Goal: Information Seeking & Learning: Learn about a topic

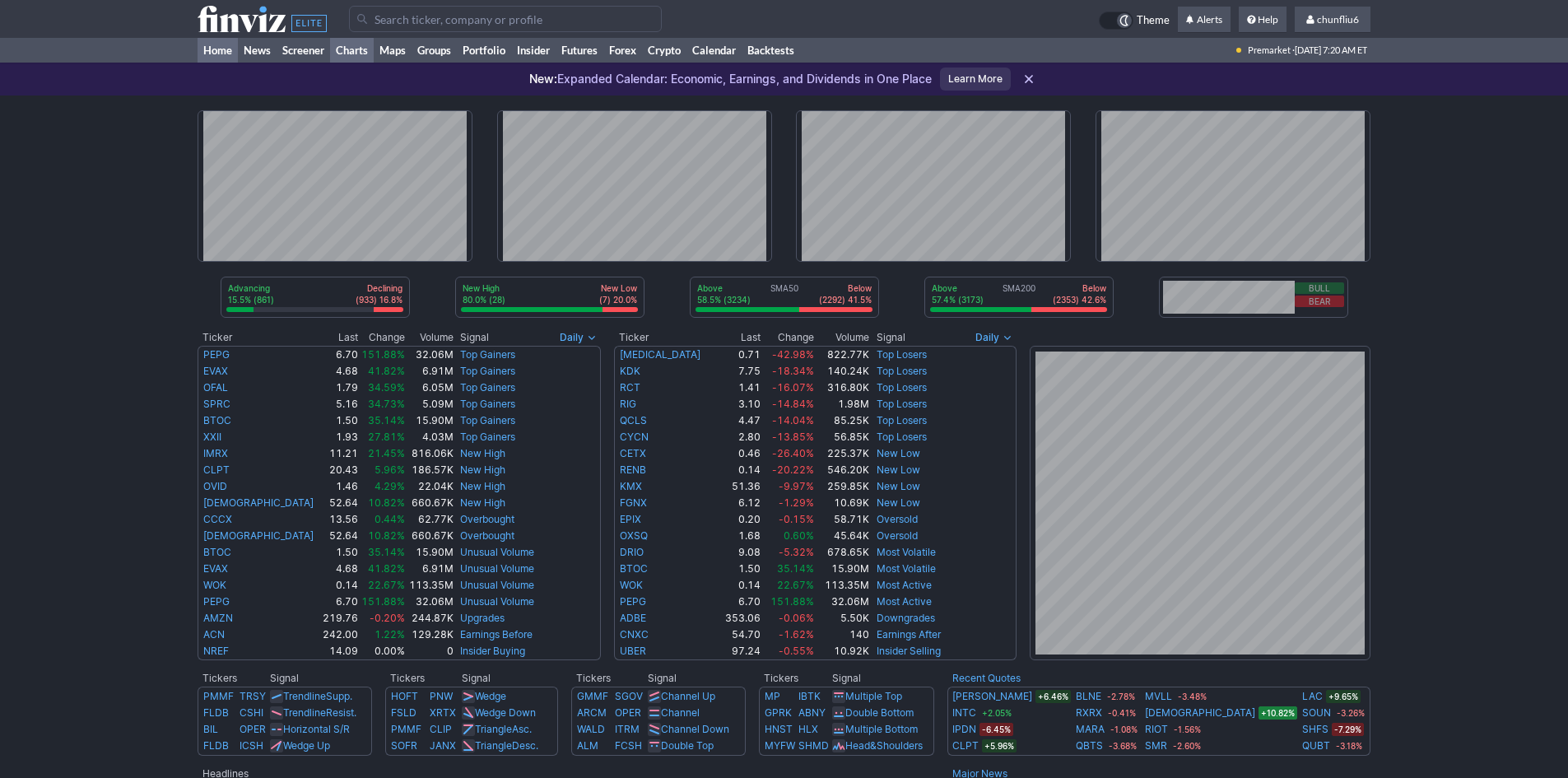
click at [354, 43] on link "Charts" at bounding box center [352, 49] width 44 height 24
click at [593, 50] on link "Futures" at bounding box center [579, 49] width 48 height 24
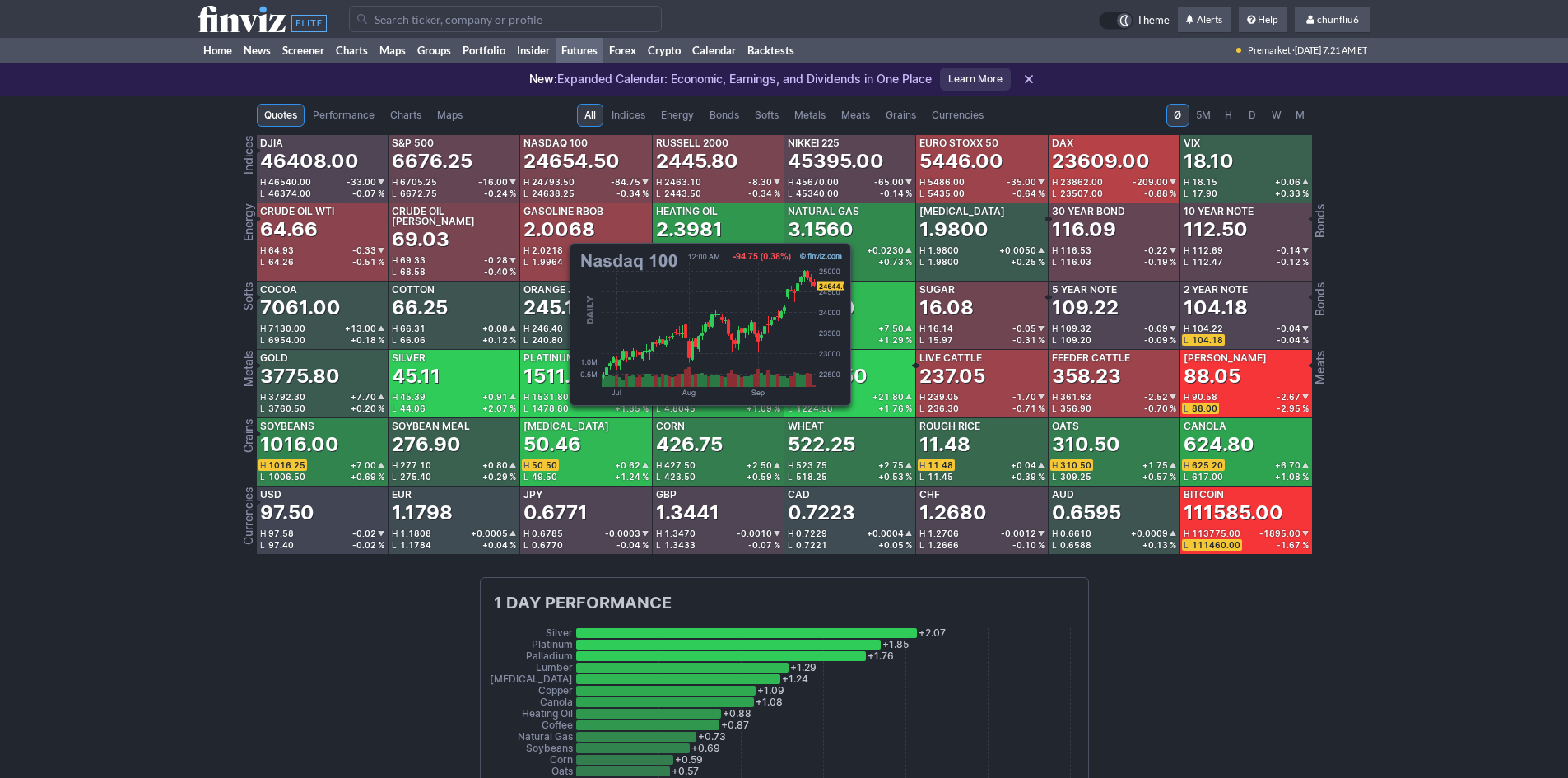
click at [562, 157] on div "24654.50" at bounding box center [571, 161] width 96 height 26
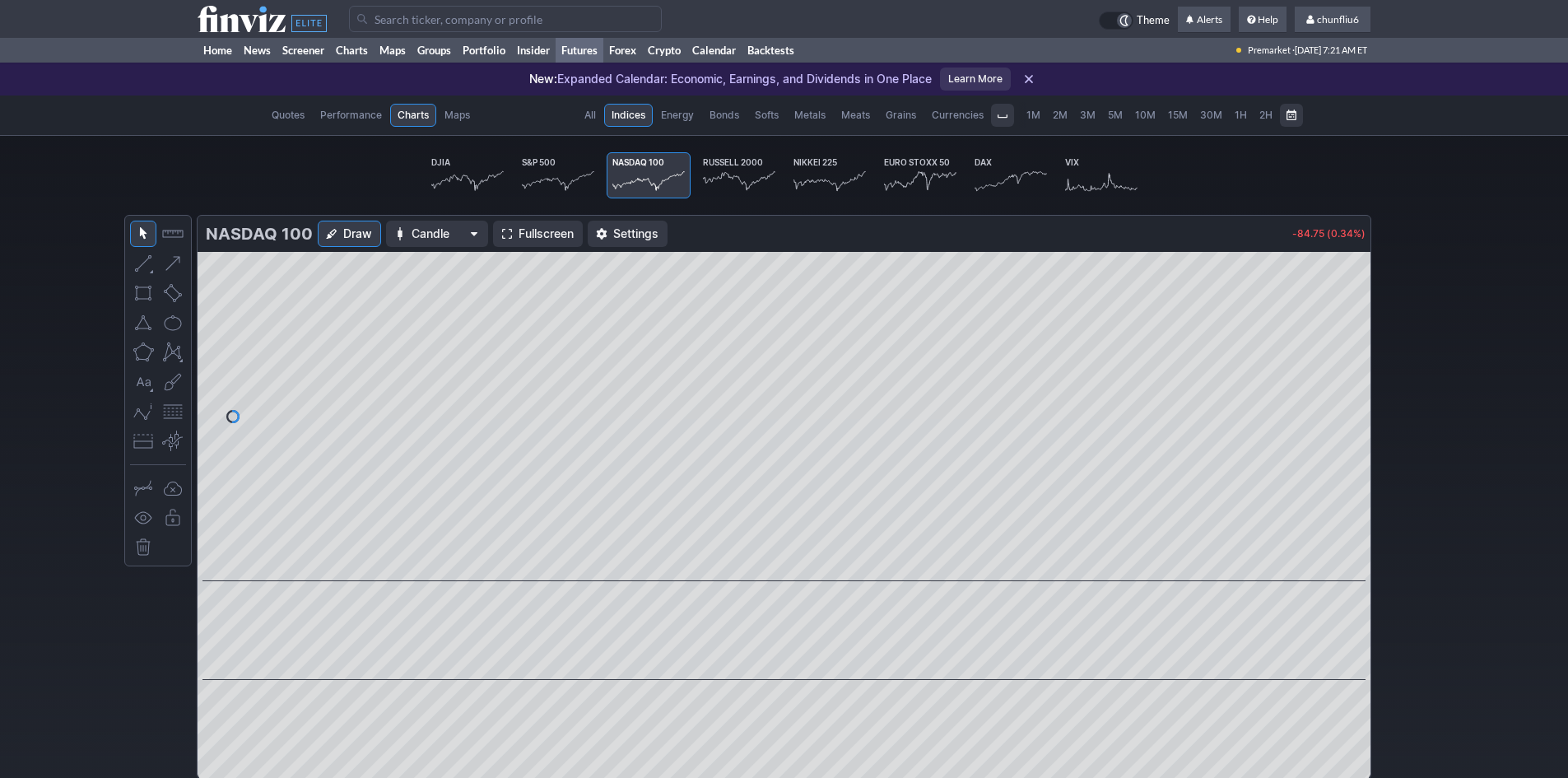
scroll to position [0, 102]
click at [504, 235] on span at bounding box center [507, 234] width 10 height 13
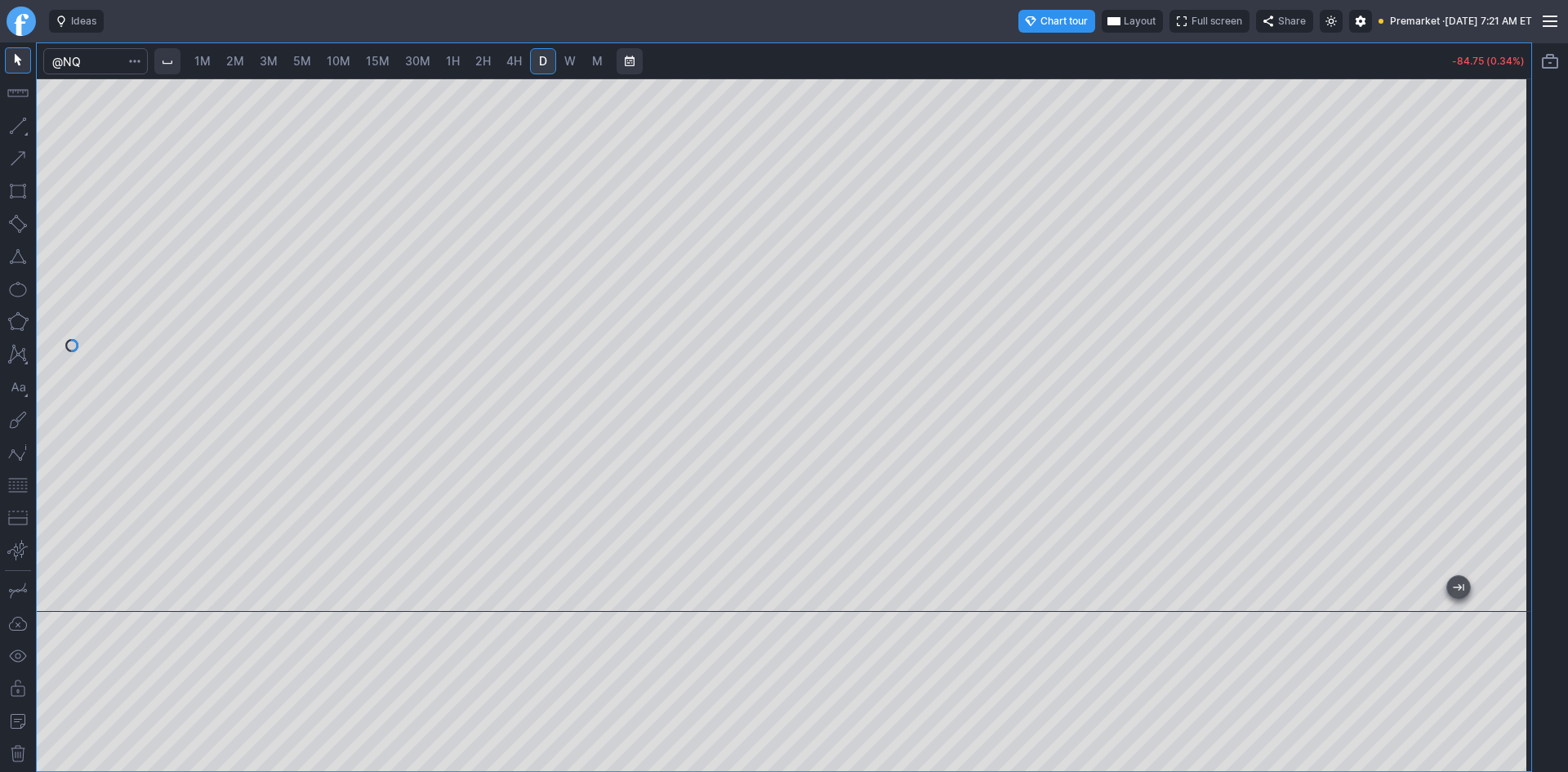
click at [344, 62] on span "10M" at bounding box center [339, 61] width 23 height 14
drag, startPoint x: 1514, startPoint y: 226, endPoint x: 1508, endPoint y: 335, distance: 109.2
click at [1511, 335] on div at bounding box center [1513, 341] width 34 height 492
drag, startPoint x: 1507, startPoint y: 184, endPoint x: 1507, endPoint y: 268, distance: 84.0
click at [1507, 268] on div at bounding box center [1513, 341] width 34 height 492
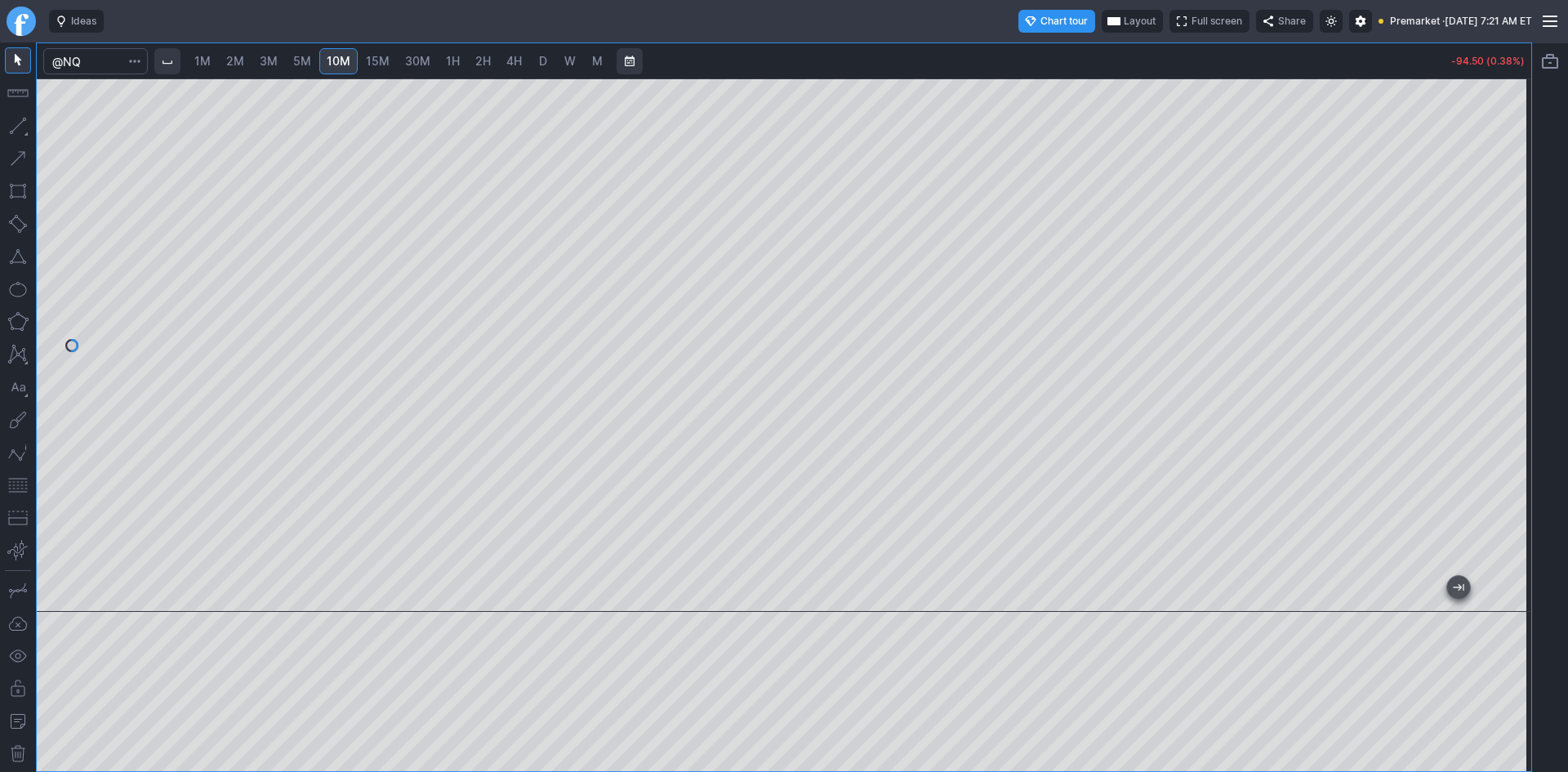
click at [15, 487] on button "button" at bounding box center [17, 484] width 26 height 26
click at [810, 245] on div at bounding box center [784, 386] width 1568 height 772
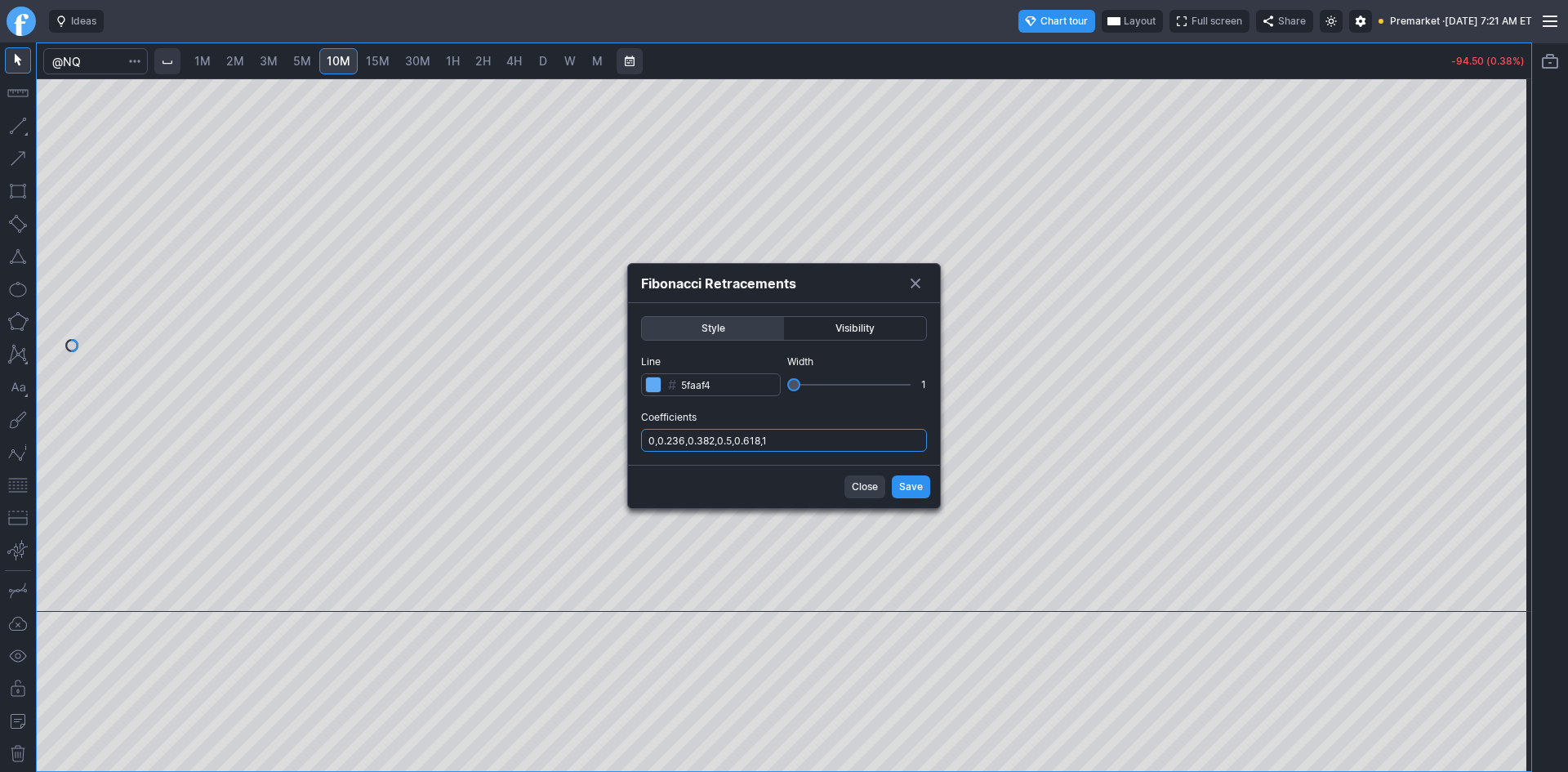
click at [824, 434] on input "0,0.236,0.382,0.5,0.618,1" at bounding box center [784, 439] width 286 height 22
type input "0,0.236,0.382,0.5,0.618,1,.786"
click at [909, 483] on span "Save" at bounding box center [911, 487] width 23 height 17
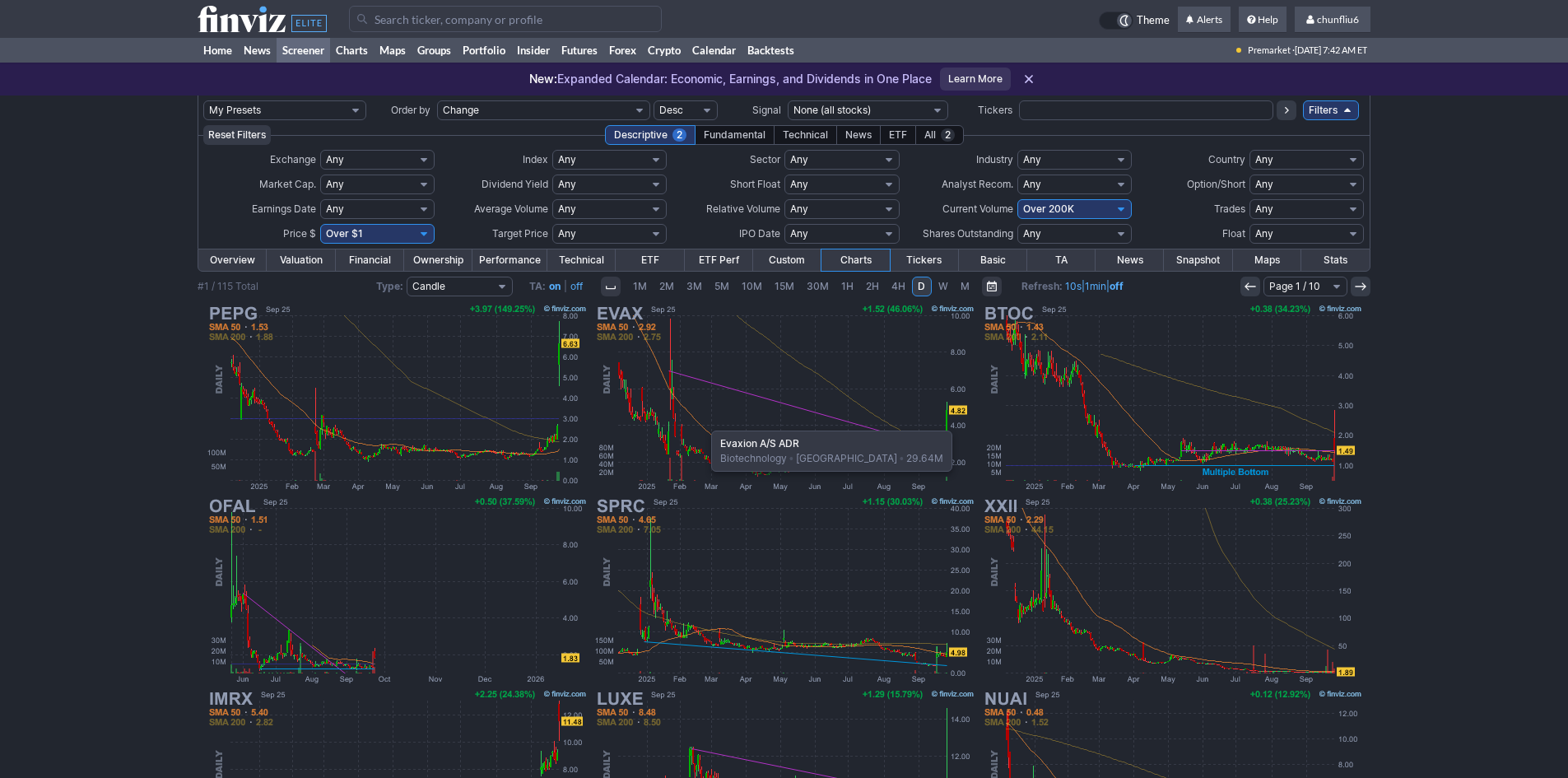
click at [704, 423] on img at bounding box center [784, 397] width 385 height 193
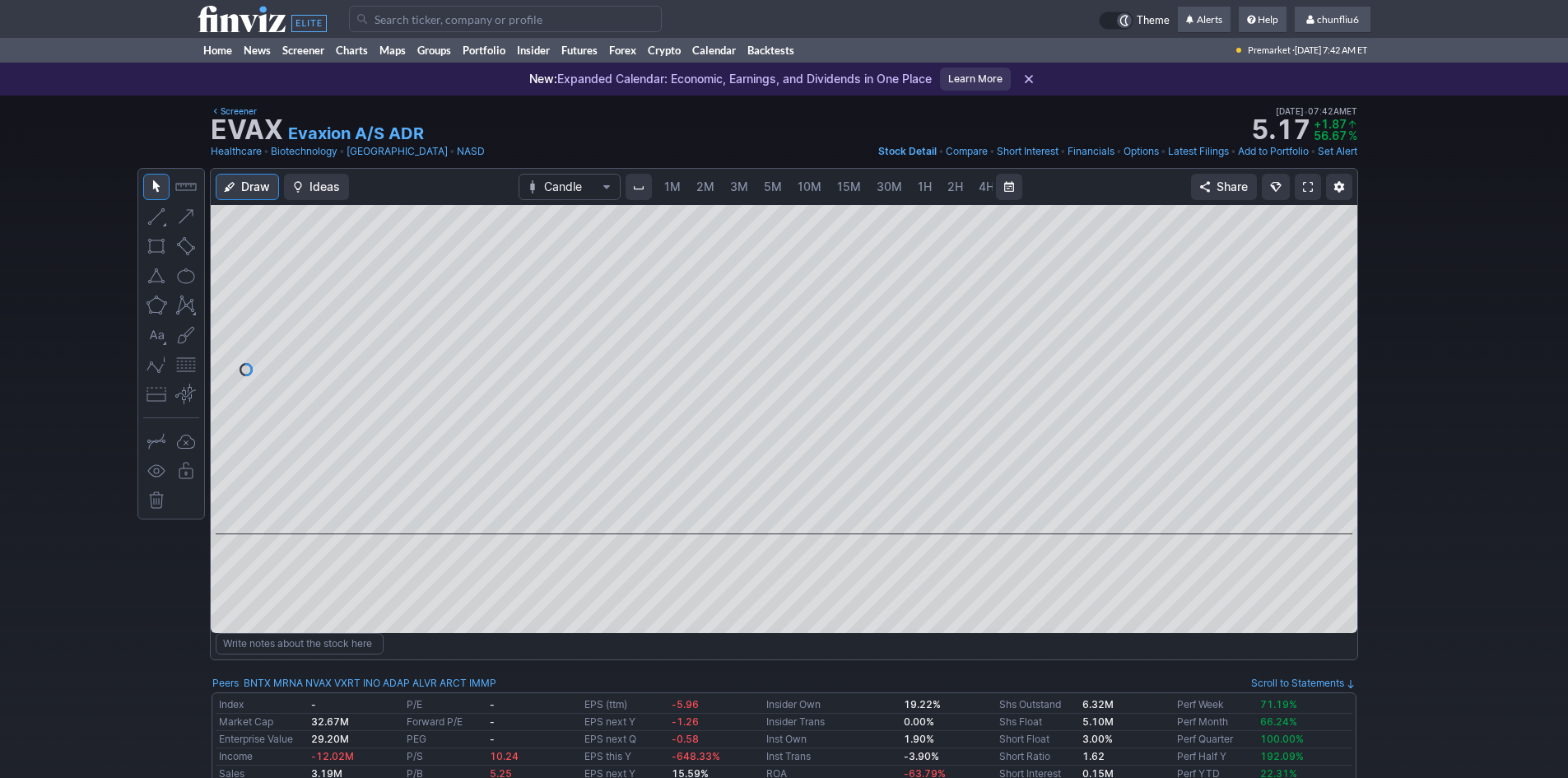
scroll to position [0, 89]
click at [1310, 180] on span at bounding box center [1308, 187] width 10 height 13
click at [1305, 187] on span at bounding box center [1308, 187] width 10 height 13
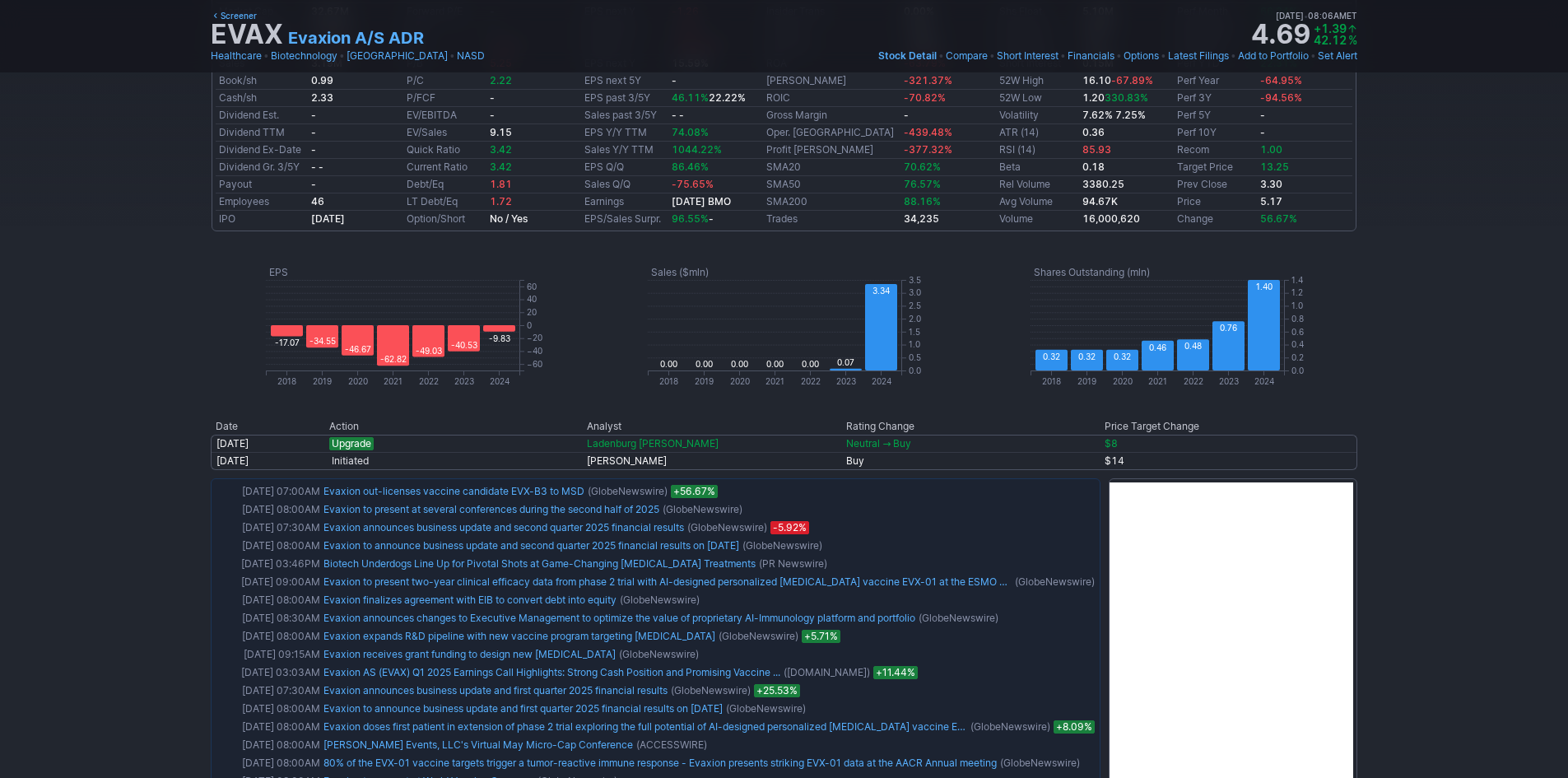
scroll to position [741, 0]
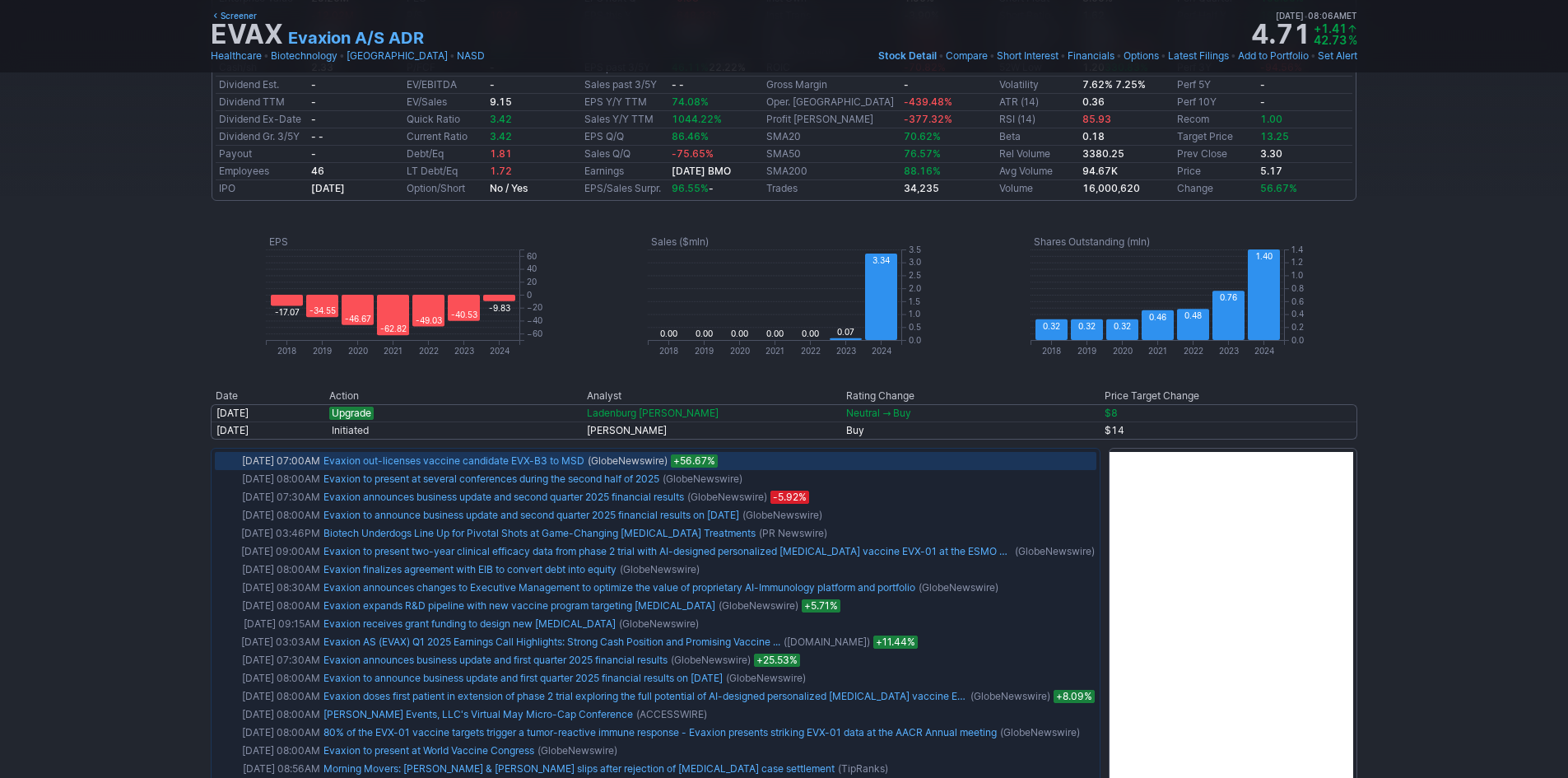
click at [450, 457] on link "Evaxion out-licenses vaccine candidate EVX-B3 to MSD" at bounding box center [454, 460] width 261 height 13
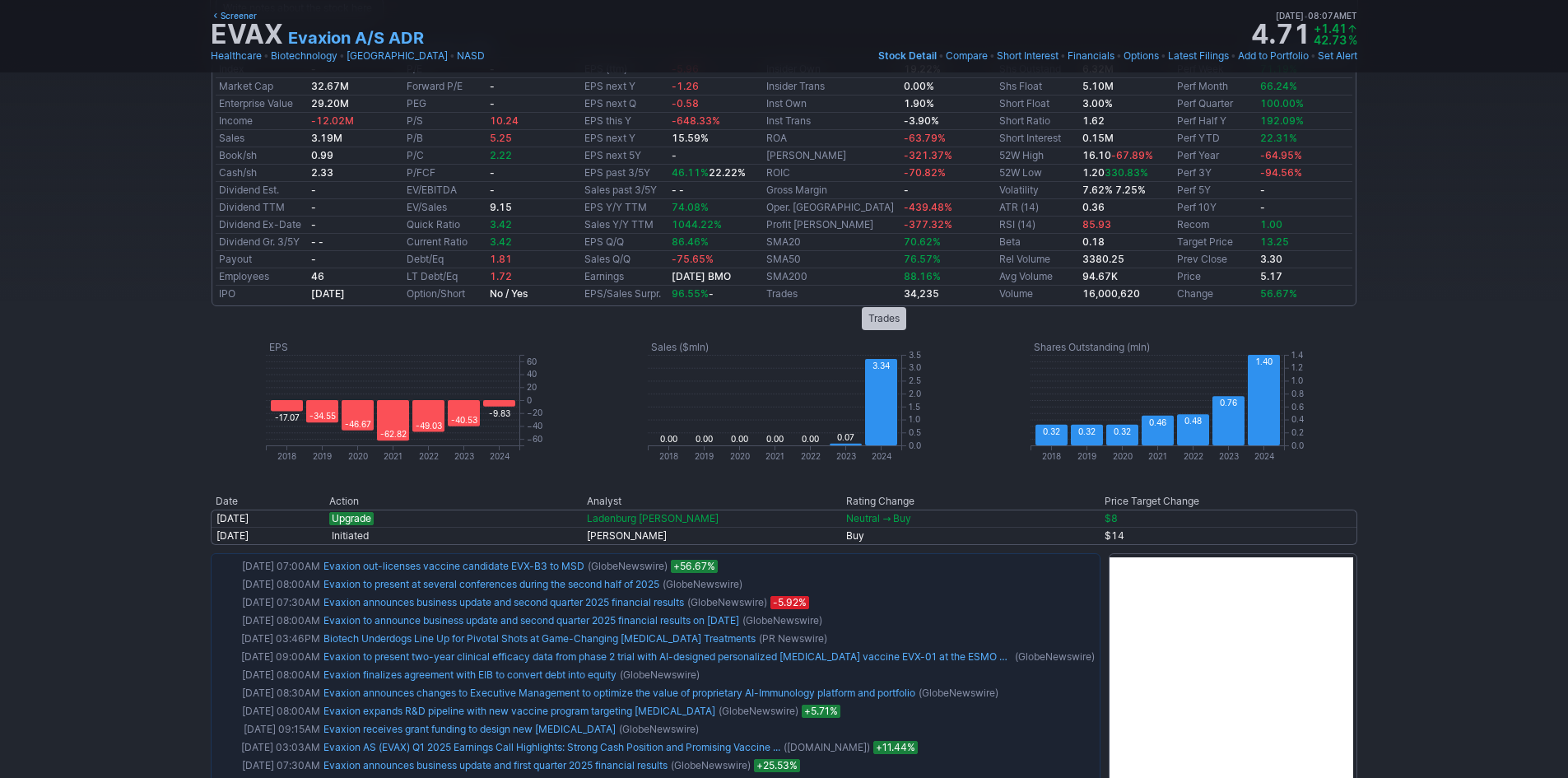
scroll to position [494, 0]
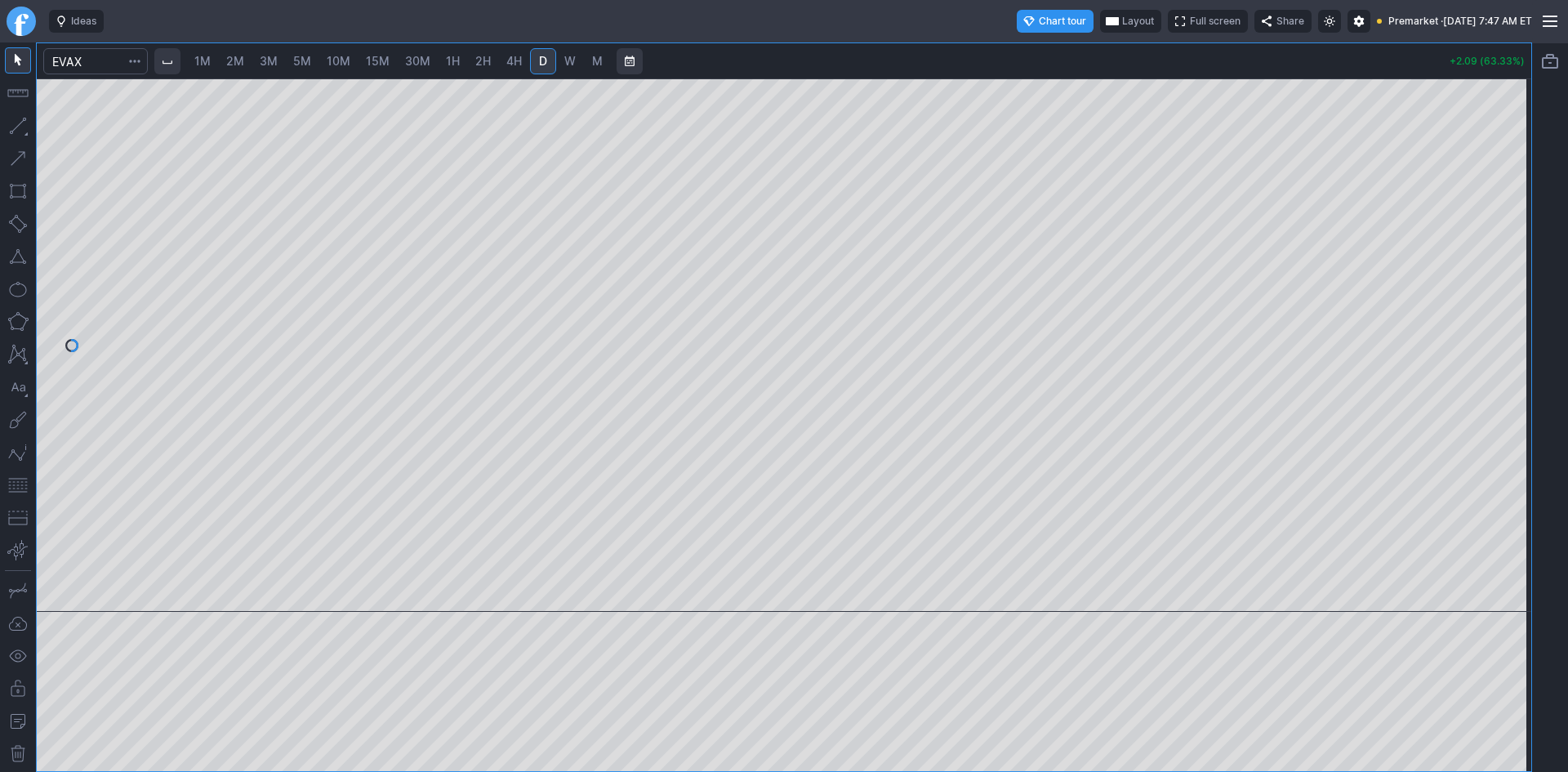
click at [210, 62] on span "1M" at bounding box center [203, 61] width 17 height 14
click at [1494, 387] on div at bounding box center [784, 344] width 1494 height 533
drag, startPoint x: 1521, startPoint y: 312, endPoint x: 1518, endPoint y: 399, distance: 87.1
click at [1518, 399] on div at bounding box center [1513, 341] width 34 height 492
drag, startPoint x: 16, startPoint y: 487, endPoint x: 22, endPoint y: 481, distance: 8.5
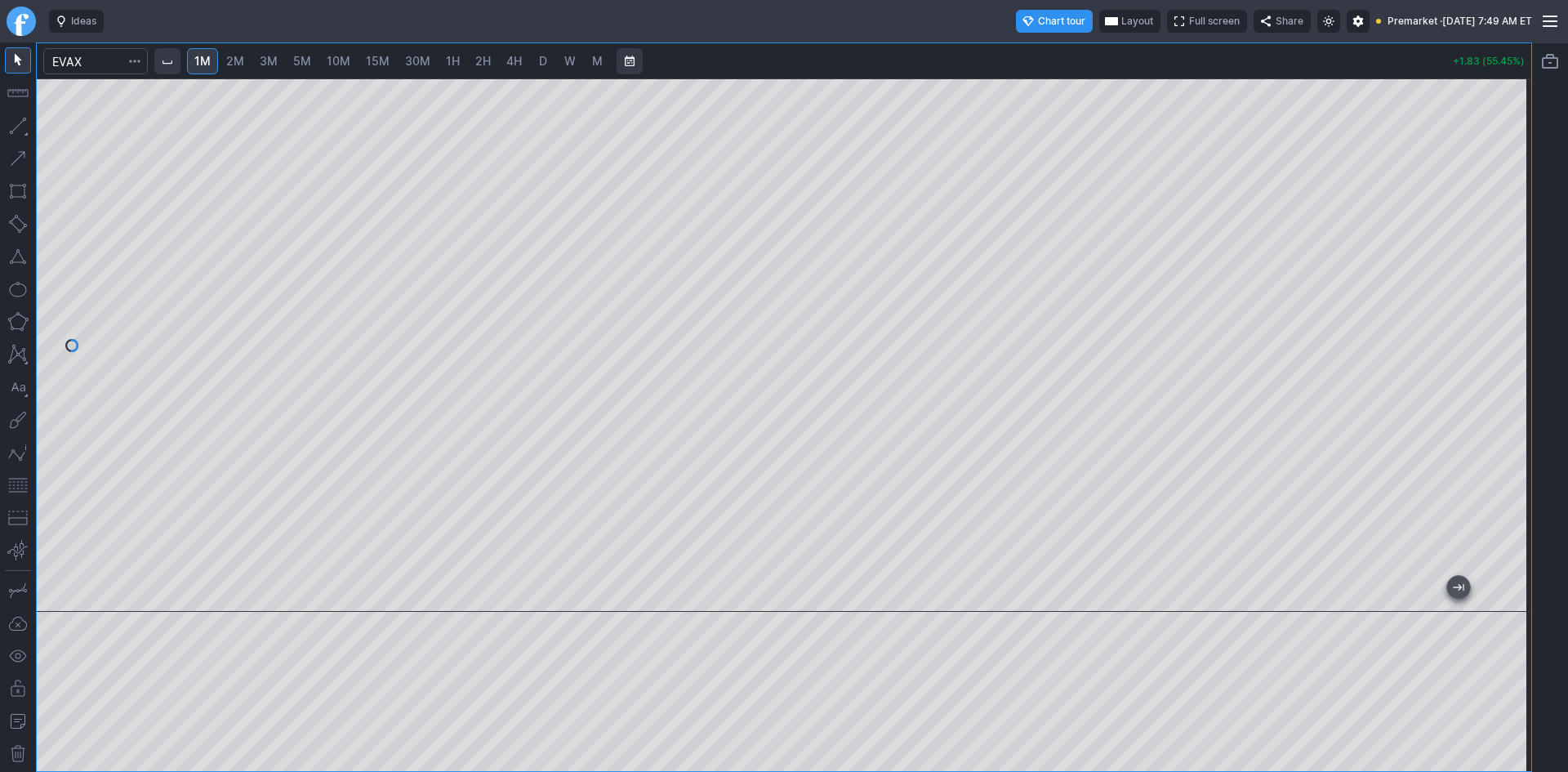
click at [17, 486] on button "button" at bounding box center [17, 484] width 26 height 26
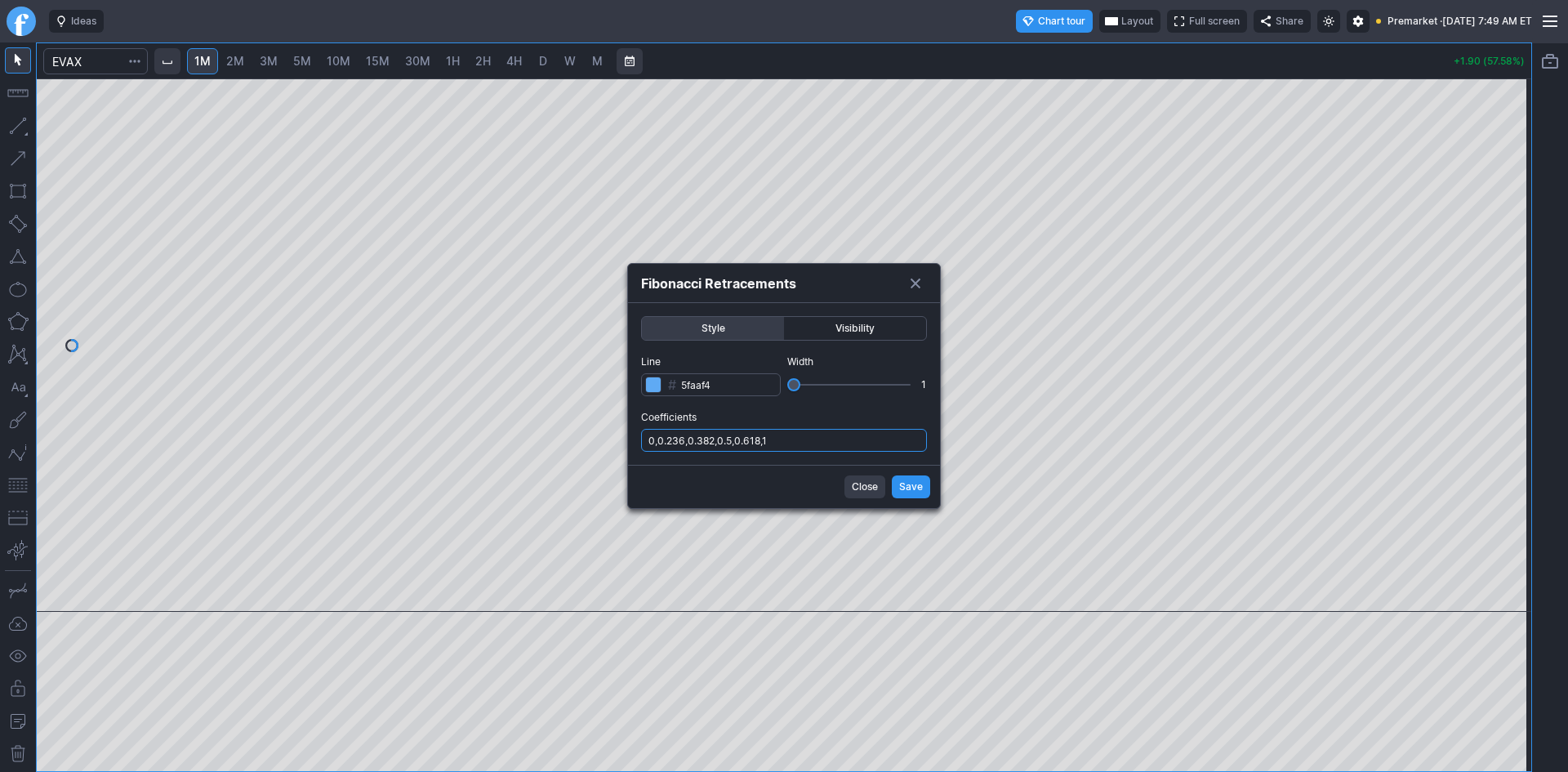
drag, startPoint x: 798, startPoint y: 442, endPoint x: 799, endPoint y: 452, distance: 10.0
click at [799, 444] on input "0,0.236,0.382,0.5,0.618,1" at bounding box center [784, 439] width 286 height 22
type input "0,0.236,0.382,0.5,0.618,1,.786"
click at [908, 487] on span "Save" at bounding box center [911, 487] width 23 height 17
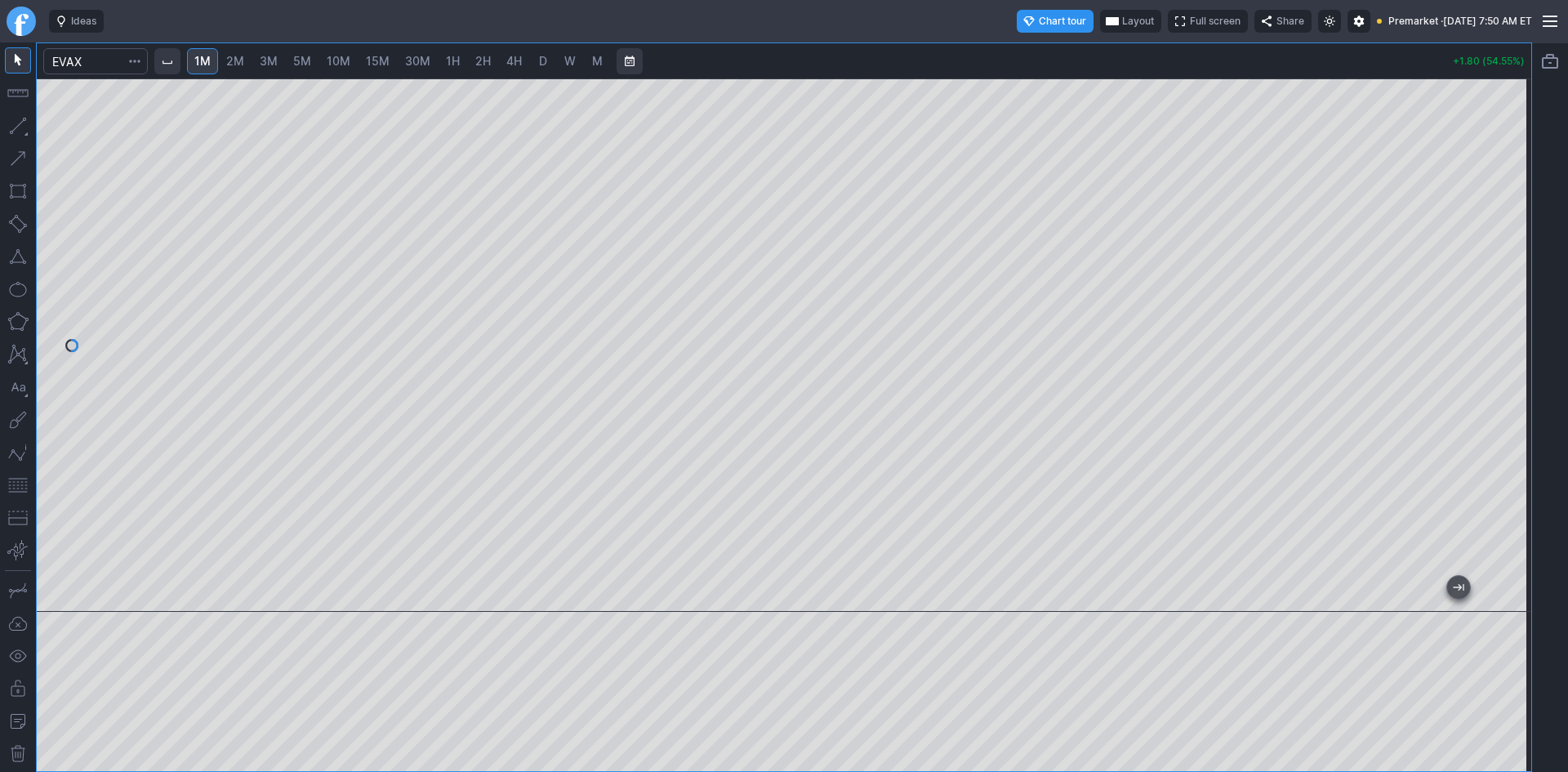
drag, startPoint x: 1505, startPoint y: 326, endPoint x: 1510, endPoint y: 358, distance: 32.4
click at [1510, 358] on div at bounding box center [1513, 341] width 34 height 492
drag, startPoint x: 1517, startPoint y: 424, endPoint x: 1506, endPoint y: 371, distance: 54.1
click at [1506, 371] on div at bounding box center [1513, 341] width 34 height 492
click at [1124, 20] on span "Layout" at bounding box center [1140, 22] width 32 height 17
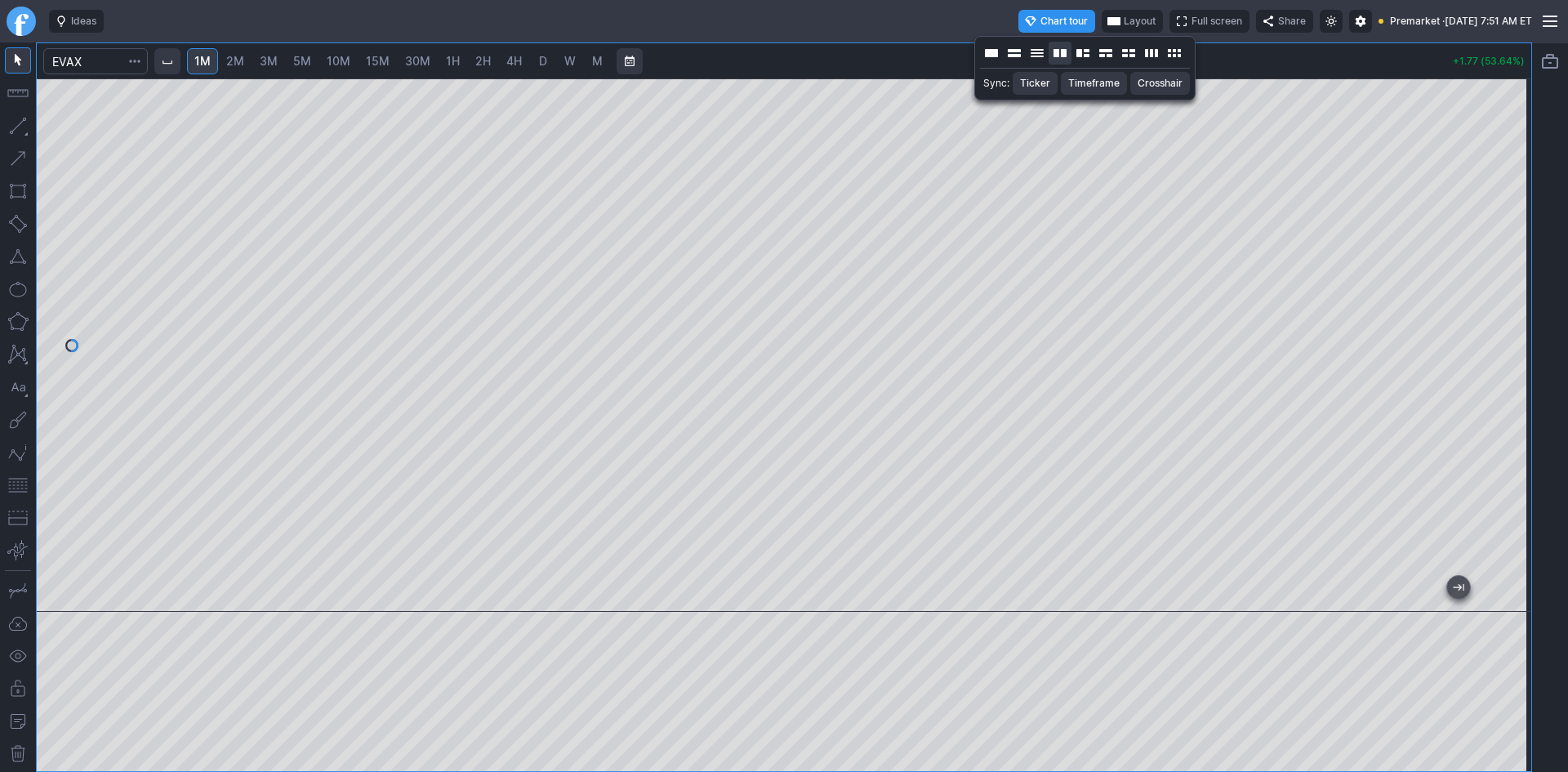
click at [1063, 51] on button "Layout" at bounding box center [1059, 52] width 22 height 22
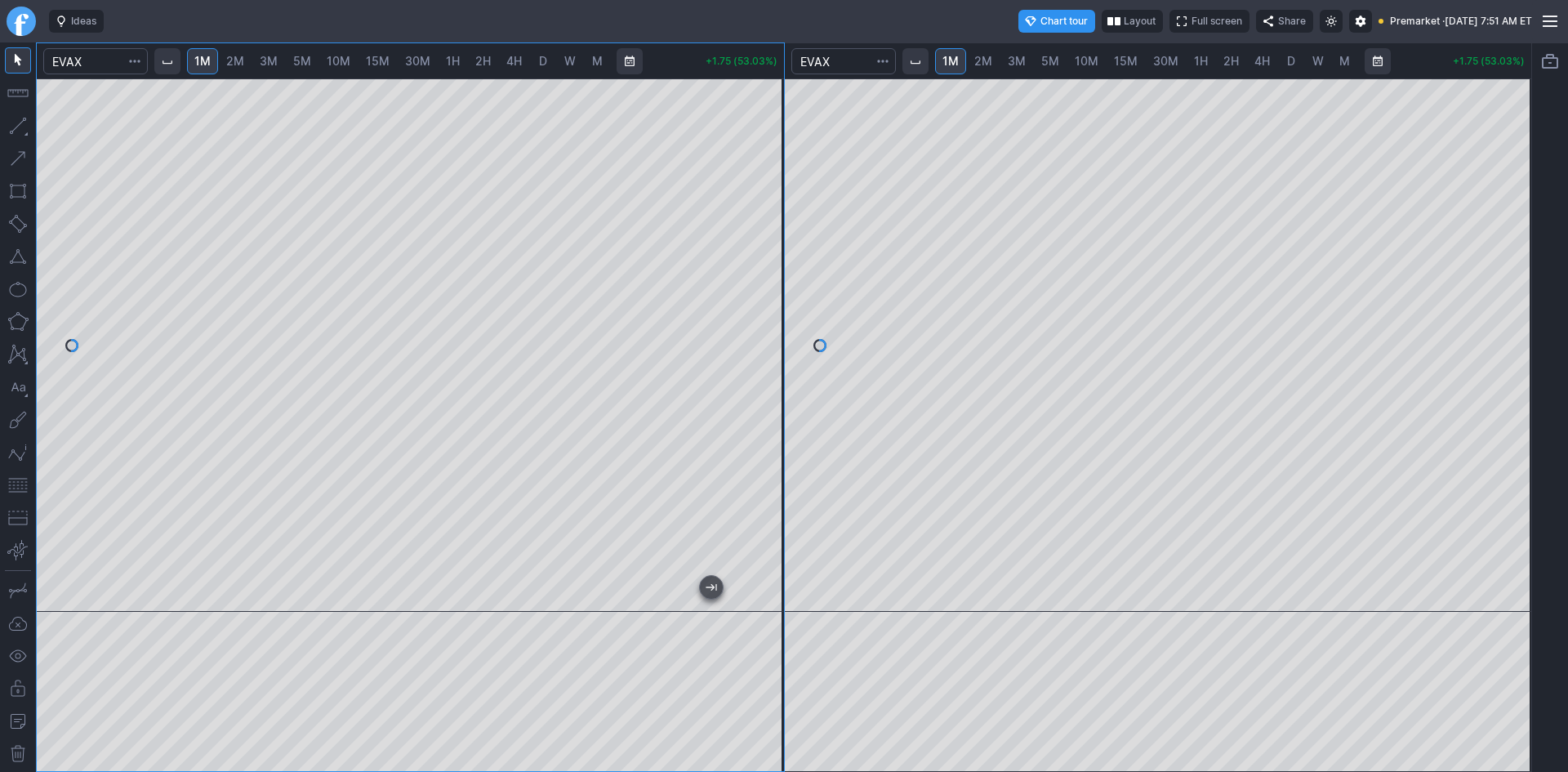
click at [1047, 67] on span "5M" at bounding box center [1051, 61] width 18 height 14
click at [1086, 61] on span "10M" at bounding box center [1086, 61] width 23 height 14
click at [1291, 58] on span "D" at bounding box center [1291, 61] width 8 height 14
click at [22, 487] on button "button" at bounding box center [17, 484] width 26 height 26
drag, startPoint x: 1511, startPoint y: 179, endPoint x: 1507, endPoint y: 203, distance: 24.3
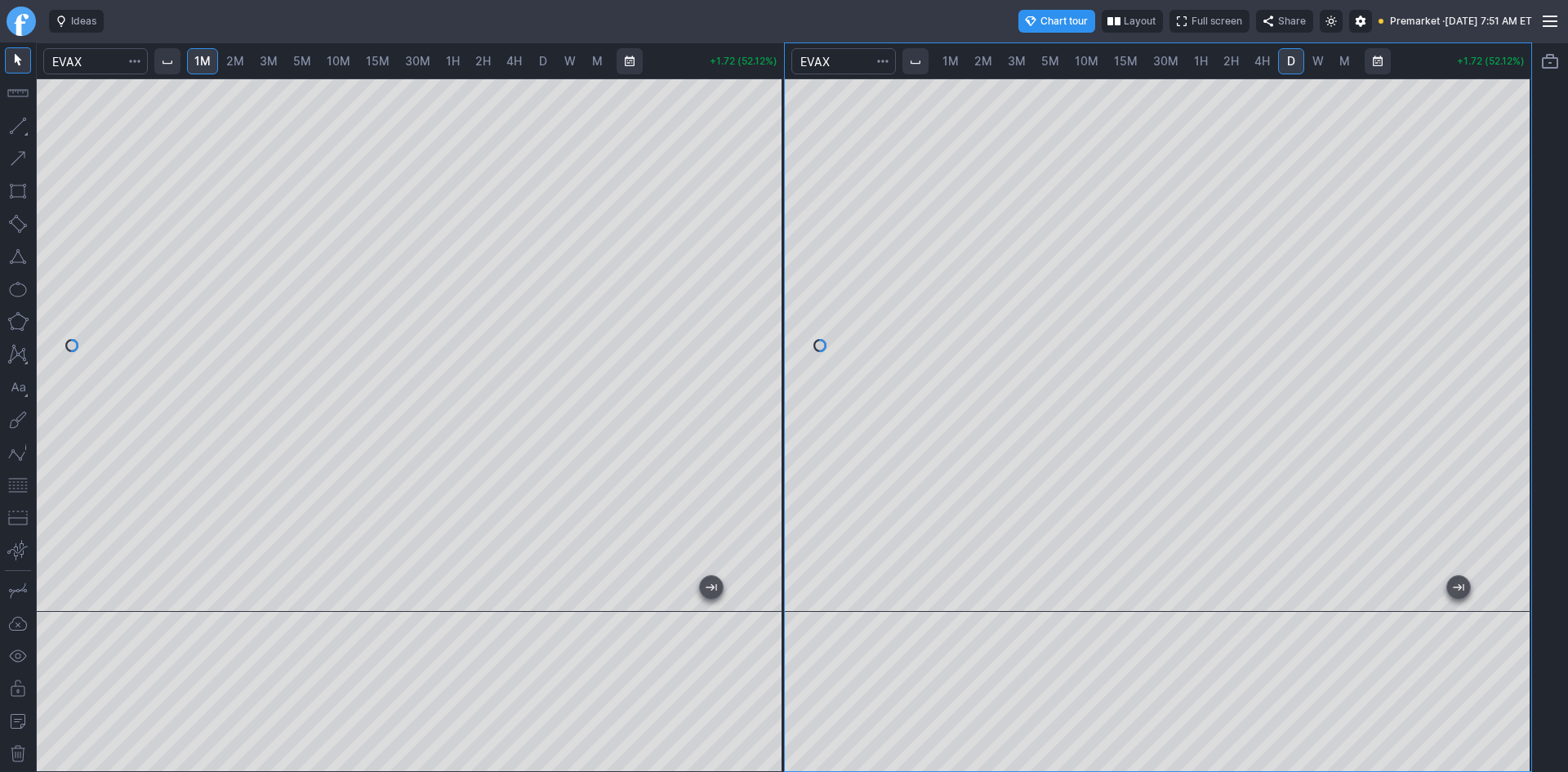
click at [1507, 203] on div at bounding box center [1513, 341] width 34 height 492
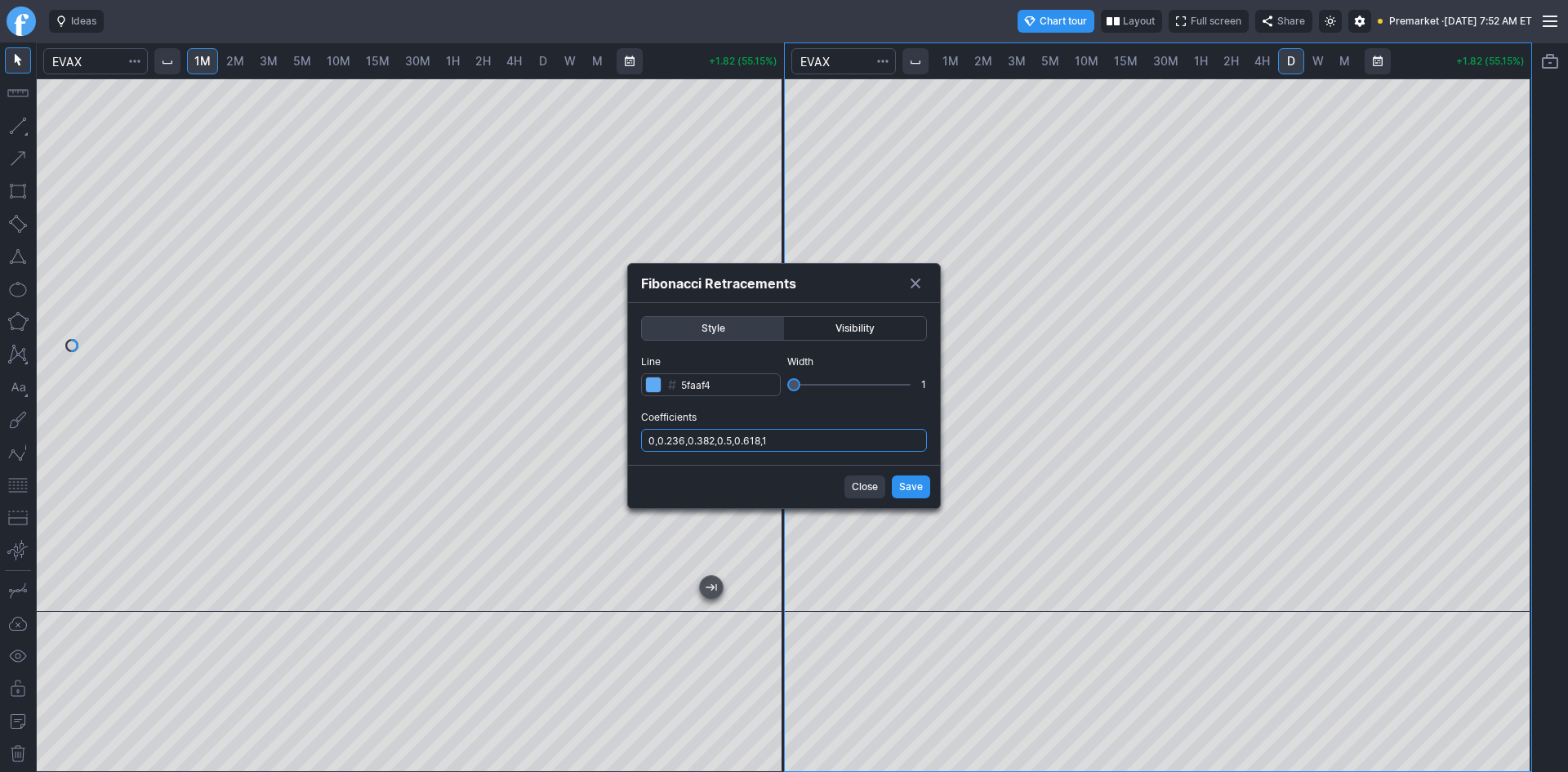
click at [798, 443] on input "0,0.236,0.382,0.5,0.618,1" at bounding box center [784, 439] width 286 height 22
type input "0,0.236,0.382,0.5,0.618,1,.786"
click at [905, 487] on span "Save" at bounding box center [911, 487] width 23 height 17
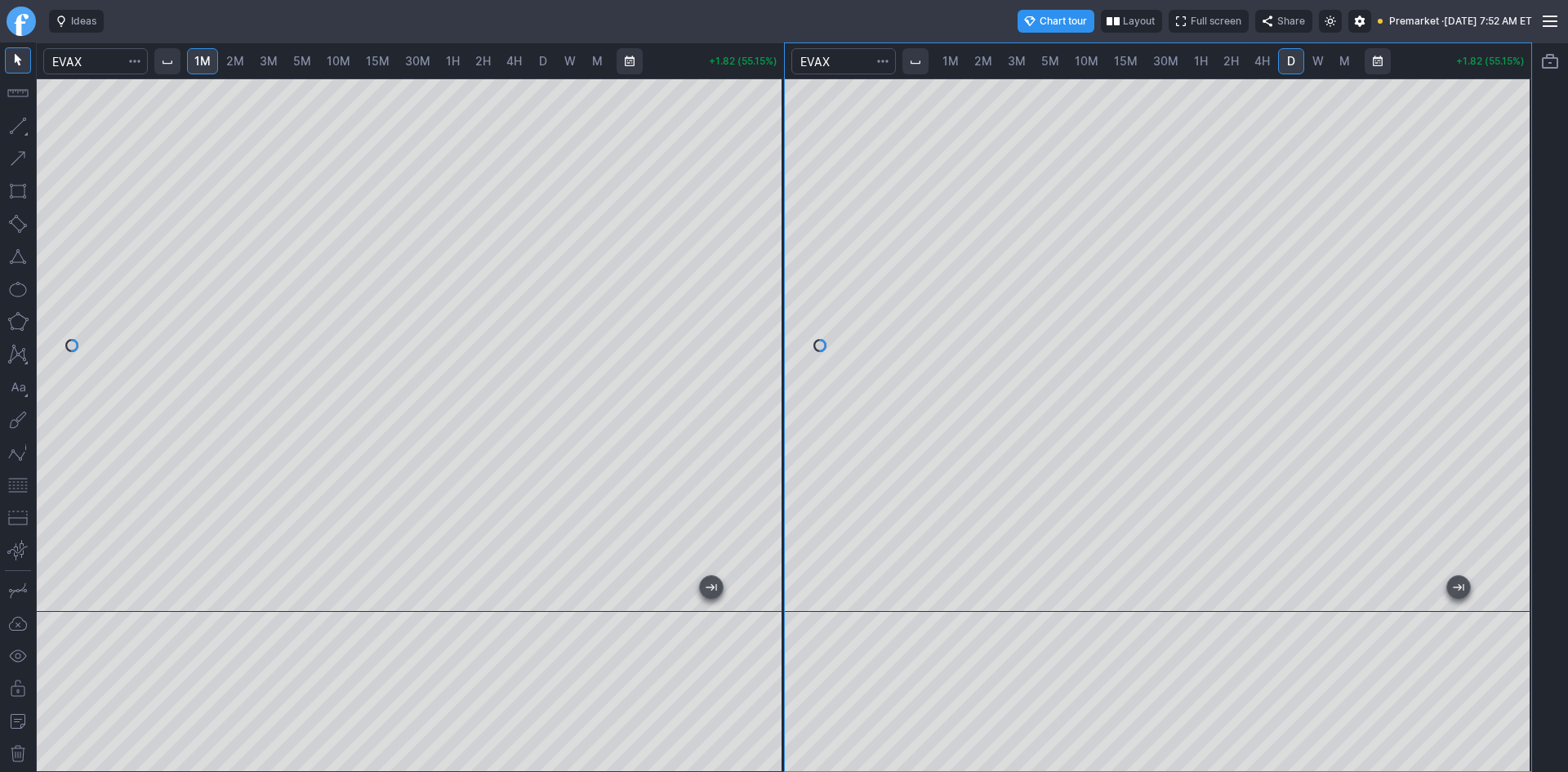
drag, startPoint x: 1506, startPoint y: 229, endPoint x: 1519, endPoint y: 309, distance: 81.0
click at [1519, 309] on div at bounding box center [1513, 341] width 34 height 492
drag, startPoint x: 763, startPoint y: 272, endPoint x: 756, endPoint y: 224, distance: 48.5
click at [756, 224] on div at bounding box center [766, 341] width 34 height 492
drag, startPoint x: 1525, startPoint y: 313, endPoint x: 1524, endPoint y: 299, distance: 14.0
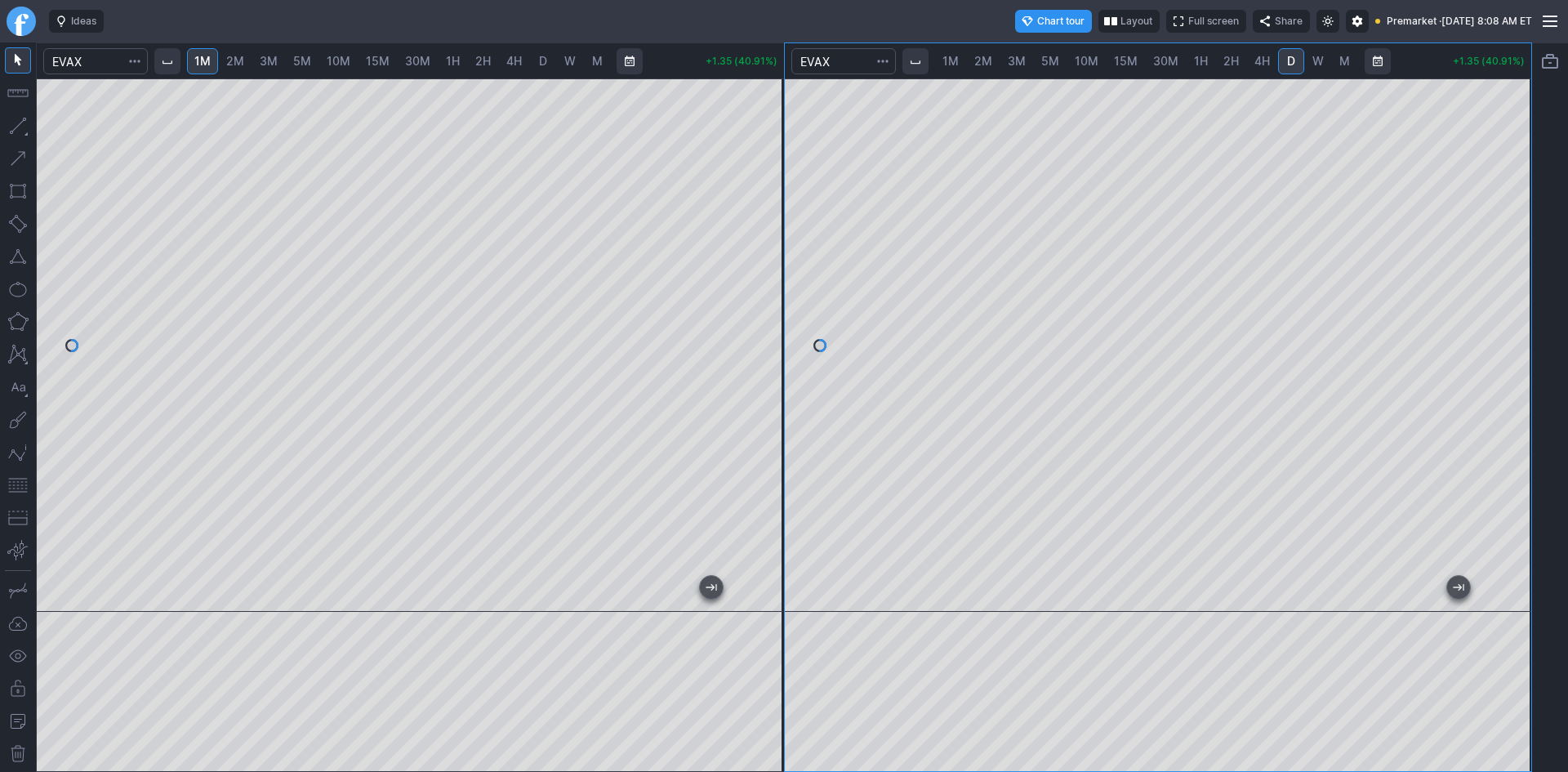
click at [1524, 299] on div at bounding box center [1513, 341] width 34 height 492
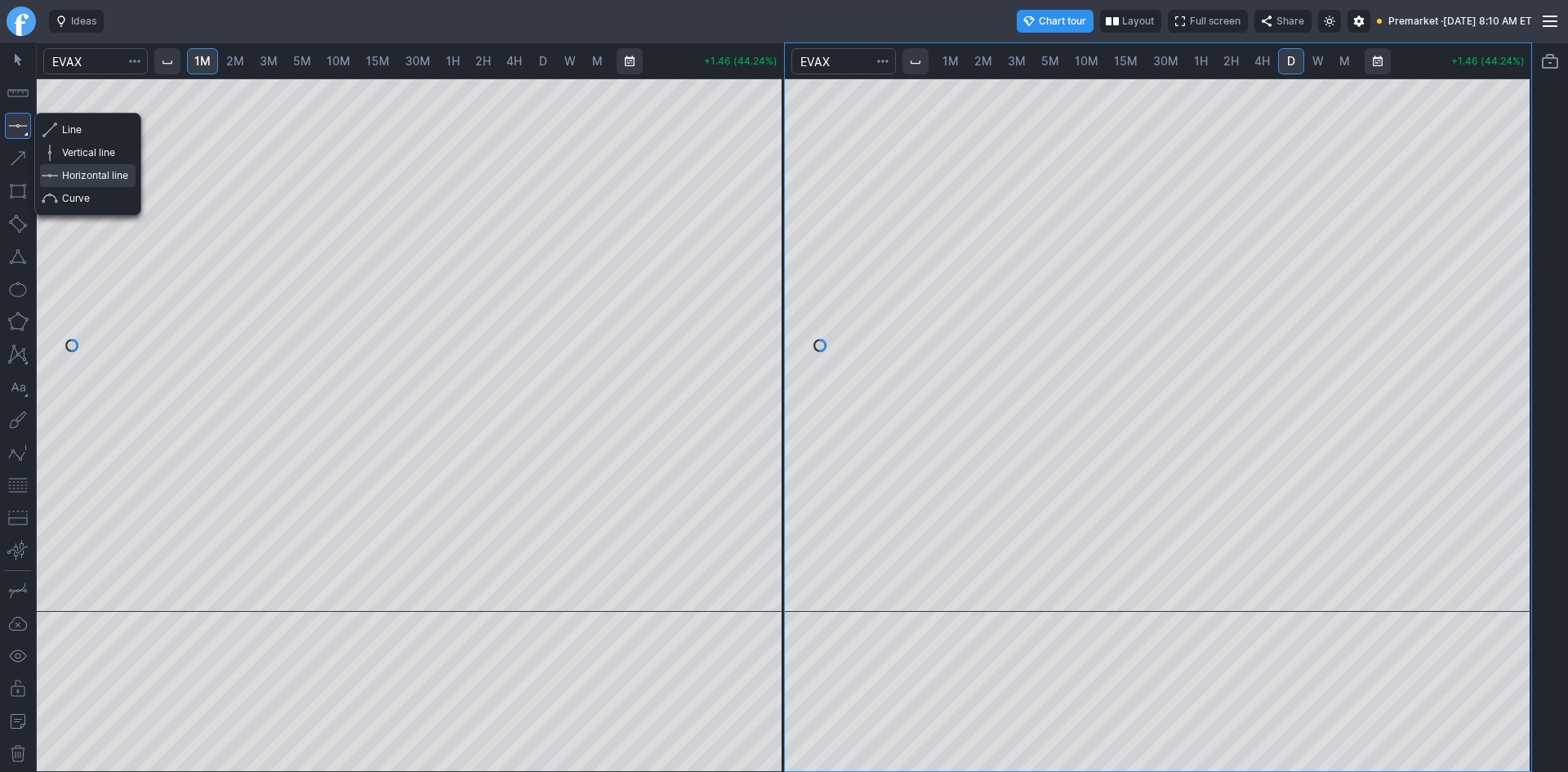
click at [47, 166] on span "button" at bounding box center [52, 175] width 10 height 22
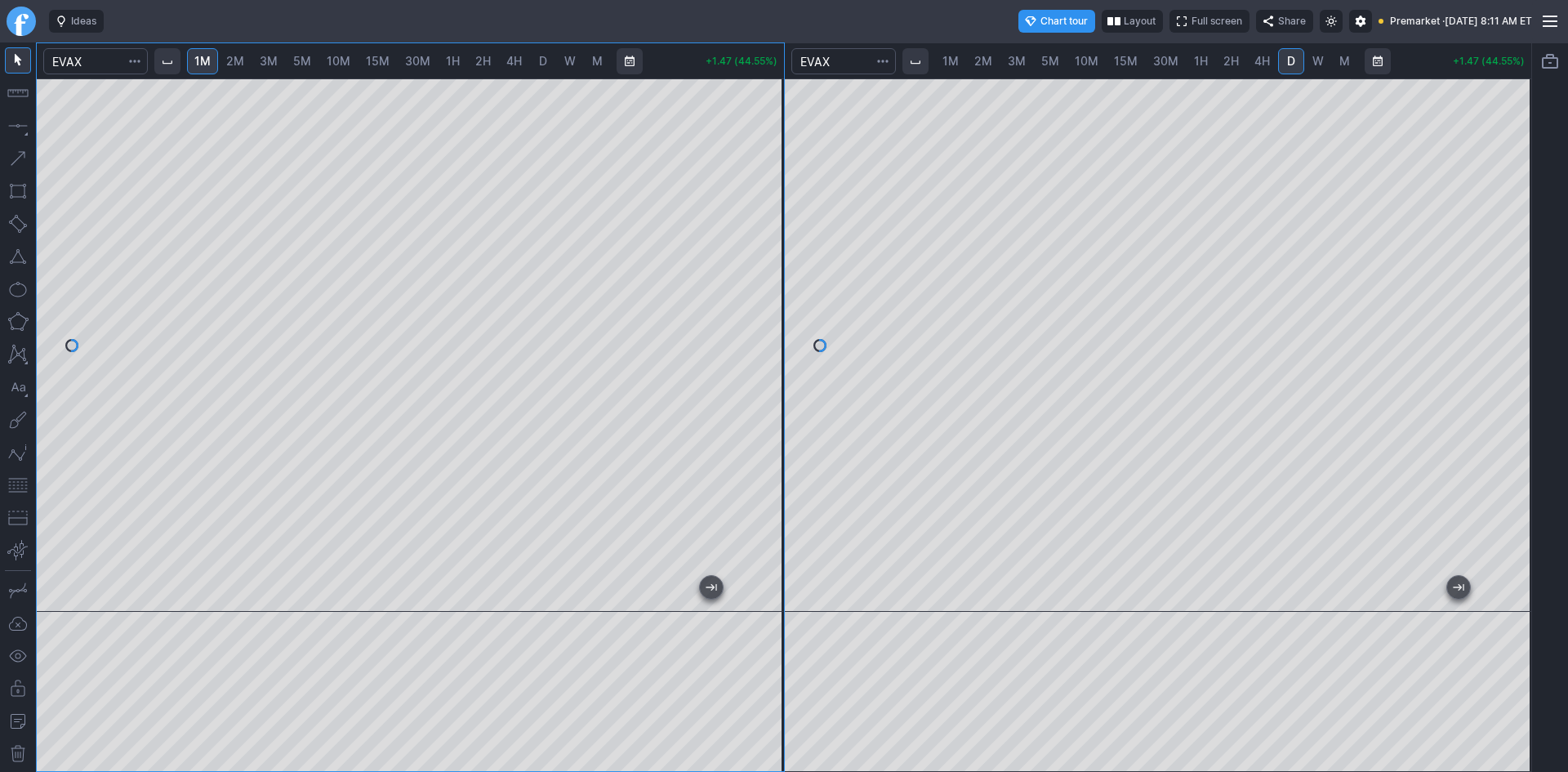
drag, startPoint x: 771, startPoint y: 312, endPoint x: 769, endPoint y: 246, distance: 66.0
click at [769, 246] on div at bounding box center [766, 341] width 34 height 492
drag, startPoint x: 1515, startPoint y: 349, endPoint x: 1518, endPoint y: 297, distance: 52.1
click at [1518, 297] on div at bounding box center [1513, 341] width 34 height 492
drag, startPoint x: 764, startPoint y: 238, endPoint x: 754, endPoint y: 161, distance: 77.6
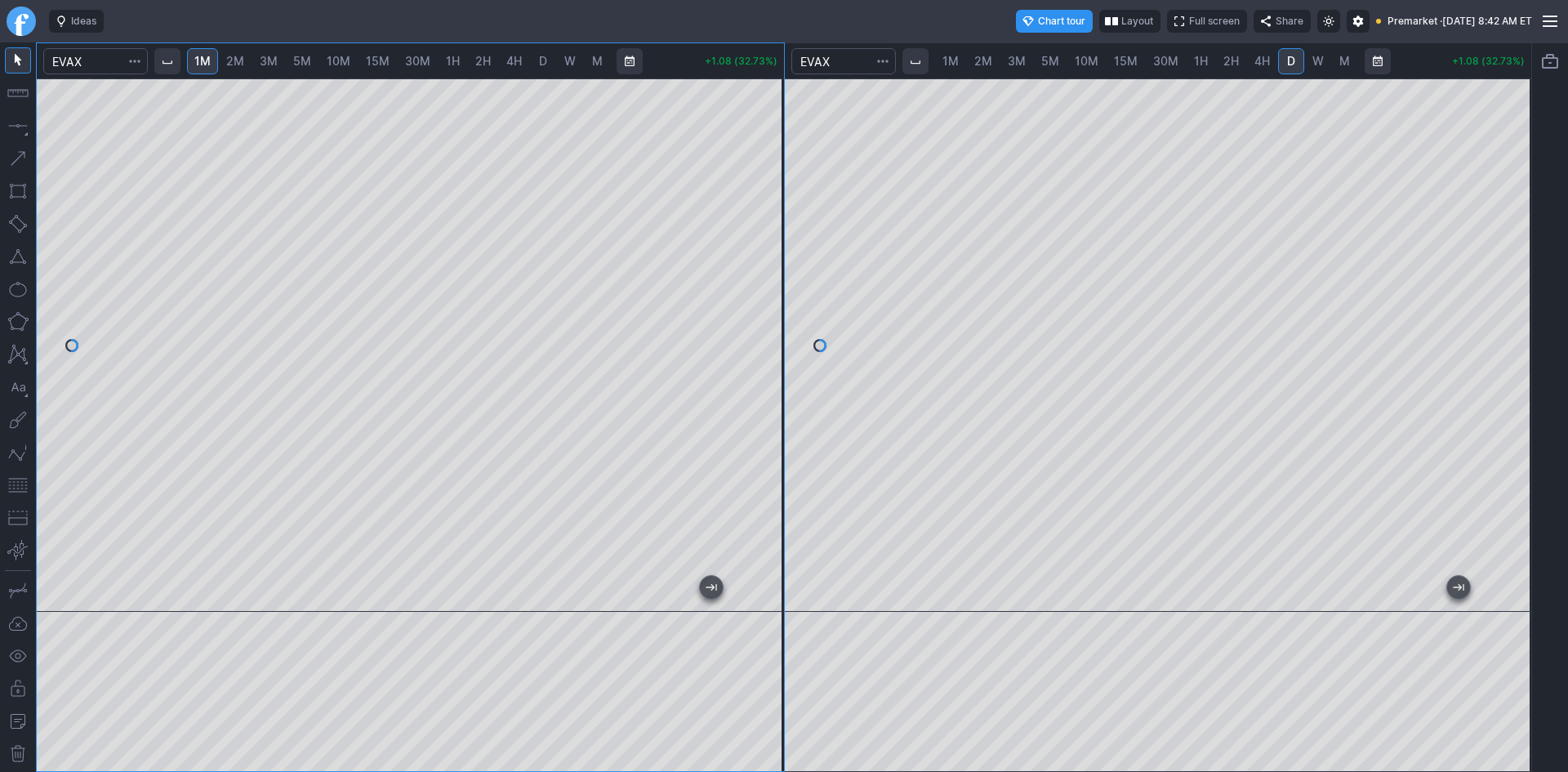
click at [754, 161] on div at bounding box center [766, 341] width 34 height 492
drag, startPoint x: 767, startPoint y: 218, endPoint x: 771, endPoint y: 274, distance: 56.1
click at [771, 272] on div at bounding box center [766, 341] width 34 height 492
click at [22, 256] on button "button" at bounding box center [17, 256] width 26 height 26
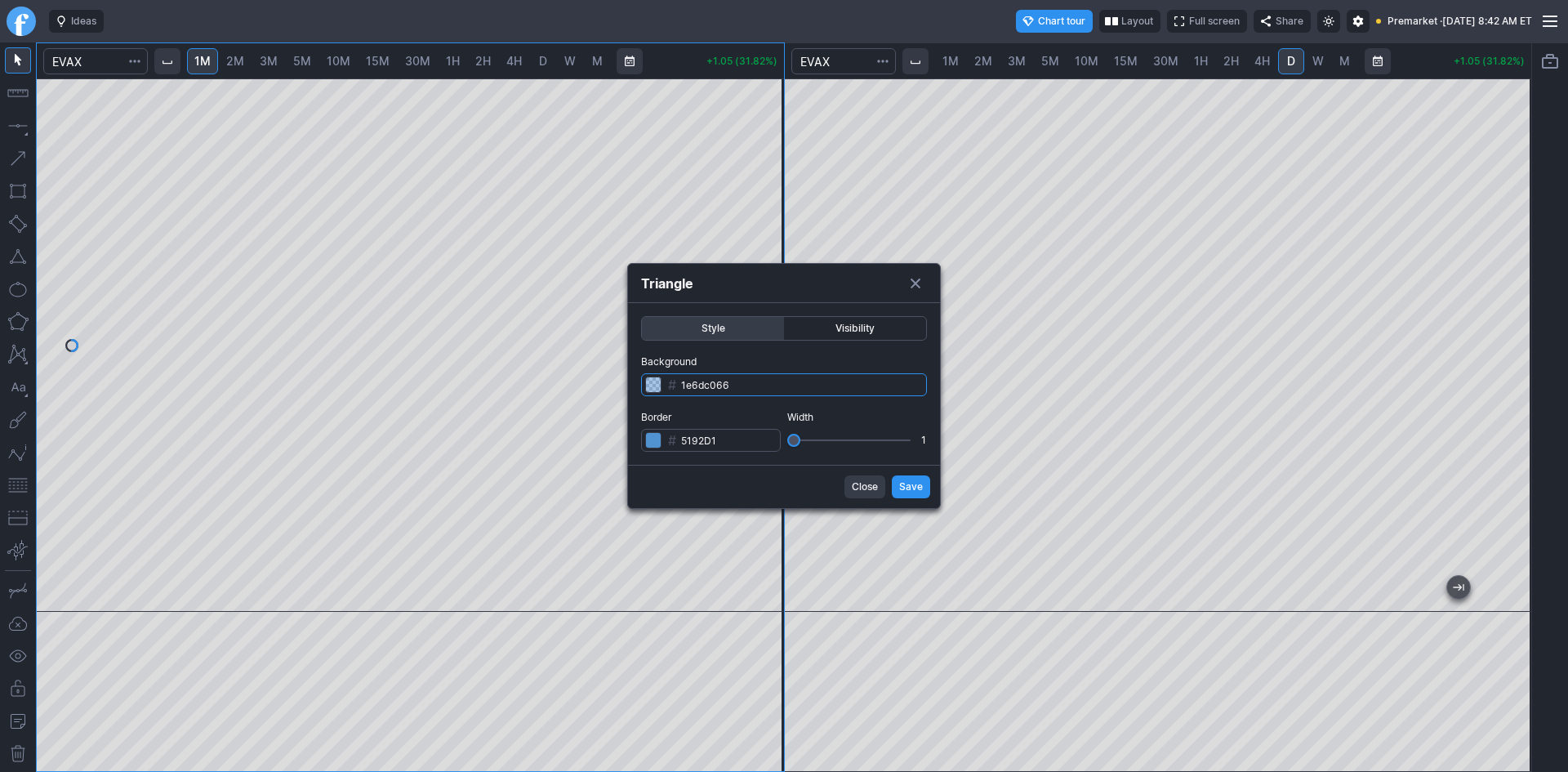
click at [726, 385] on input "1e6dc066" at bounding box center [784, 384] width 286 height 22
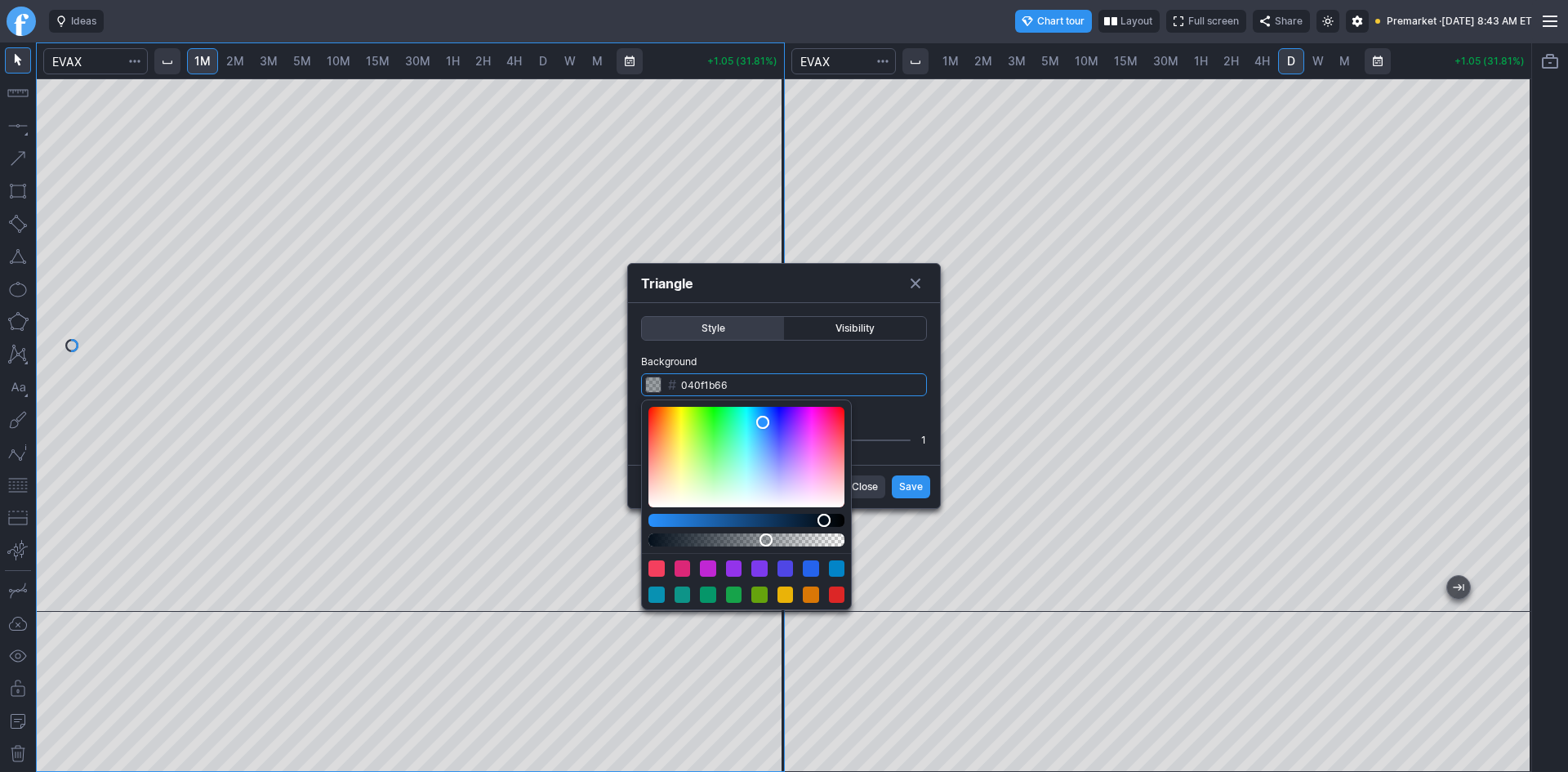
drag, startPoint x: 702, startPoint y: 521, endPoint x: 824, endPoint y: 527, distance: 122.1
click at [824, 527] on div "Color picker" at bounding box center [746, 505] width 196 height 196
type input "040f1b26"
drag, startPoint x: 765, startPoint y: 542, endPoint x: 814, endPoint y: 545, distance: 49.1
click at [814, 545] on div "Alpha" at bounding box center [814, 540] width 13 height 13
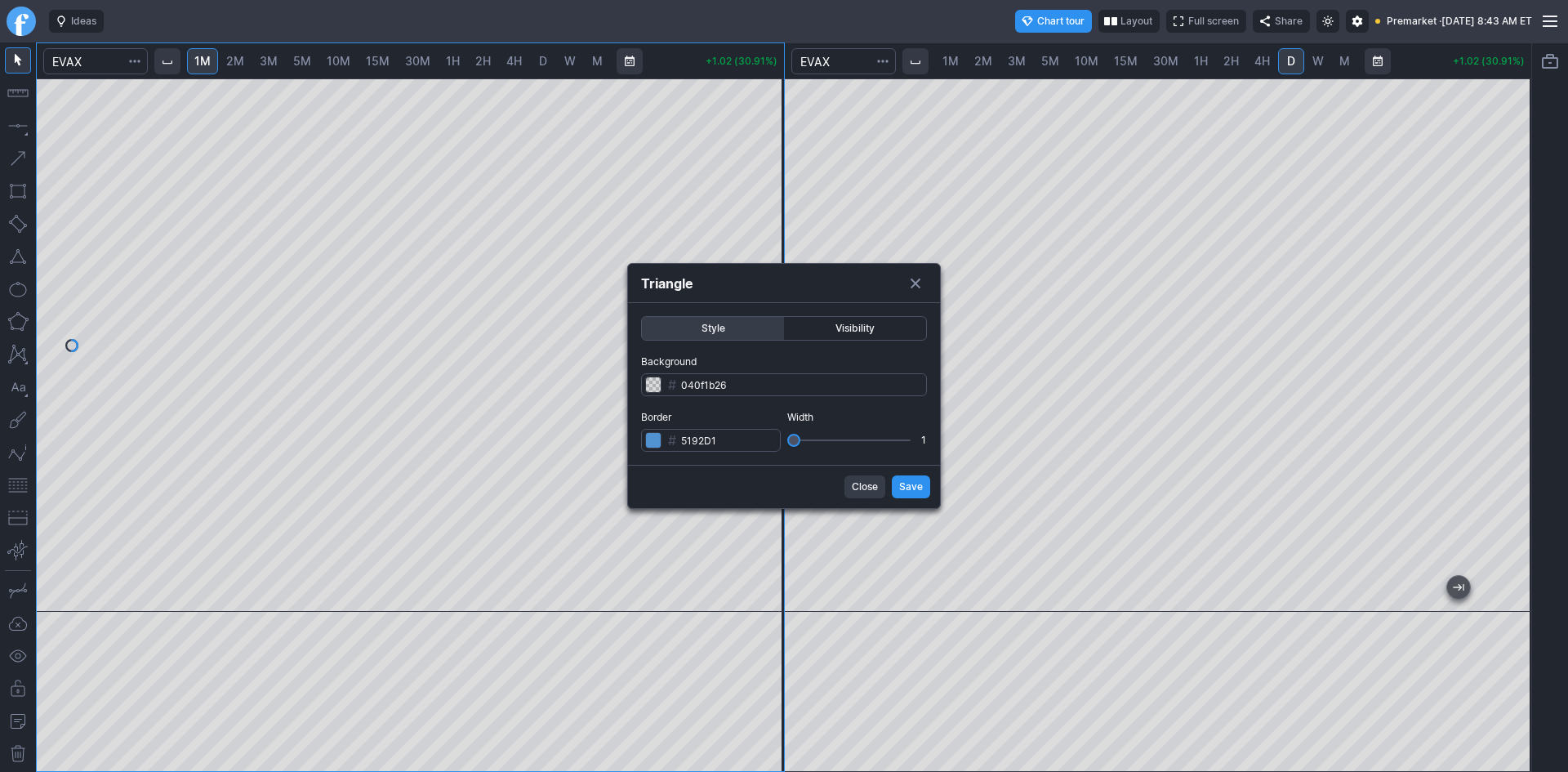
click at [916, 488] on form "Style Visibility Background # 040f1b26 Border # 5192D1 Width 1 Close Save" at bounding box center [784, 405] width 312 height 205
click at [916, 488] on span "Save" at bounding box center [911, 487] width 23 height 17
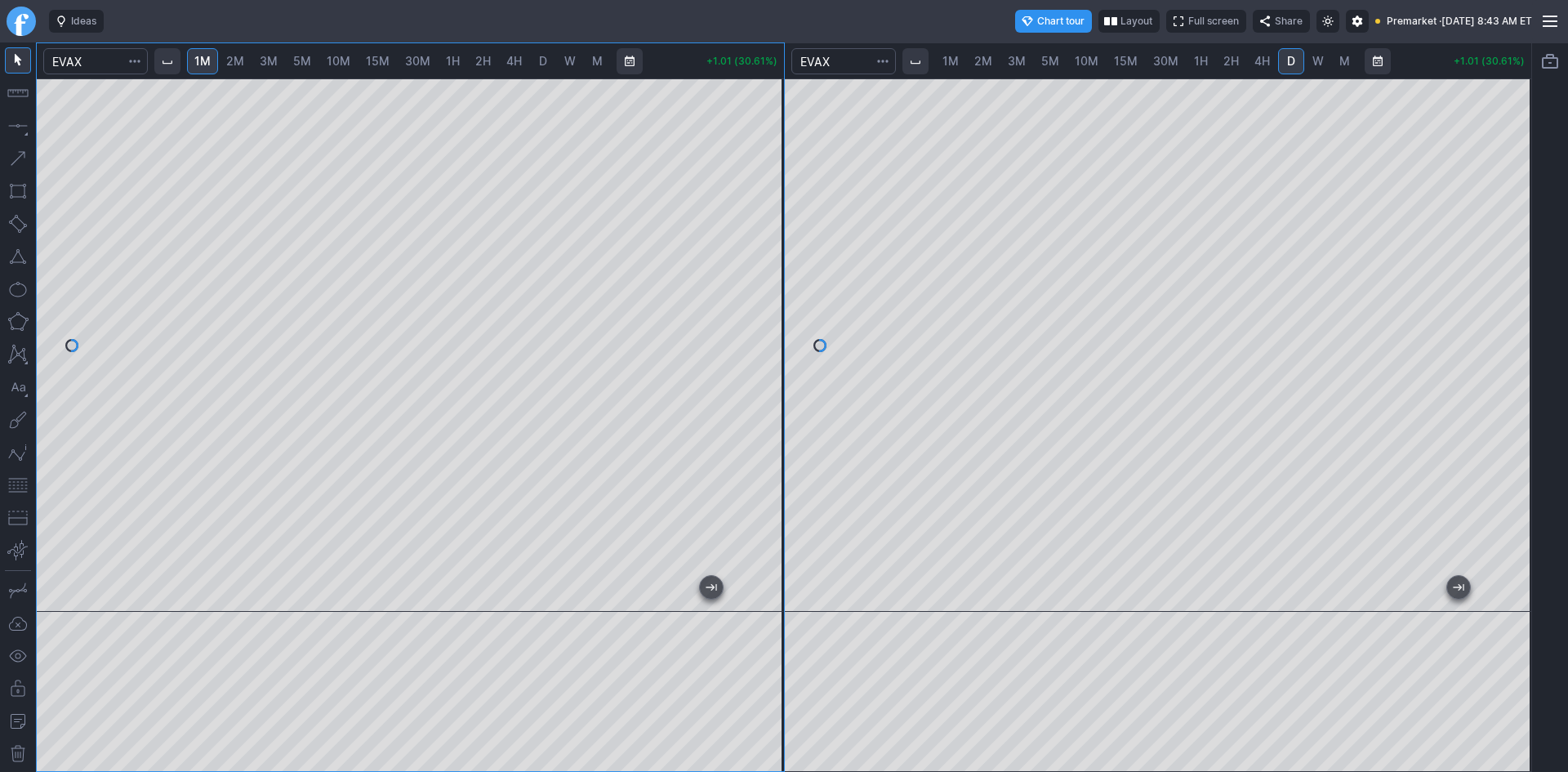
click at [774, 434] on div at bounding box center [766, 341] width 34 height 492
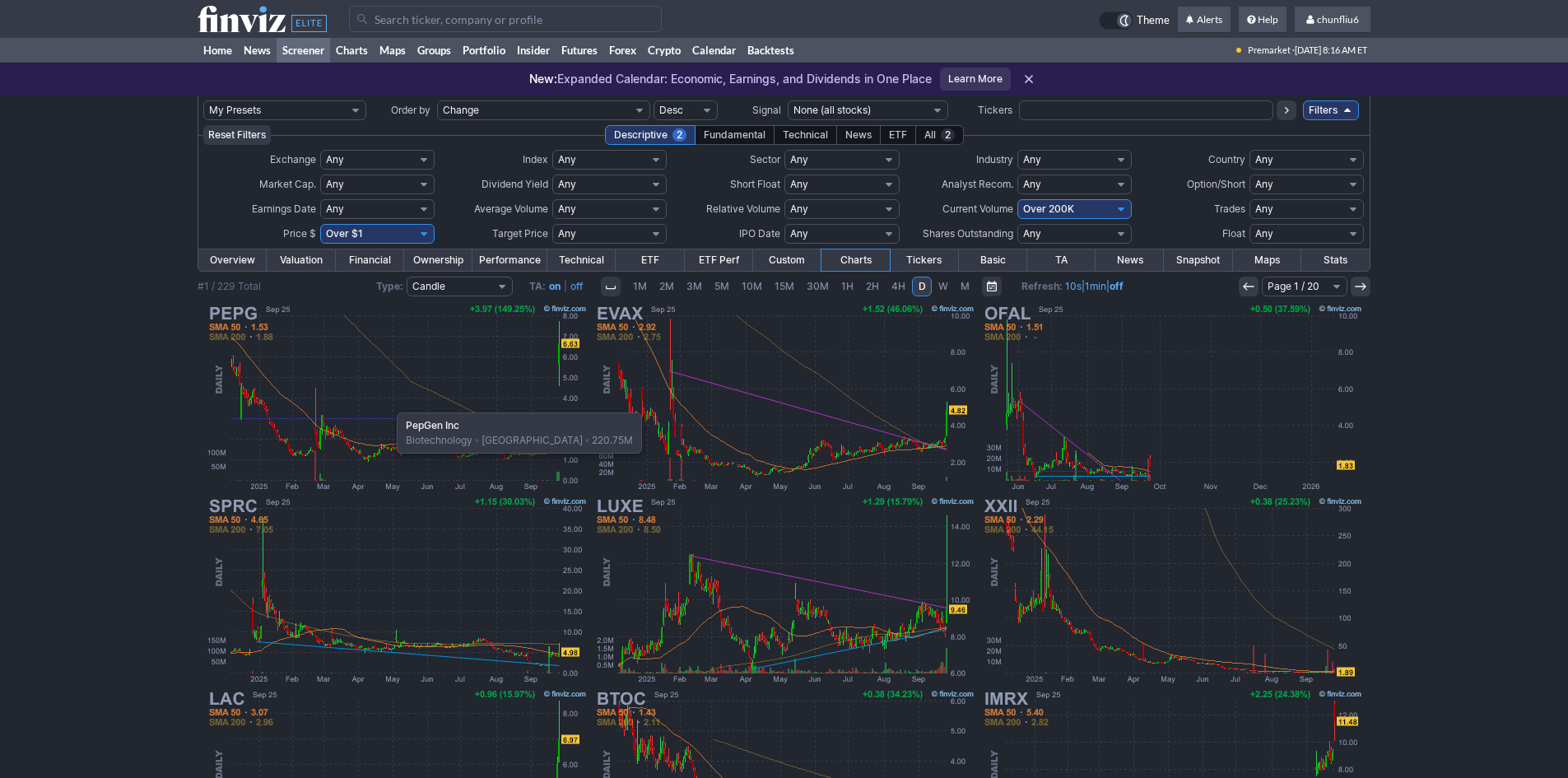
click at [388, 404] on img at bounding box center [396, 397] width 385 height 193
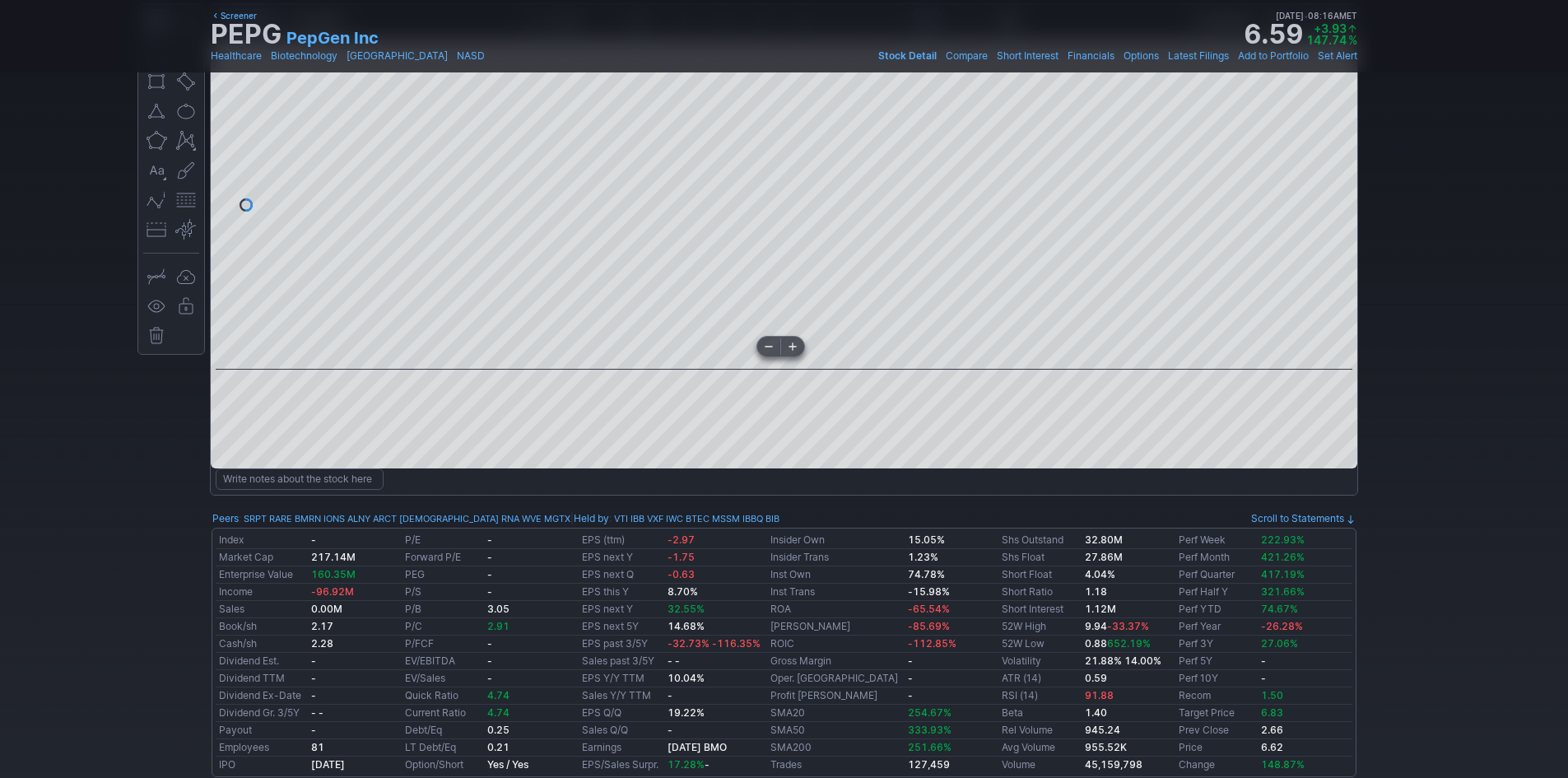
scroll to position [82, 0]
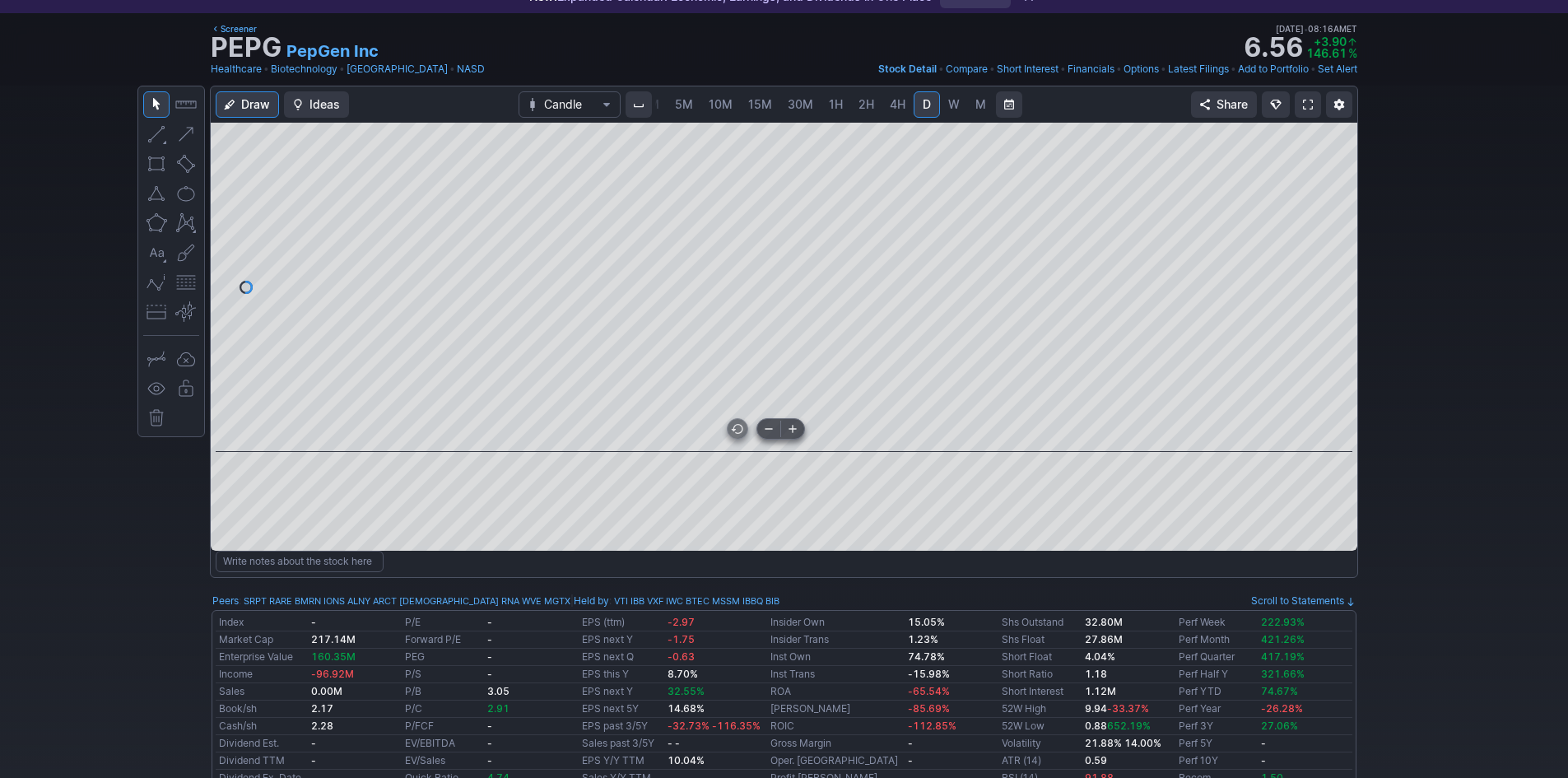
drag, startPoint x: 1181, startPoint y: 440, endPoint x: 886, endPoint y: 443, distance: 295.0
click at [886, 443] on div at bounding box center [781, 437] width 1084 height 17
click at [1304, 106] on span at bounding box center [1308, 105] width 10 height 13
click at [1306, 105] on span at bounding box center [1308, 105] width 10 height 13
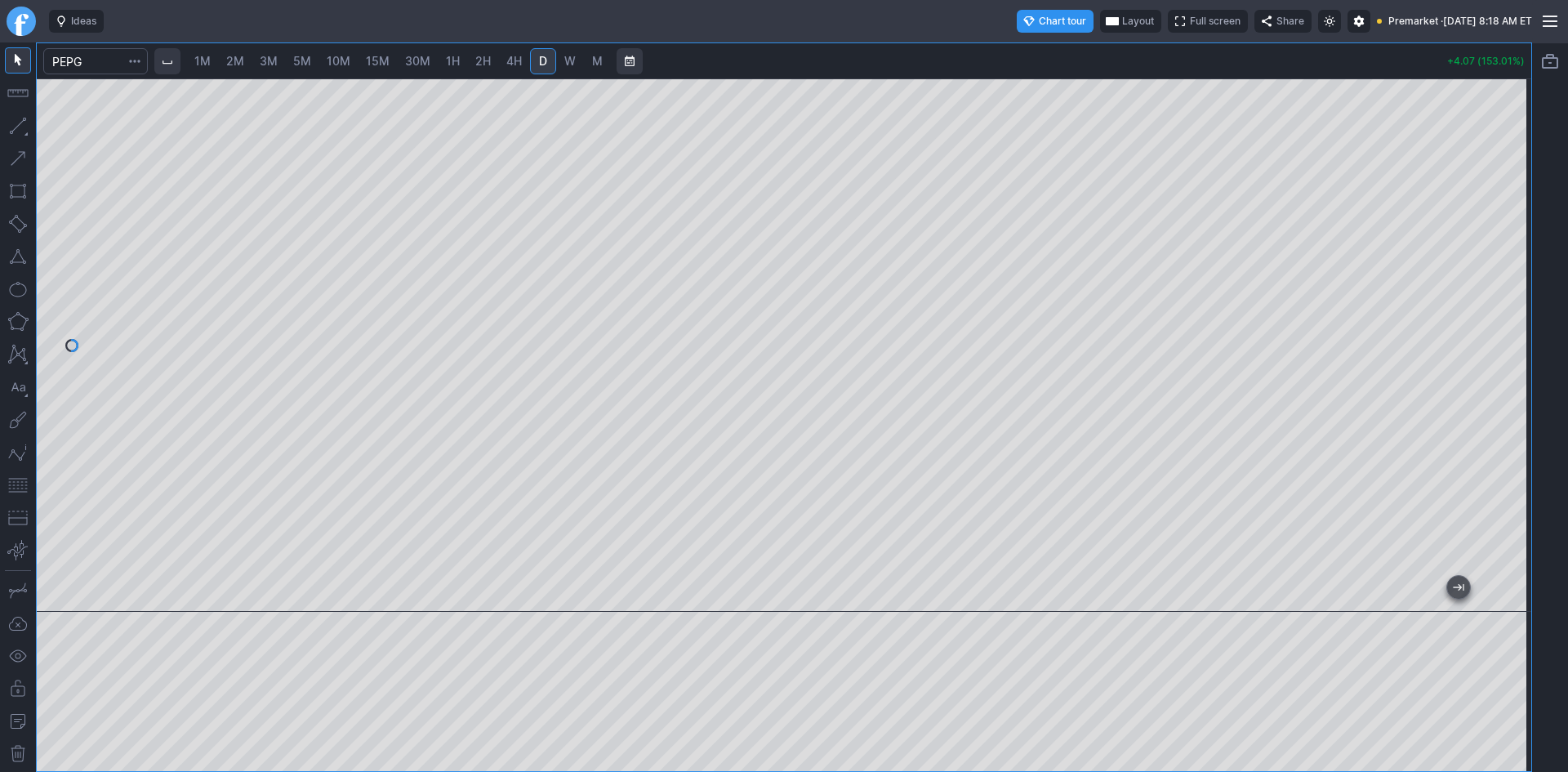
drag, startPoint x: 1510, startPoint y: 413, endPoint x: 1502, endPoint y: 354, distance: 59.5
click at [1510, 349] on div at bounding box center [1513, 341] width 34 height 492
click at [576, 59] on span "W" at bounding box center [570, 61] width 12 height 14
click at [1122, 16] on span "Layout" at bounding box center [1138, 22] width 32 height 17
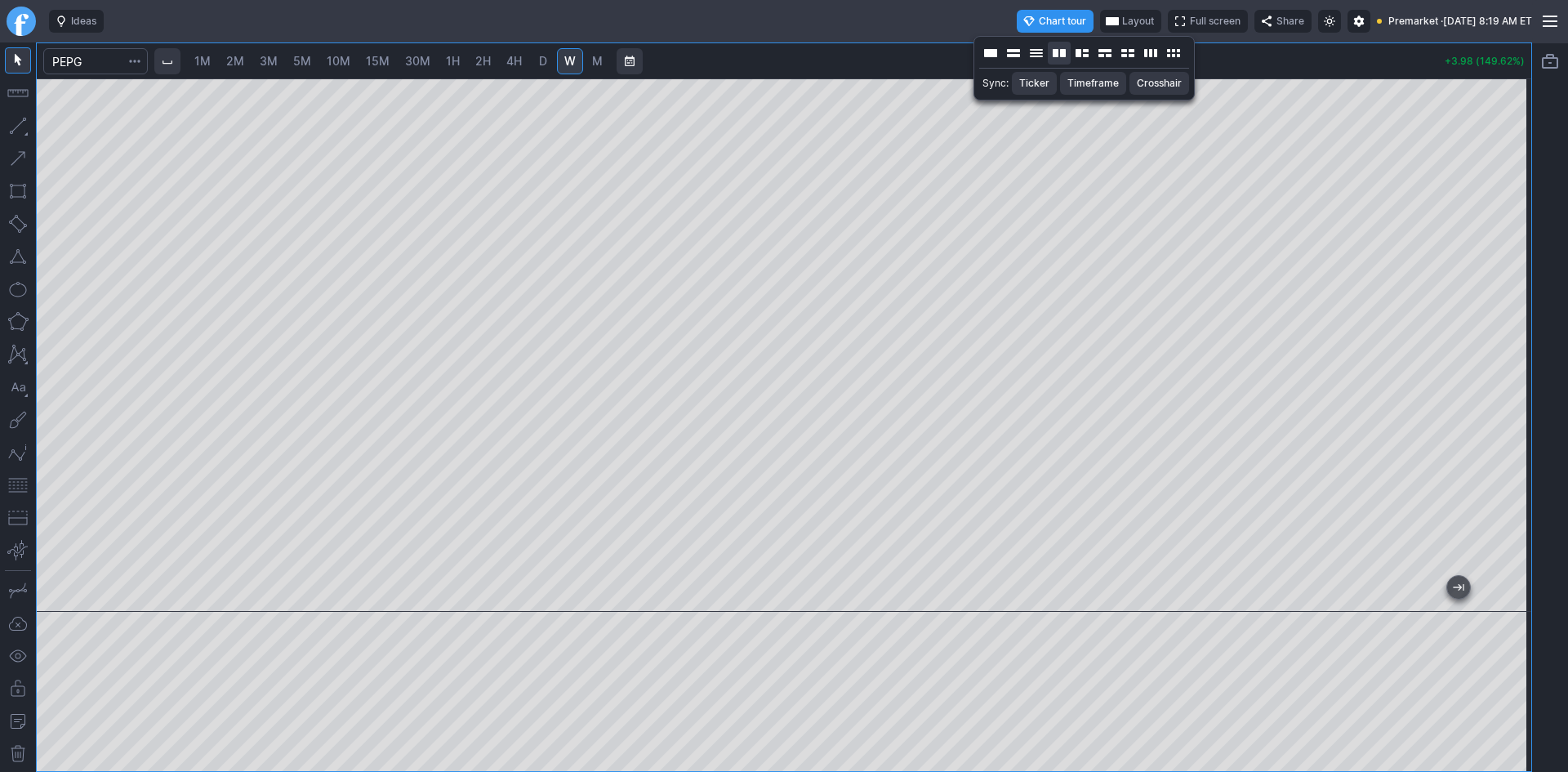
click at [1059, 56] on button "Layout" at bounding box center [1059, 52] width 22 height 22
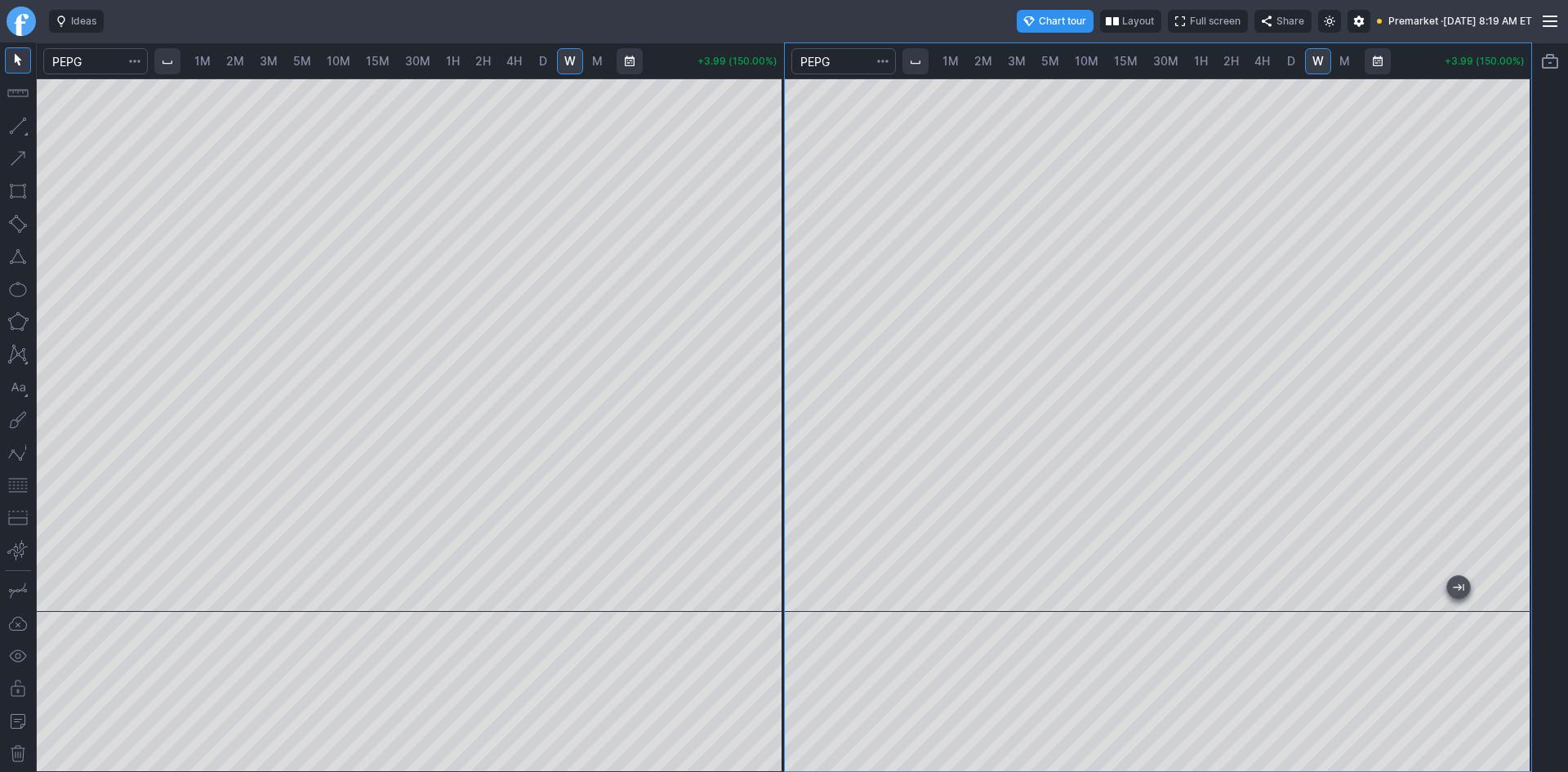
drag, startPoint x: 1517, startPoint y: 242, endPoint x: 1517, endPoint y: 265, distance: 23.0
click at [1517, 265] on div at bounding box center [1513, 341] width 34 height 492
click at [14, 483] on button "button" at bounding box center [17, 484] width 26 height 26
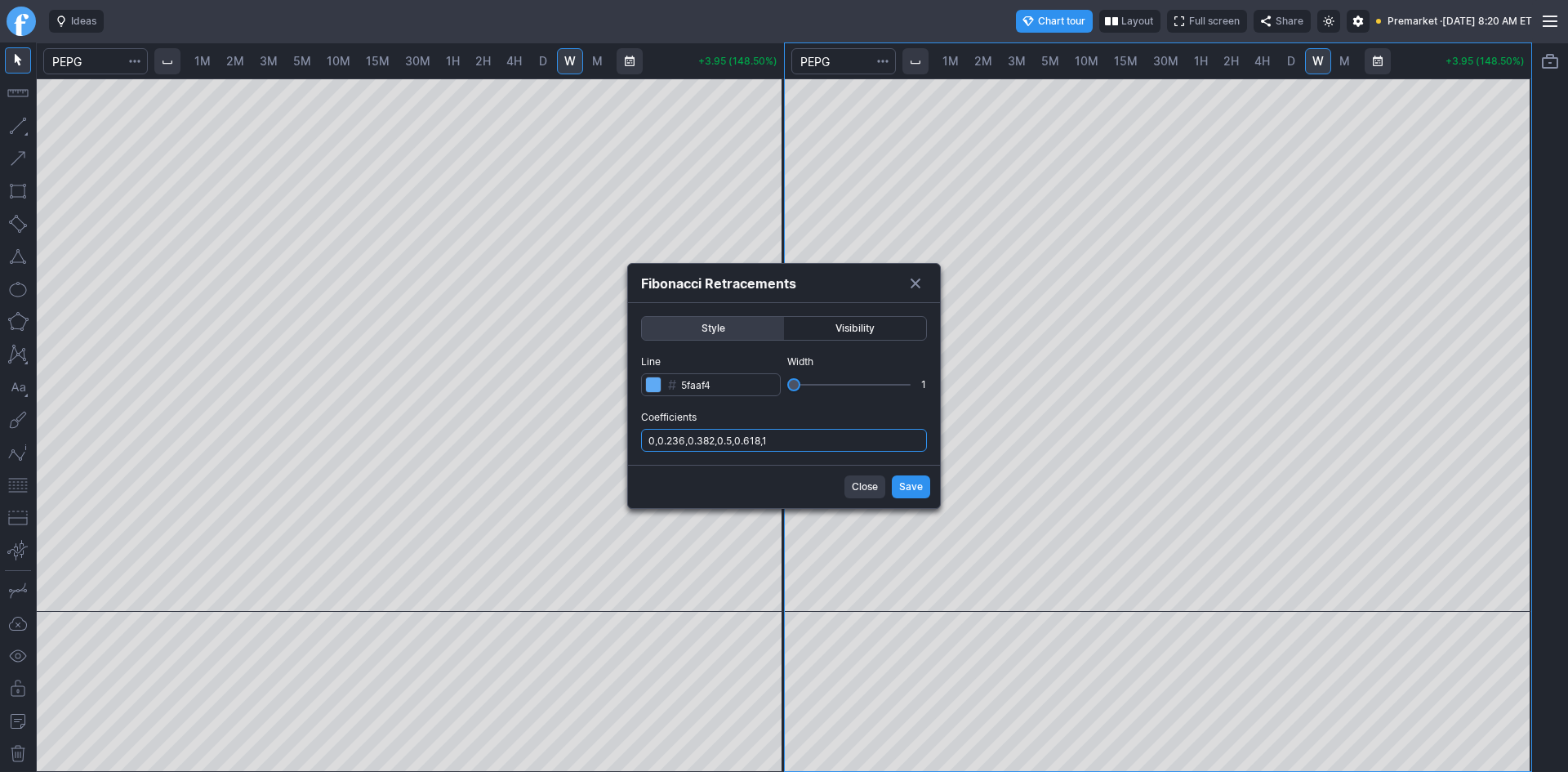
click at [852, 443] on input "0,0.236,0.382,0.5,0.618,1" at bounding box center [784, 439] width 286 height 22
type input "0,0.236,0.382,0.5,0.618,1,.786"
click at [903, 481] on span "Save" at bounding box center [911, 487] width 23 height 17
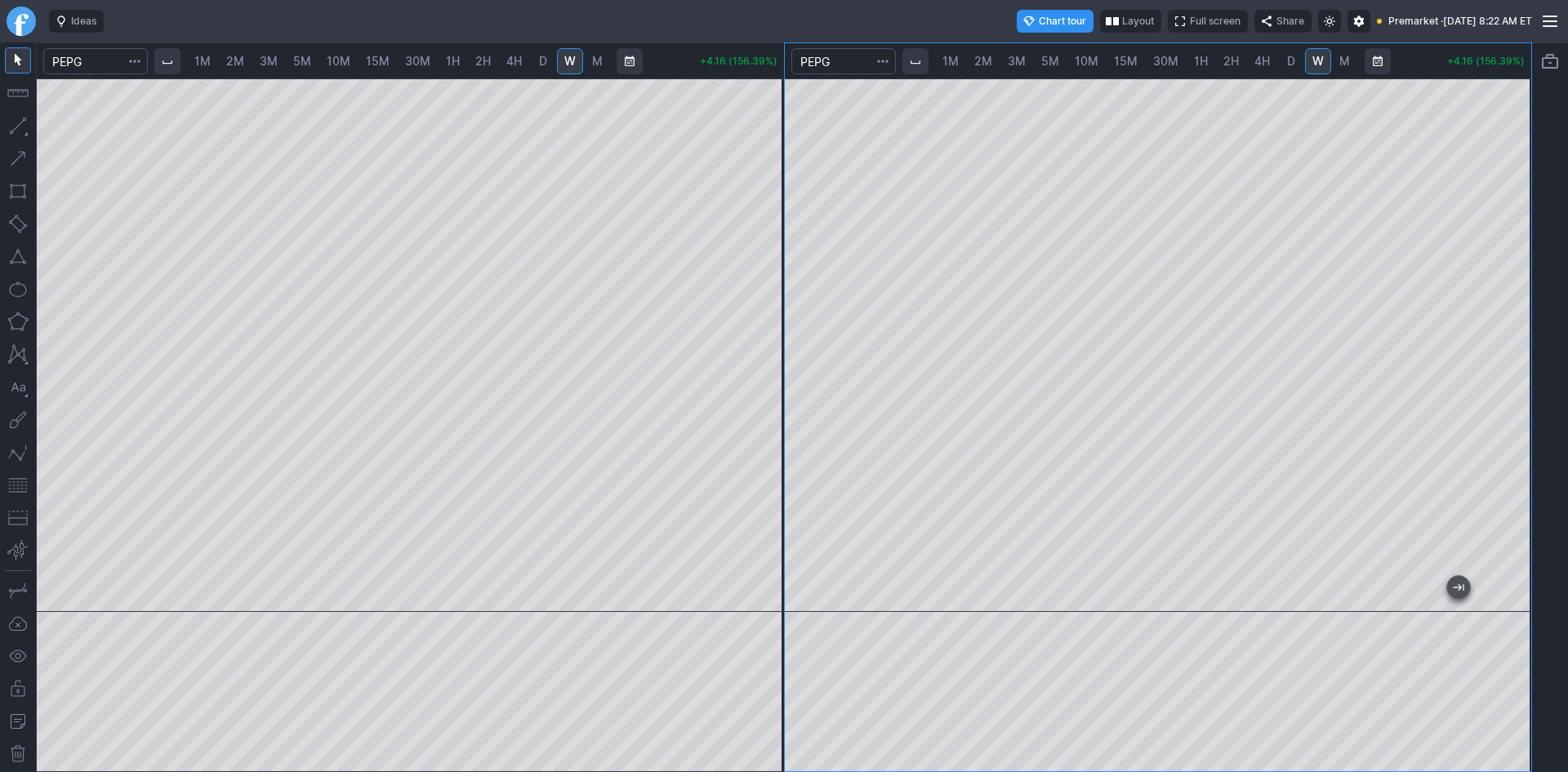
click at [210, 58] on span "1M" at bounding box center [203, 61] width 17 height 14
drag, startPoint x: 775, startPoint y: 314, endPoint x: 771, endPoint y: 329, distance: 15.5
click at [771, 329] on div at bounding box center [766, 341] width 34 height 492
drag, startPoint x: 24, startPoint y: 483, endPoint x: 37, endPoint y: 474, distance: 15.8
click at [23, 483] on button "button" at bounding box center [17, 484] width 26 height 26
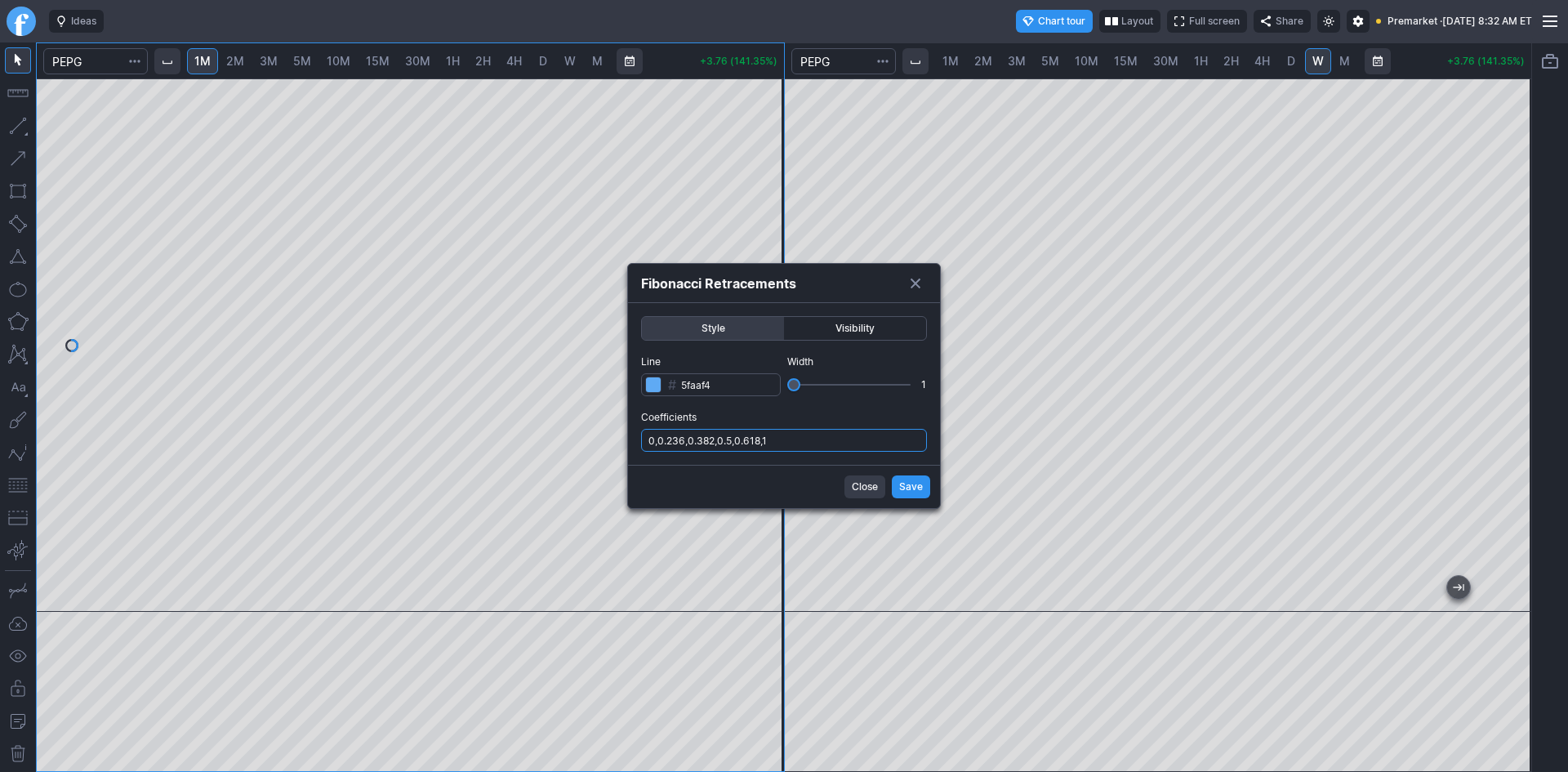
click at [794, 441] on input "0,0.236,0.382,0.5,0.618,1" at bounding box center [784, 439] width 286 height 22
type input "0,0.236,0.382,0.5,0.618,1,.786"
click at [898, 482] on button "Save" at bounding box center [911, 486] width 38 height 22
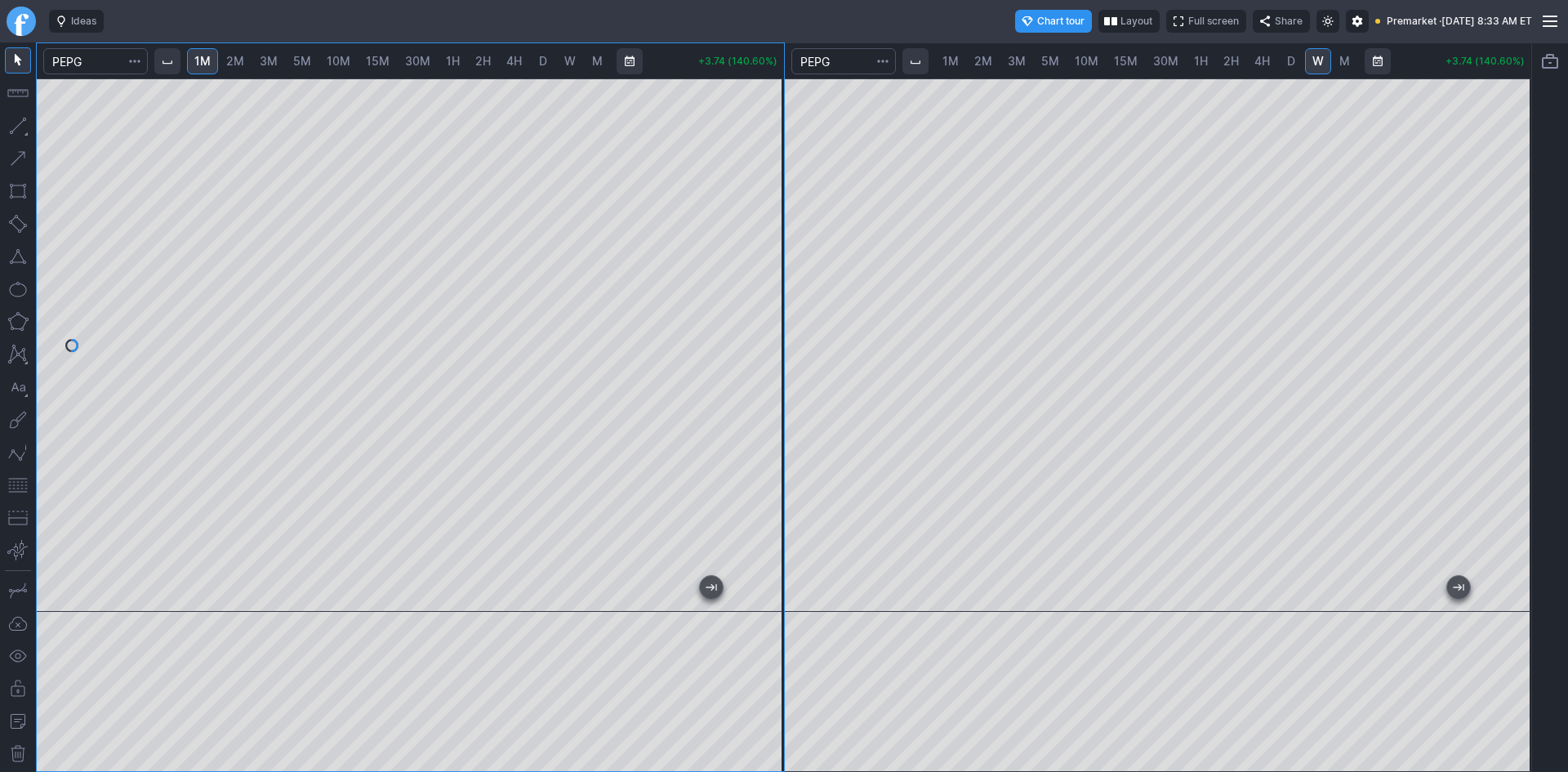
drag, startPoint x: 758, startPoint y: 294, endPoint x: 756, endPoint y: 264, distance: 30.1
click at [756, 264] on div at bounding box center [766, 341] width 34 height 492
drag, startPoint x: 768, startPoint y: 269, endPoint x: 769, endPoint y: 255, distance: 14.0
click at [769, 255] on div at bounding box center [766, 341] width 34 height 492
click at [1495, 251] on div at bounding box center [1158, 344] width 747 height 533
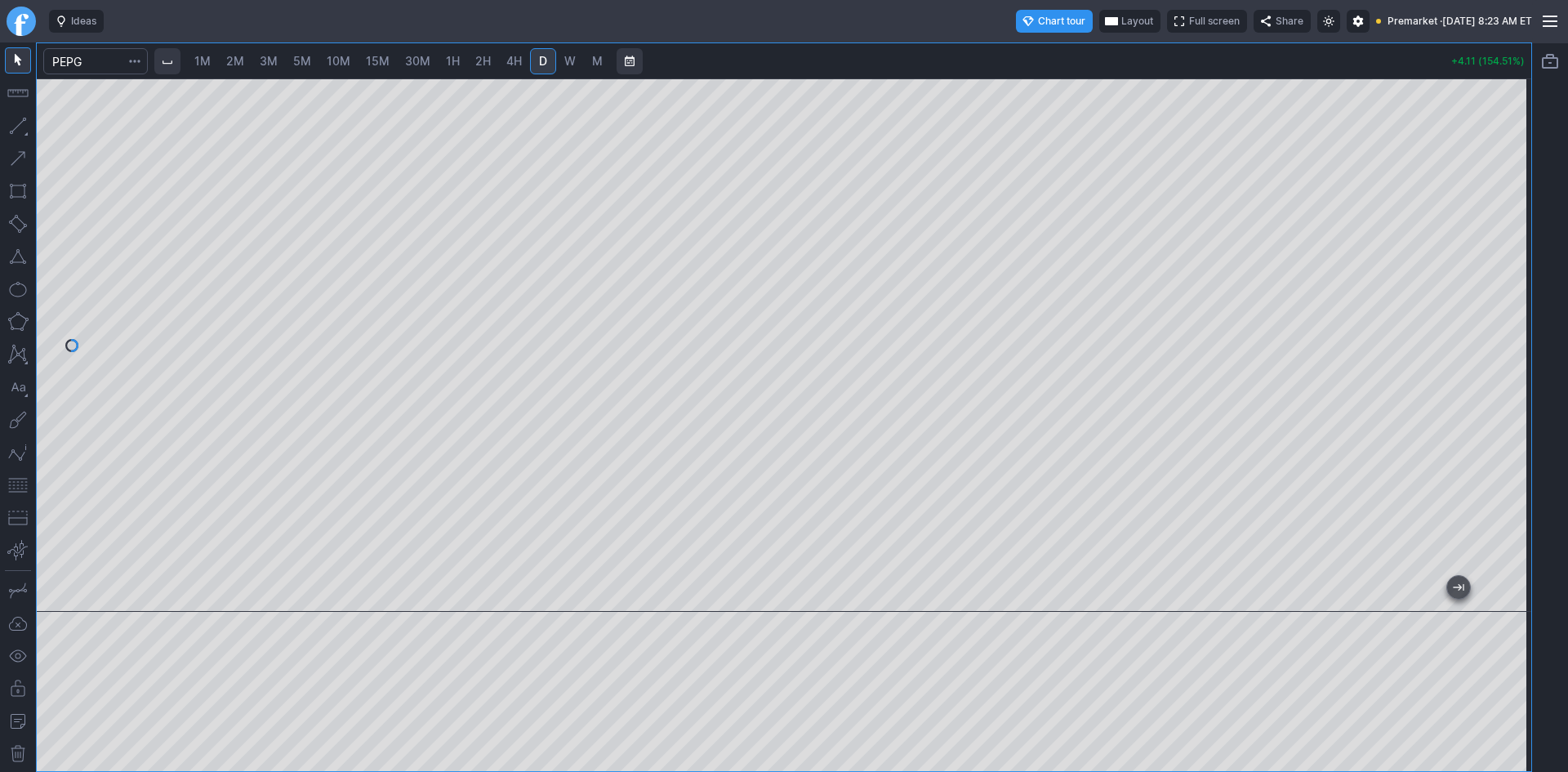
click at [208, 58] on span "1M" at bounding box center [203, 61] width 17 height 14
drag, startPoint x: 1515, startPoint y: 270, endPoint x: 1514, endPoint y: 313, distance: 43.0
click at [1514, 313] on div at bounding box center [1513, 341] width 34 height 492
click at [14, 486] on button "button" at bounding box center [17, 484] width 26 height 26
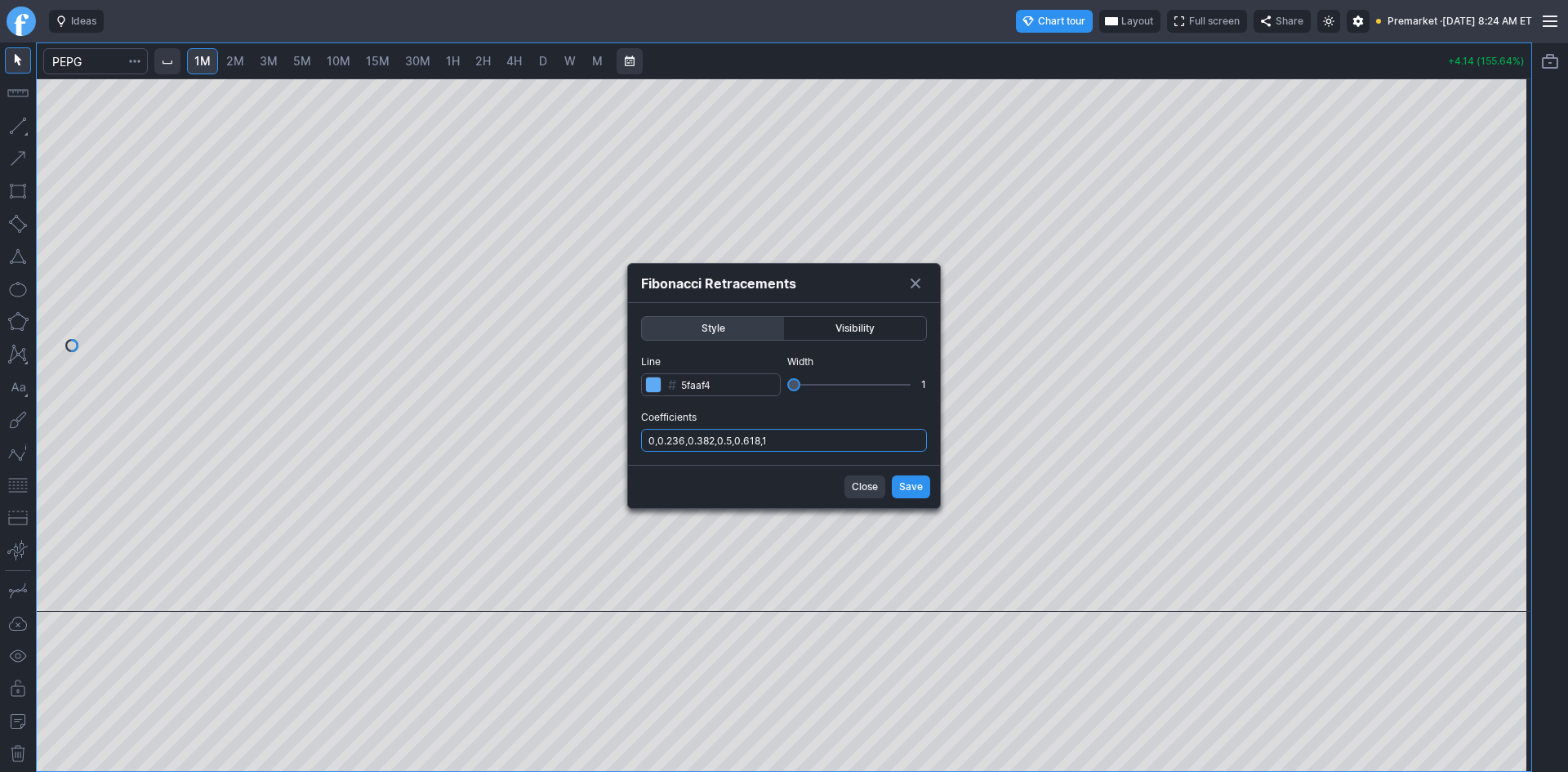
click at [841, 440] on input "0,0.236,0.382,0.5,0.618,1" at bounding box center [784, 439] width 286 height 22
type input "0,0.236,0.382,0.5,0.618,1,.786"
click at [909, 491] on span "Save" at bounding box center [911, 487] width 23 height 17
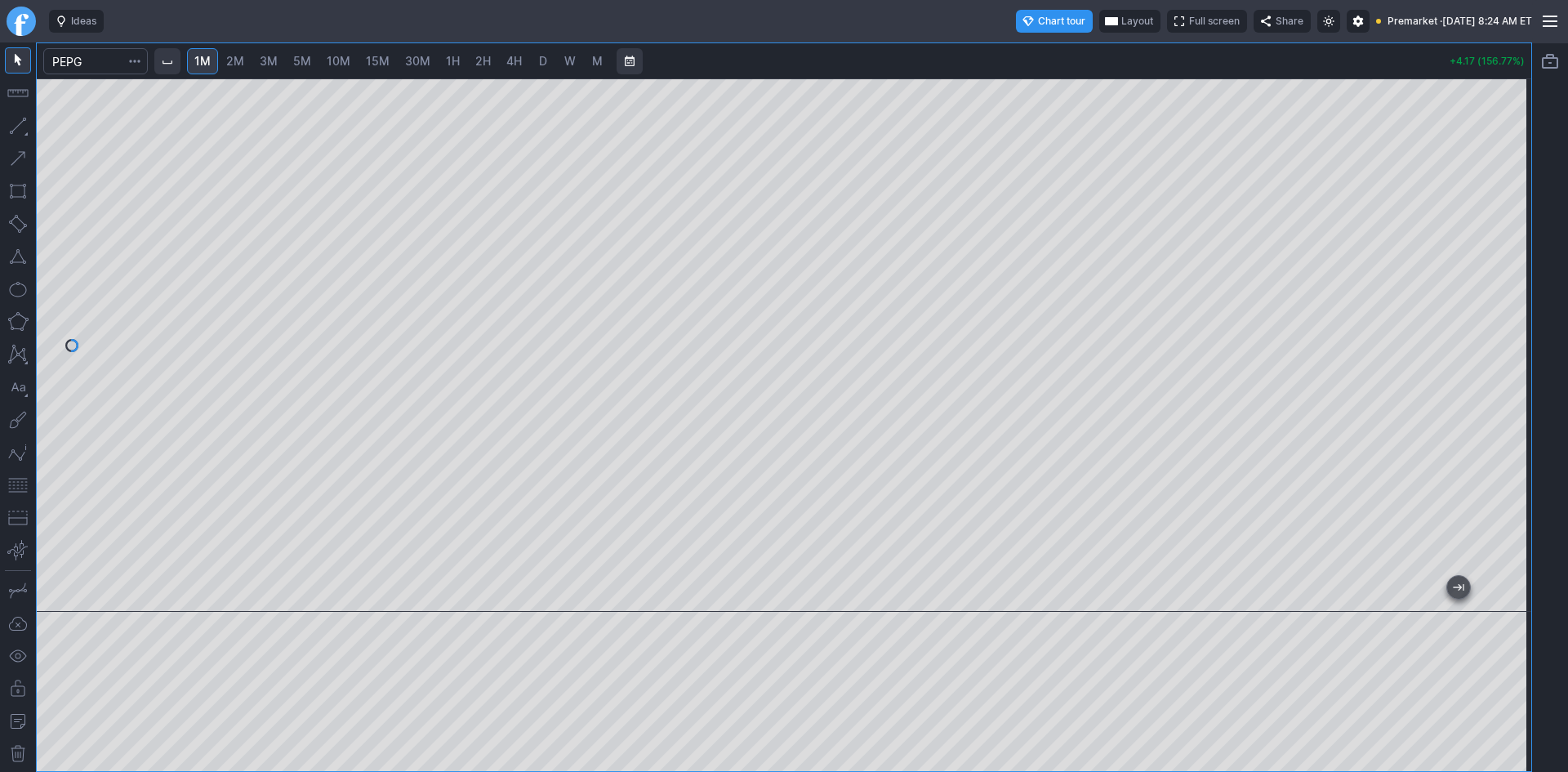
drag, startPoint x: 1511, startPoint y: 245, endPoint x: 1511, endPoint y: 227, distance: 18.0
click at [1511, 227] on div at bounding box center [1513, 341] width 34 height 492
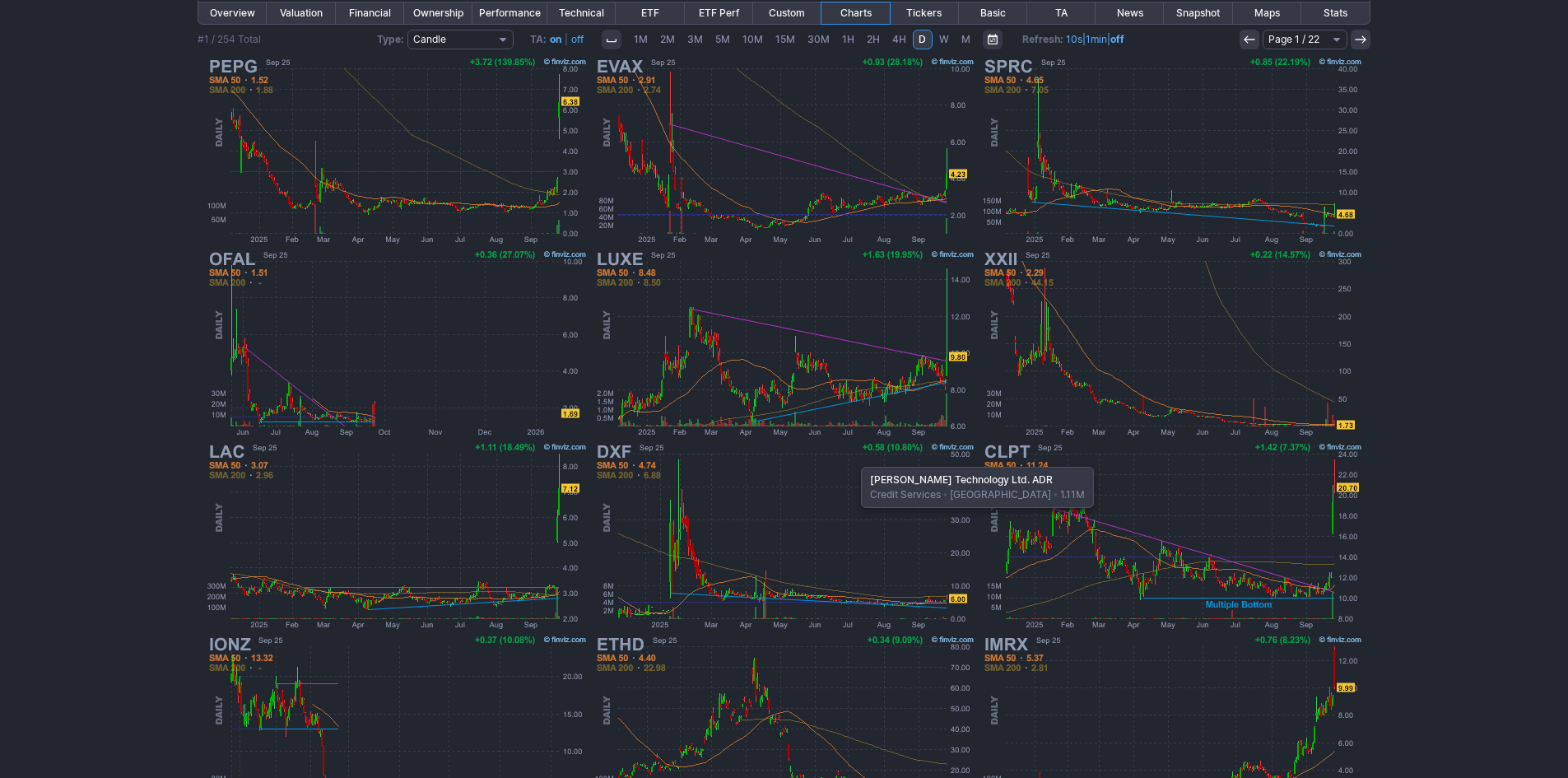
scroll to position [164, 0]
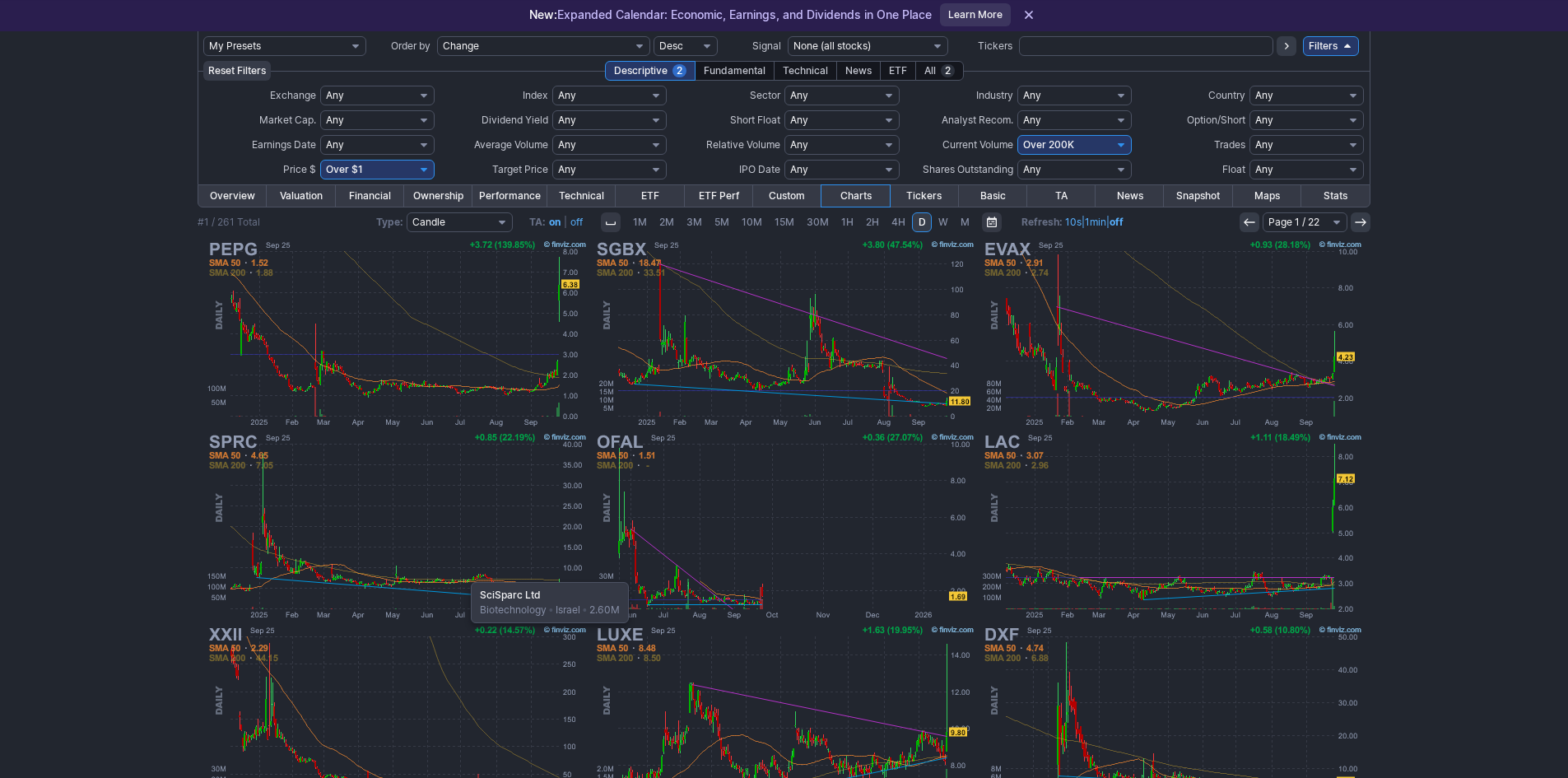
scroll to position [82, 0]
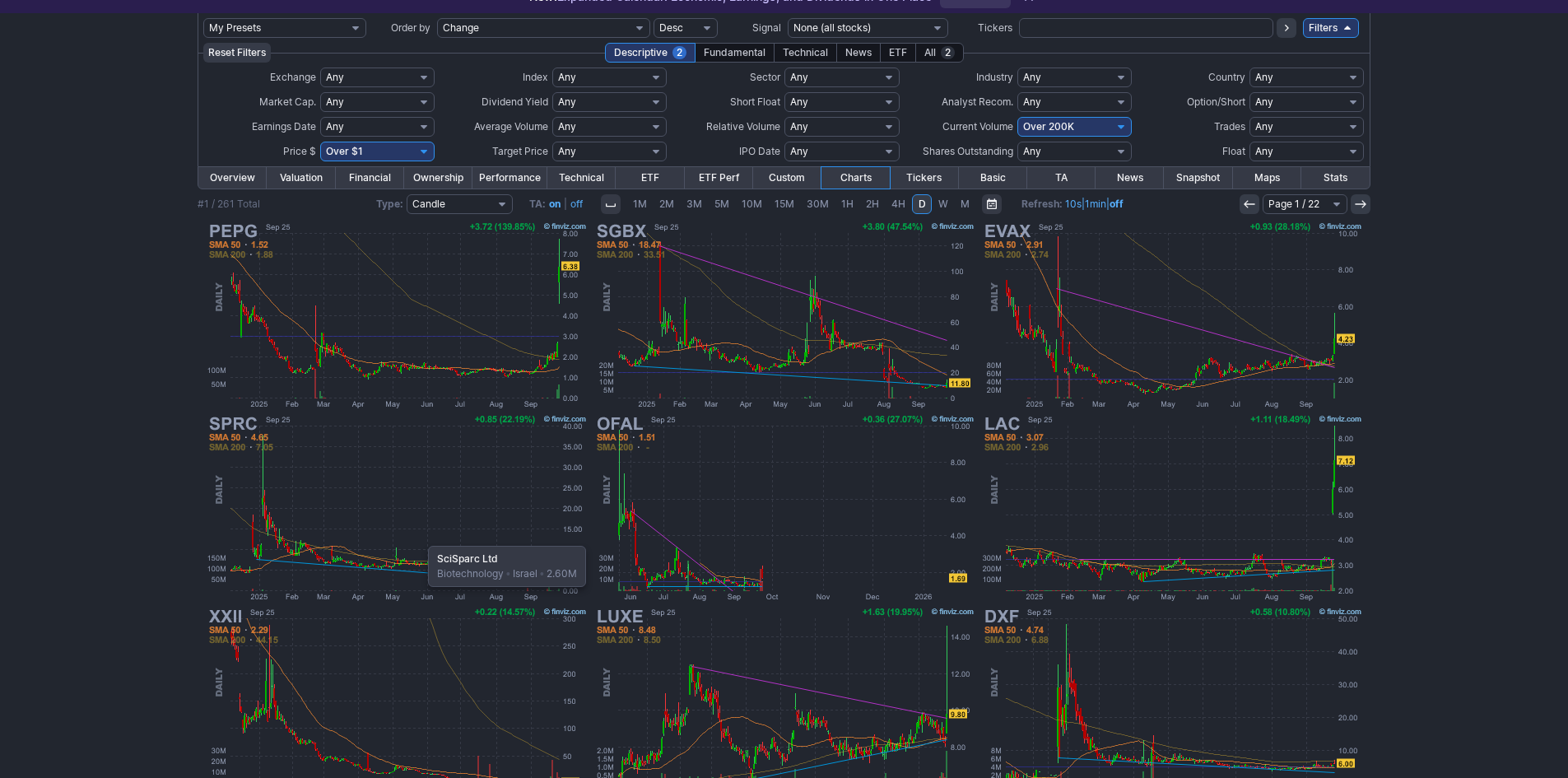
click at [420, 537] on img at bounding box center [396, 508] width 385 height 193
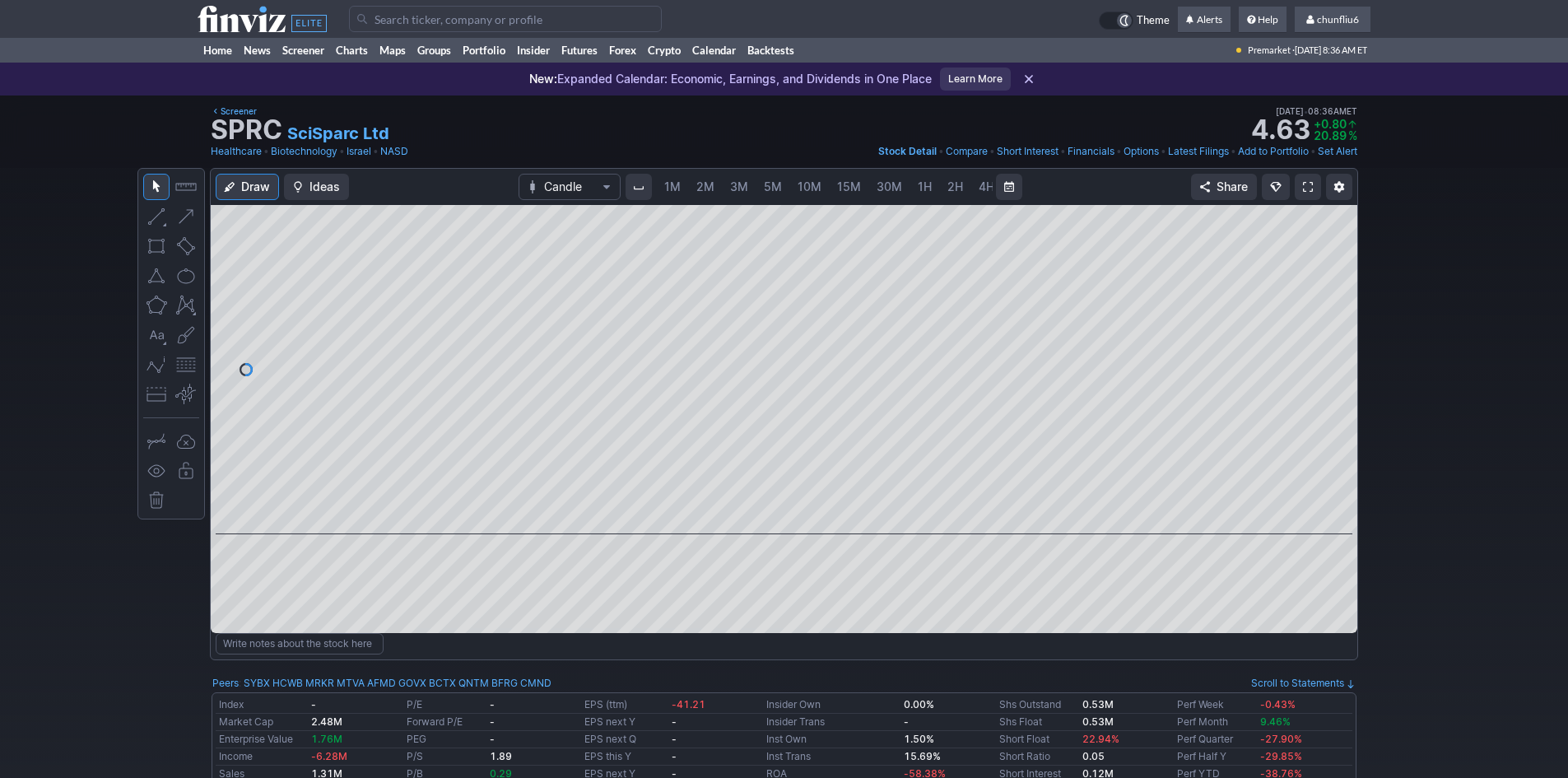
scroll to position [0, 89]
drag, startPoint x: 1343, startPoint y: 433, endPoint x: 1323, endPoint y: 320, distance: 114.8
click at [1323, 320] on div at bounding box center [1340, 366] width 34 height 288
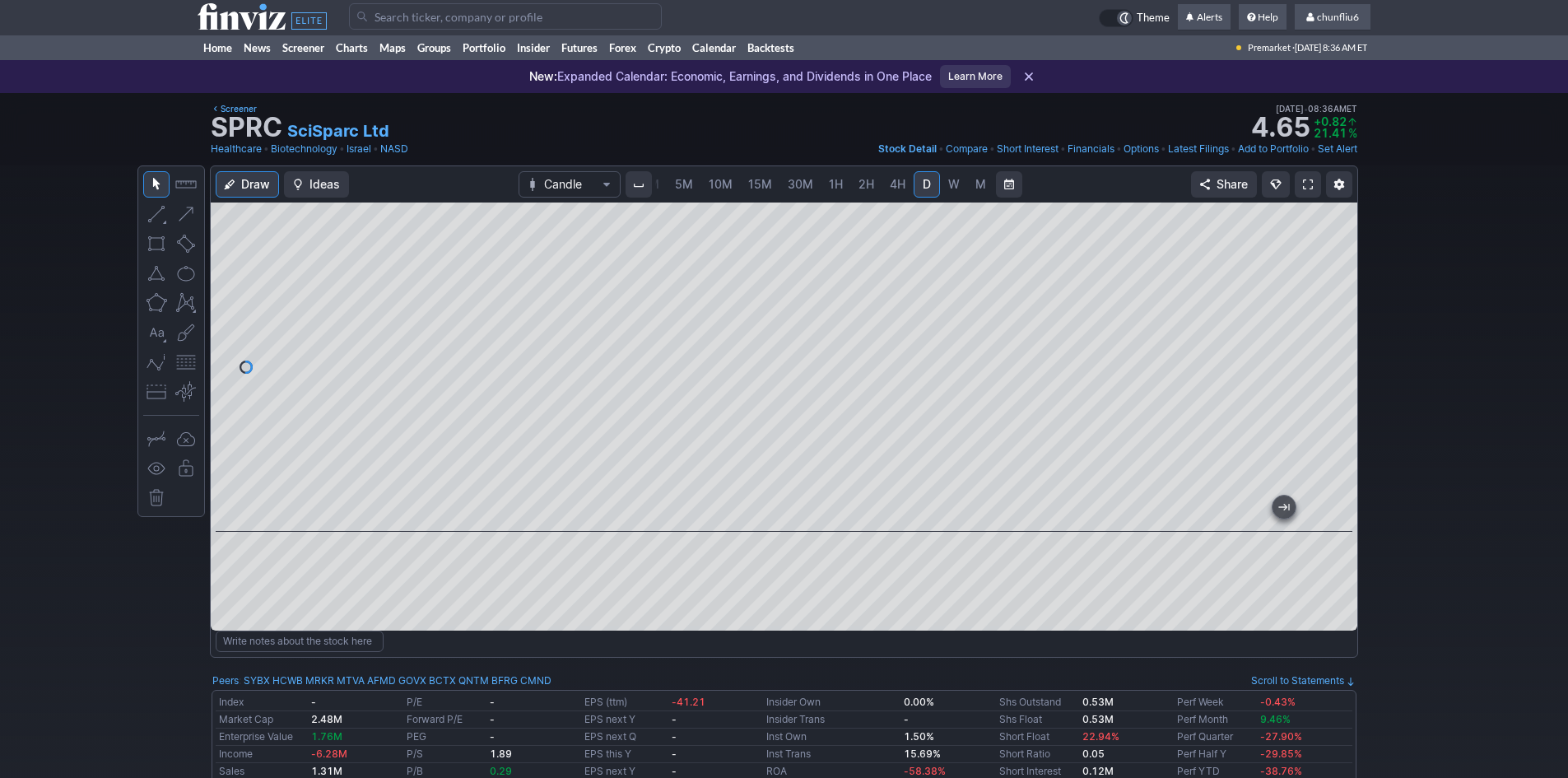
scroll to position [0, 0]
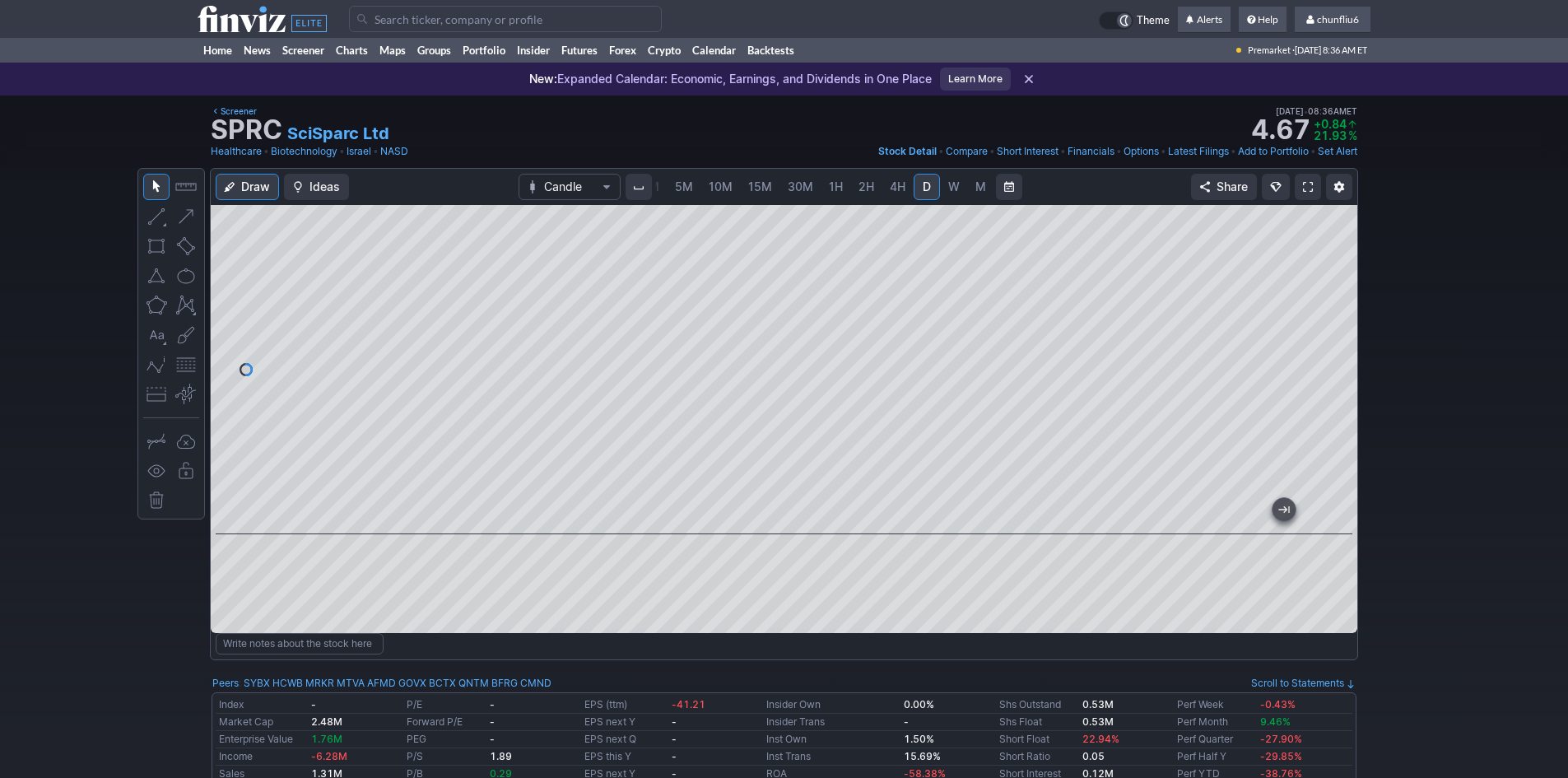
click at [1306, 184] on span at bounding box center [1308, 187] width 10 height 13
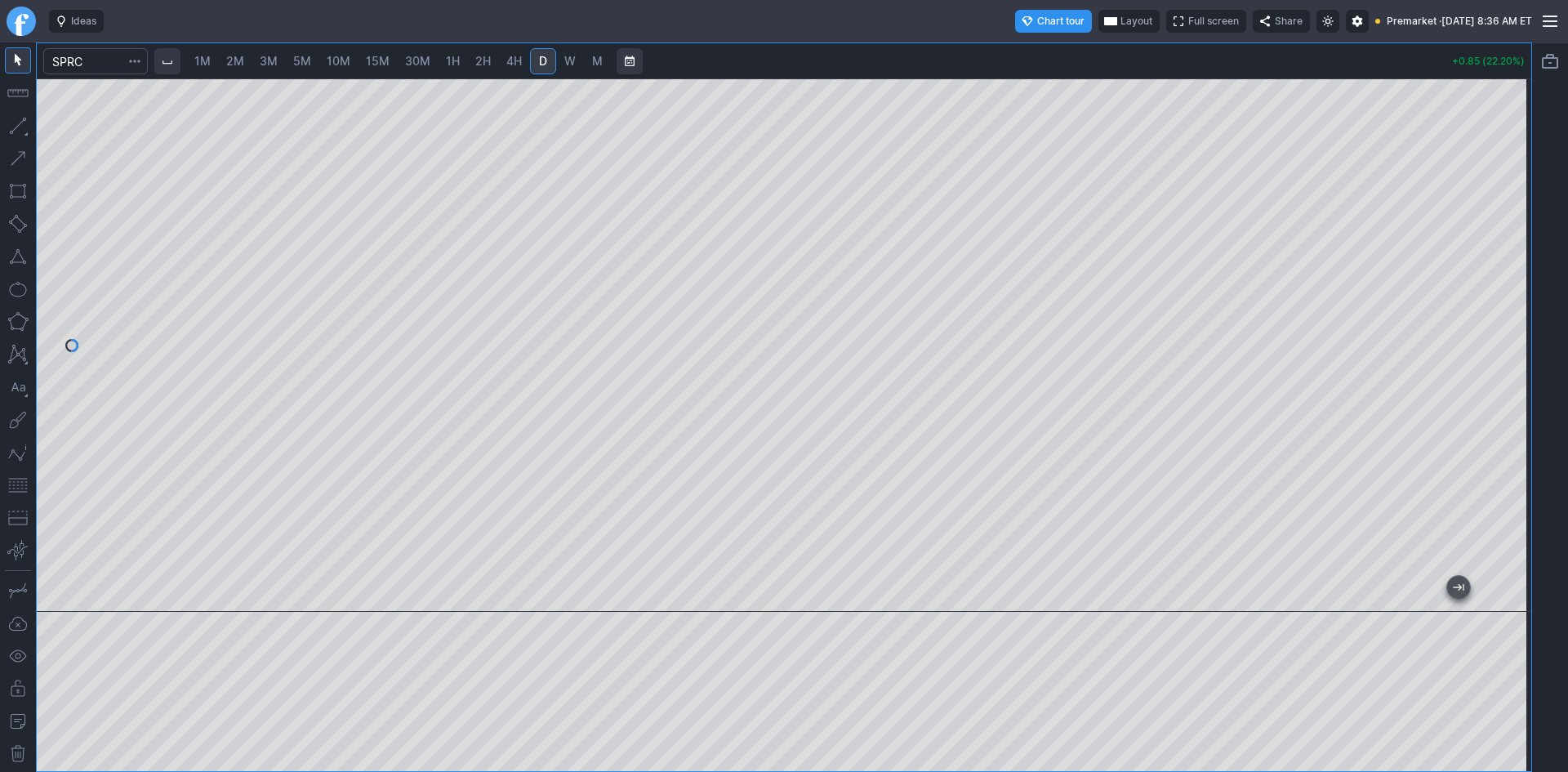
click at [1481, 337] on div at bounding box center [784, 344] width 1494 height 533
drag, startPoint x: 1506, startPoint y: 481, endPoint x: 1496, endPoint y: 371, distance: 110.5
click at [1496, 371] on div at bounding box center [1513, 341] width 34 height 492
click at [1120, 18] on span "Layout" at bounding box center [1136, 22] width 32 height 17
click at [1052, 52] on button "Layout" at bounding box center [1057, 52] width 22 height 22
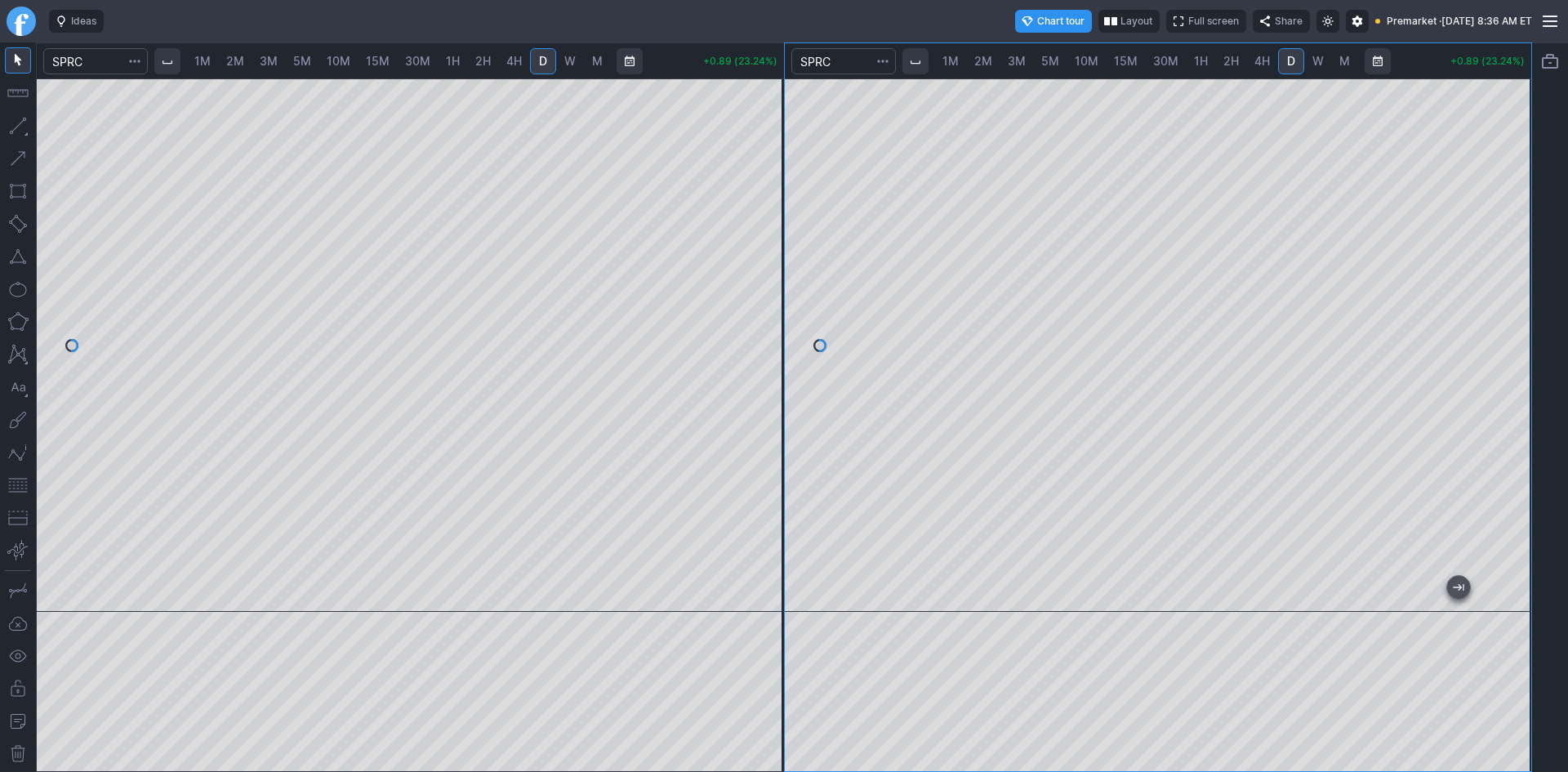
click at [1196, 60] on span "1H" at bounding box center [1200, 61] width 14 height 14
drag, startPoint x: 1511, startPoint y: 199, endPoint x: 1501, endPoint y: 285, distance: 86.6
click at [1516, 279] on div at bounding box center [1513, 341] width 34 height 492
click at [22, 484] on button "button" at bounding box center [17, 484] width 26 height 26
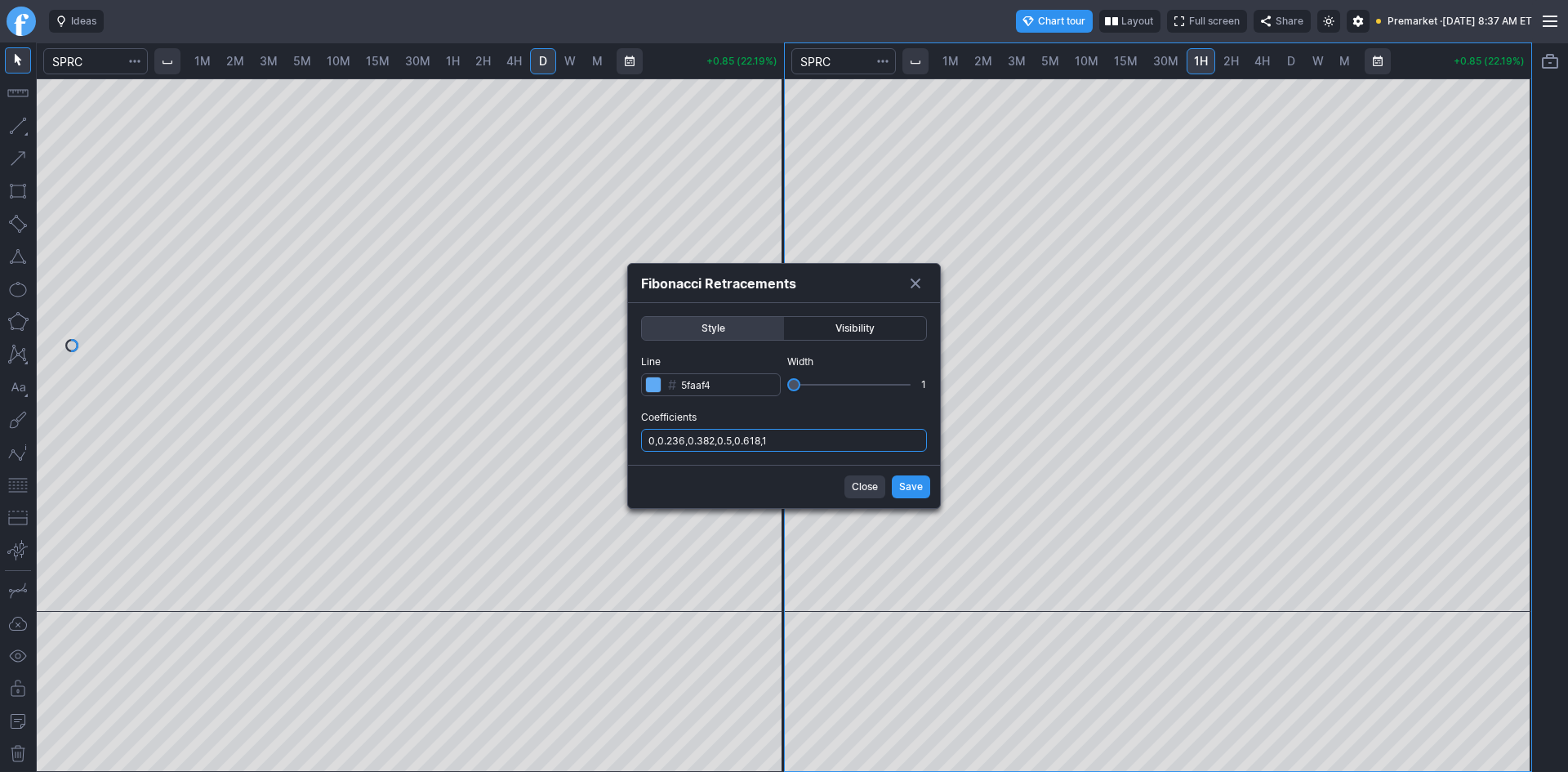
click at [817, 442] on input "0,0.236,0.382,0.5,0.618,1" at bounding box center [784, 439] width 286 height 22
type input "0,0.236,0.382,0.5,0.618,1,.786"
click at [903, 478] on span "Save" at bounding box center [911, 487] width 23 height 17
click at [912, 491] on span "Save" at bounding box center [911, 487] width 23 height 17
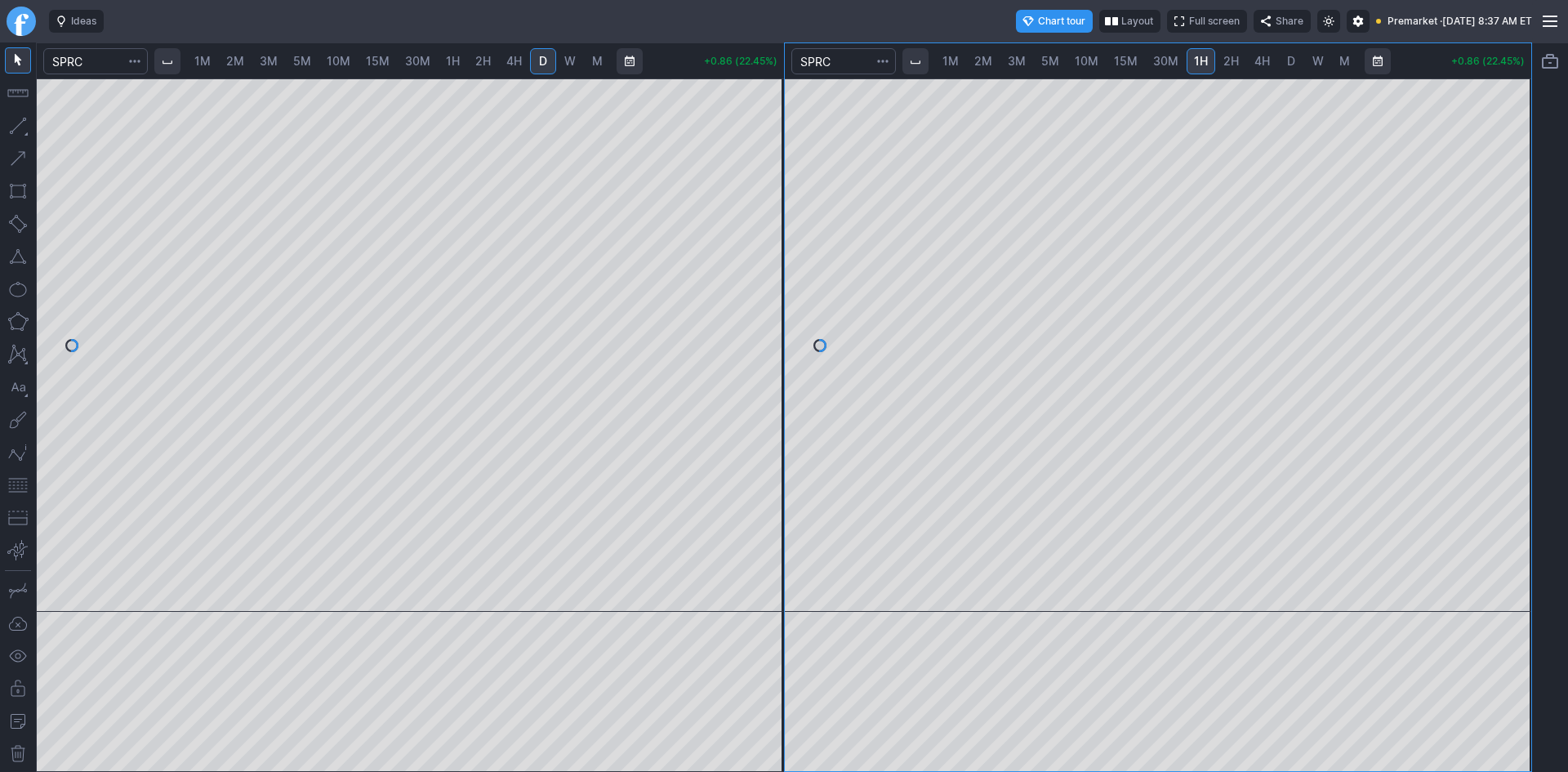
click at [206, 62] on span "1M" at bounding box center [203, 61] width 17 height 14
drag, startPoint x: 773, startPoint y: 215, endPoint x: 754, endPoint y: 282, distance: 69.6
click at [765, 282] on div at bounding box center [766, 341] width 34 height 492
click at [17, 482] on button "button" at bounding box center [17, 484] width 26 height 26
drag, startPoint x: 755, startPoint y: 404, endPoint x: 757, endPoint y: 358, distance: 46.0
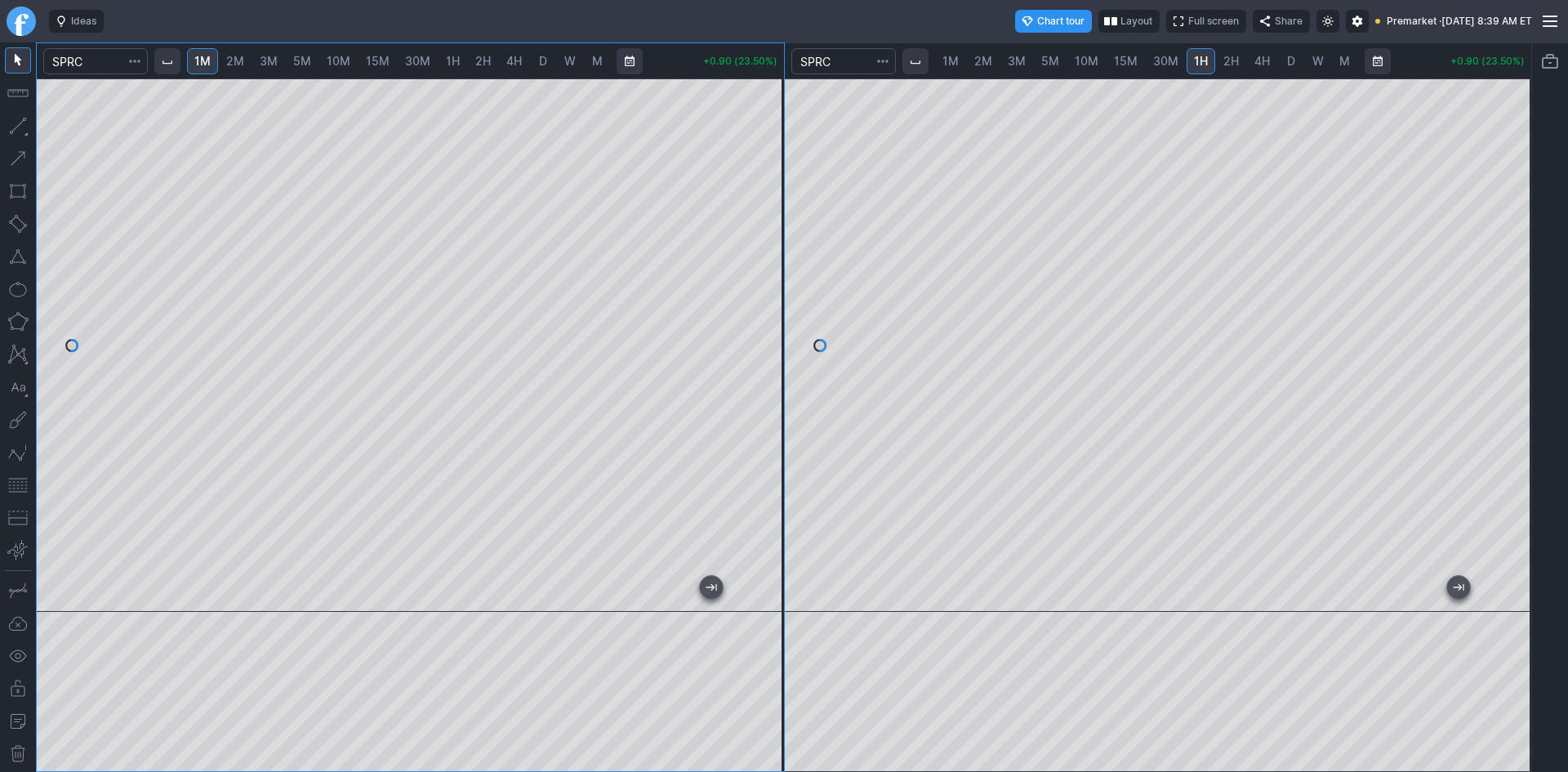
click at [757, 358] on div at bounding box center [766, 341] width 34 height 492
drag, startPoint x: 765, startPoint y: 325, endPoint x: 767, endPoint y: 306, distance: 19.1
click at [767, 306] on div at bounding box center [766, 341] width 34 height 492
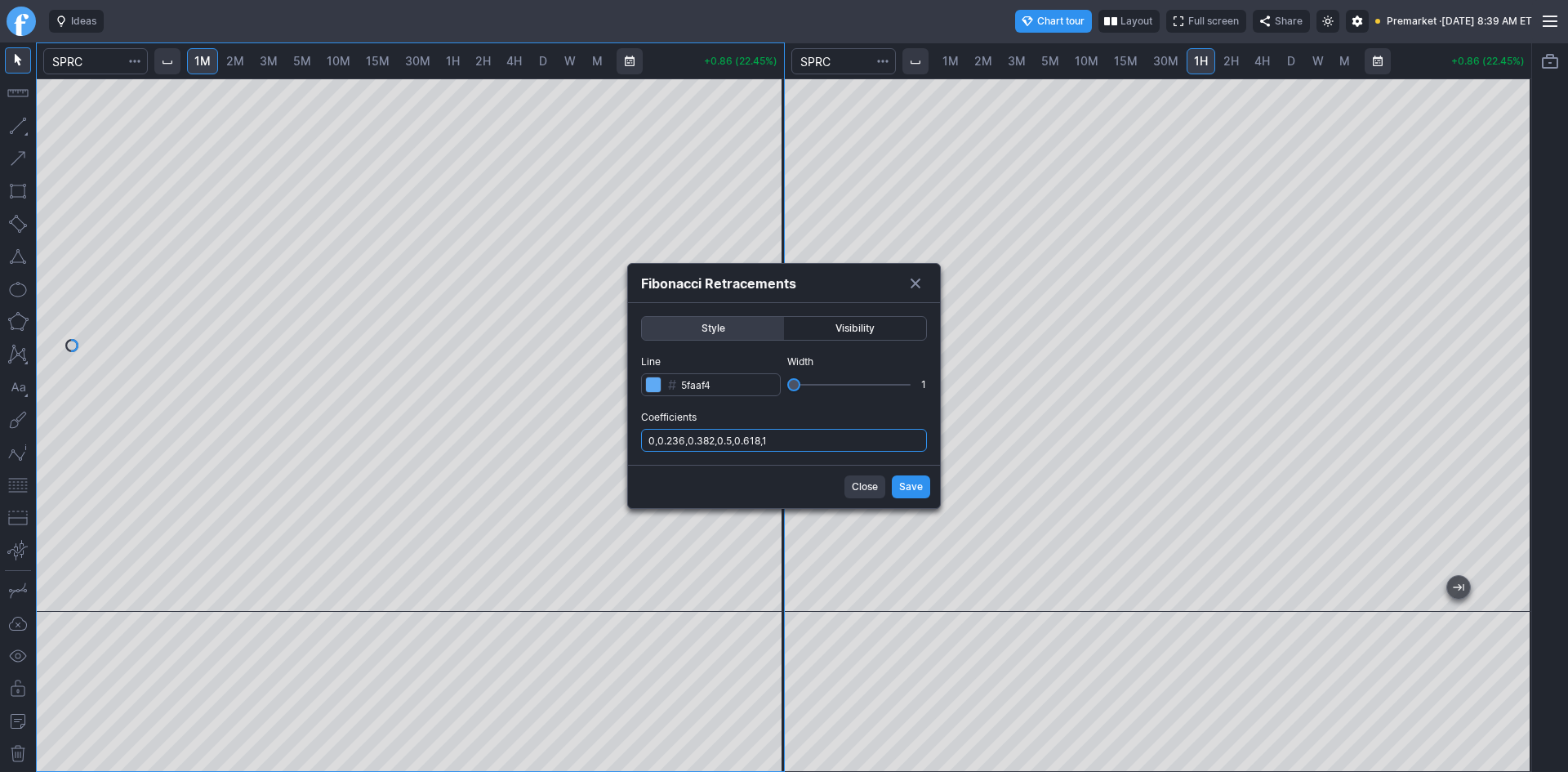
click at [799, 448] on input "0,0.236,0.382,0.5,0.618,1" at bounding box center [784, 439] width 286 height 22
type input "0,0.236,0.382,0.5,0.618,1,.786"
click at [910, 490] on span "Save" at bounding box center [911, 487] width 23 height 17
click at [807, 438] on input "0,0.236,0.382,0.5,0.618,1,.786" at bounding box center [784, 439] width 286 height 22
type input "0,0.236,0.382,0.5,0.618,1,.786,1.236"
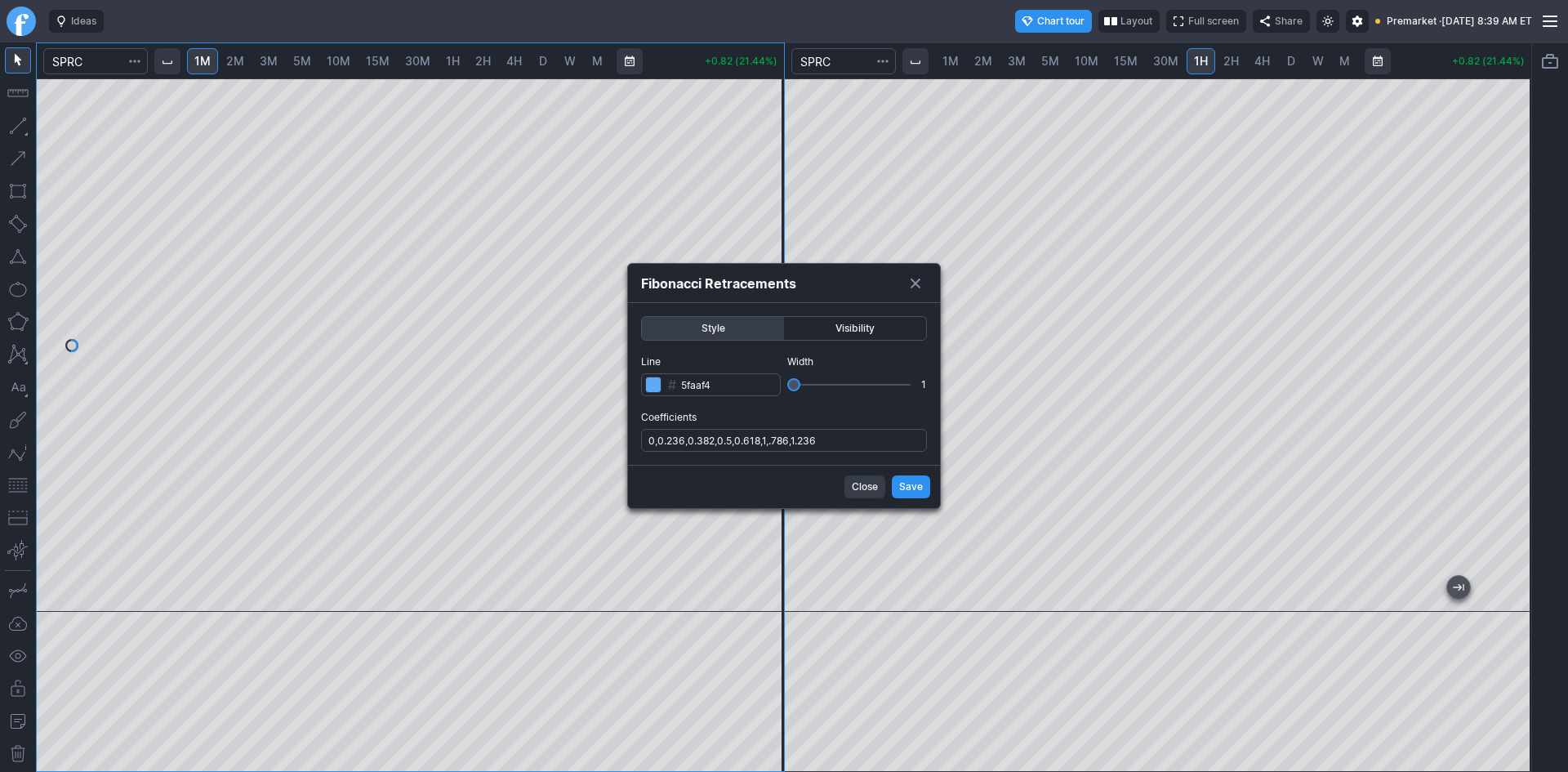
click at [914, 487] on span "Save" at bounding box center [911, 487] width 23 height 17
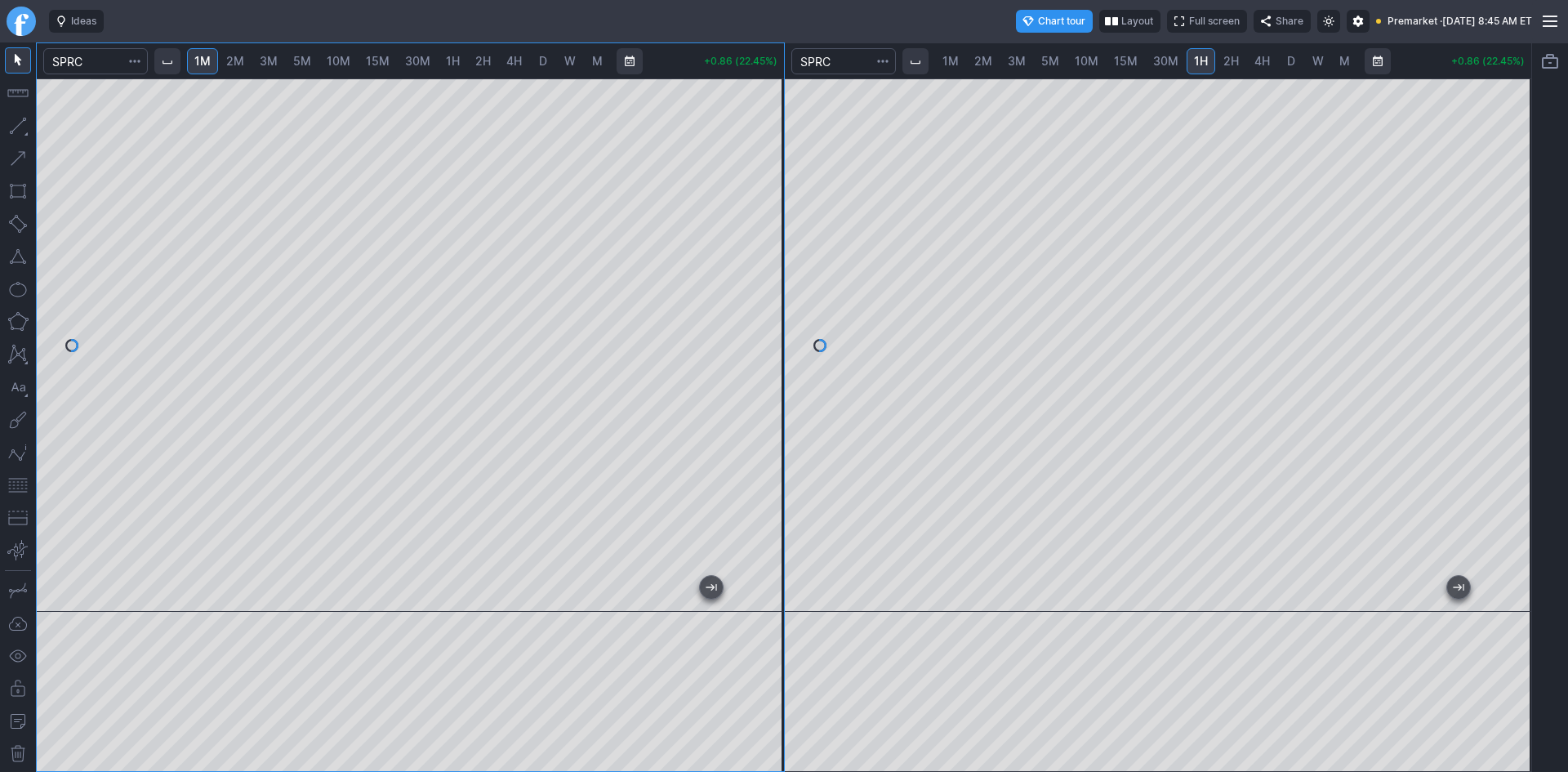
click at [19, 256] on button "button" at bounding box center [17, 256] width 26 height 26
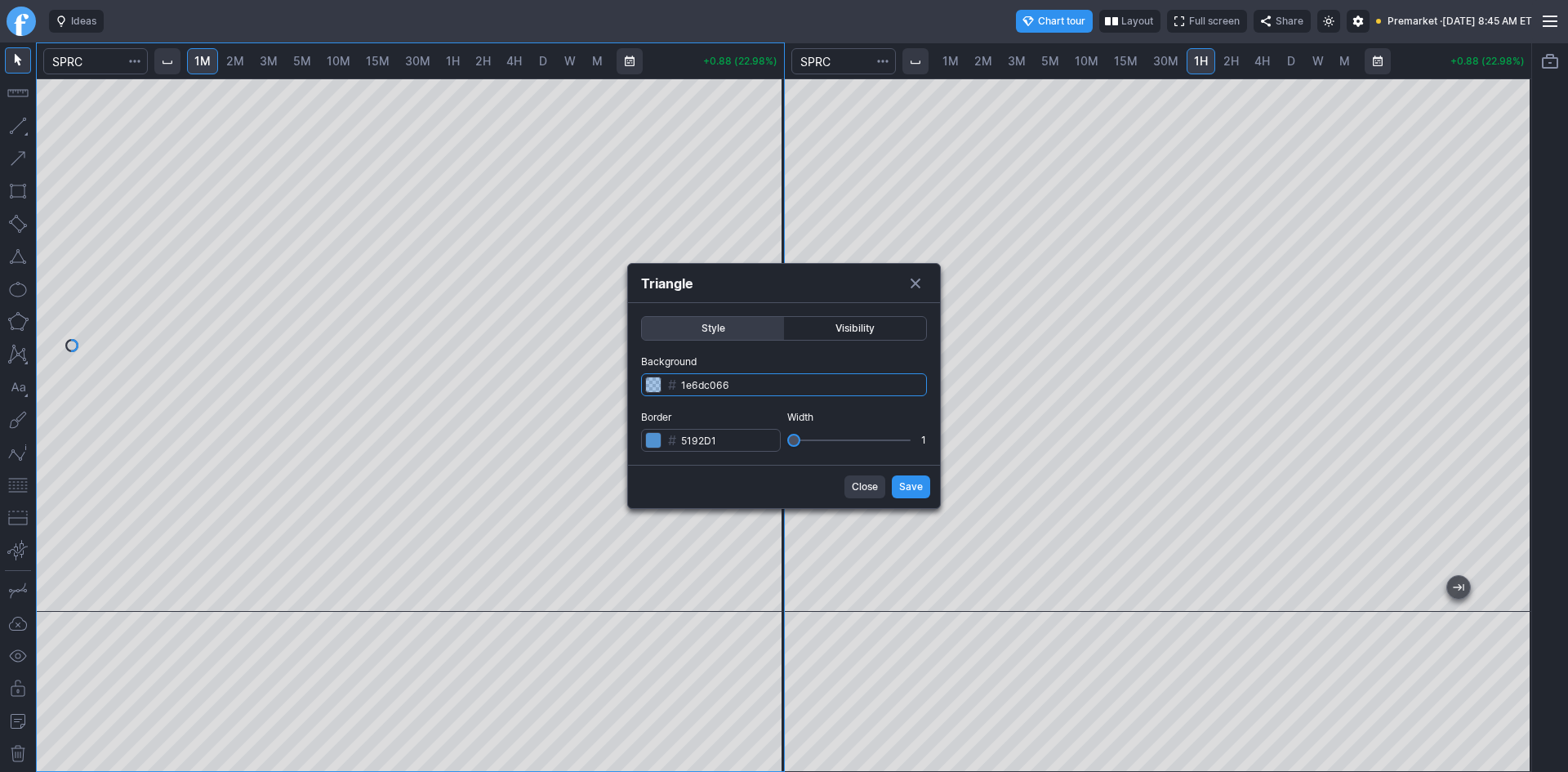
click at [745, 382] on input "1e6dc066" at bounding box center [784, 384] width 286 height 22
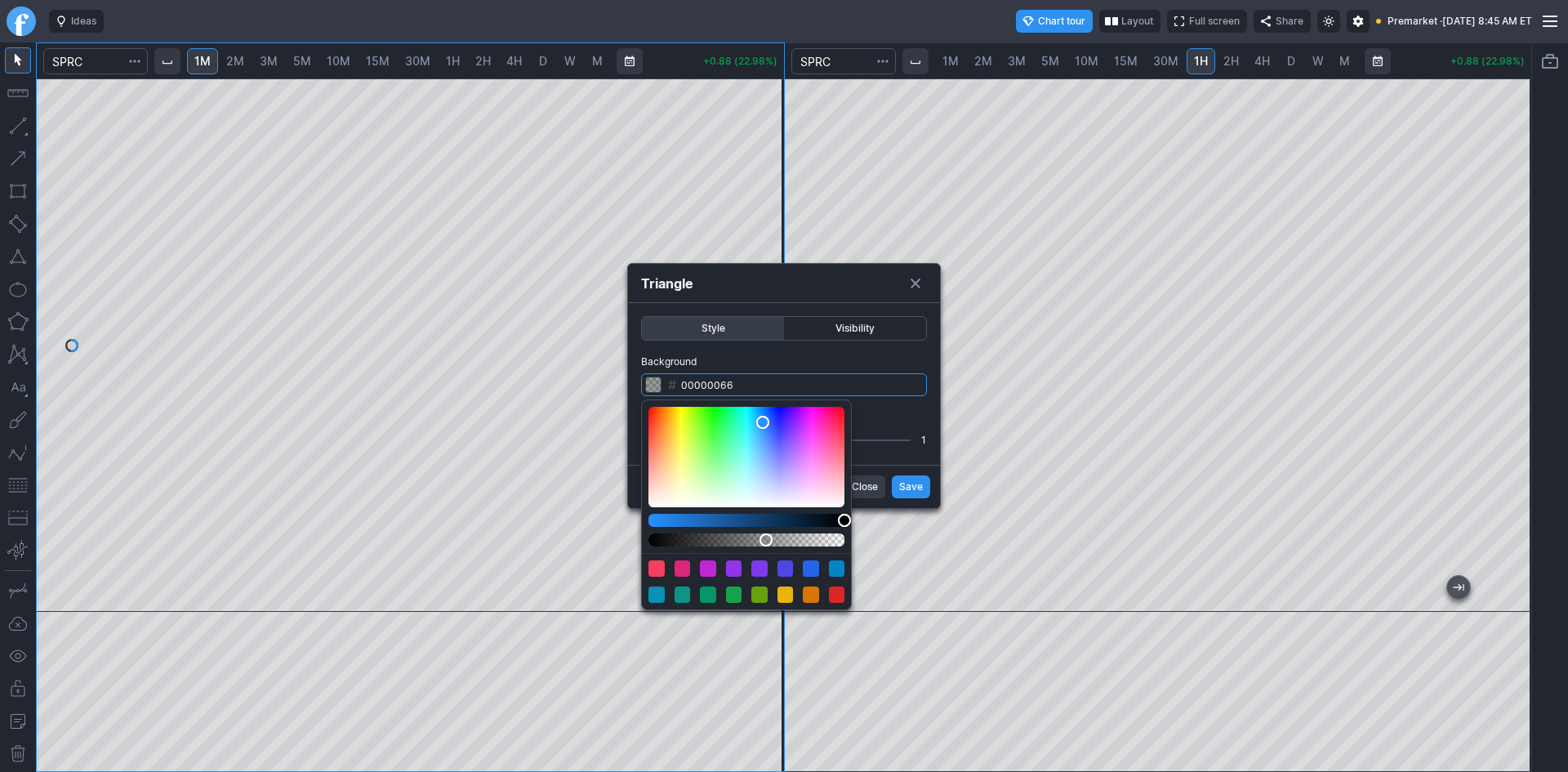
drag, startPoint x: 692, startPoint y: 518, endPoint x: 844, endPoint y: 530, distance: 152.5
click at [844, 530] on div "Color picker" at bounding box center [746, 504] width 209 height 209
drag, startPoint x: 763, startPoint y: 542, endPoint x: 823, endPoint y: 545, distance: 60.1
click at [823, 545] on div "Alpha" at bounding box center [823, 540] width 13 height 13
type input "030c151c"
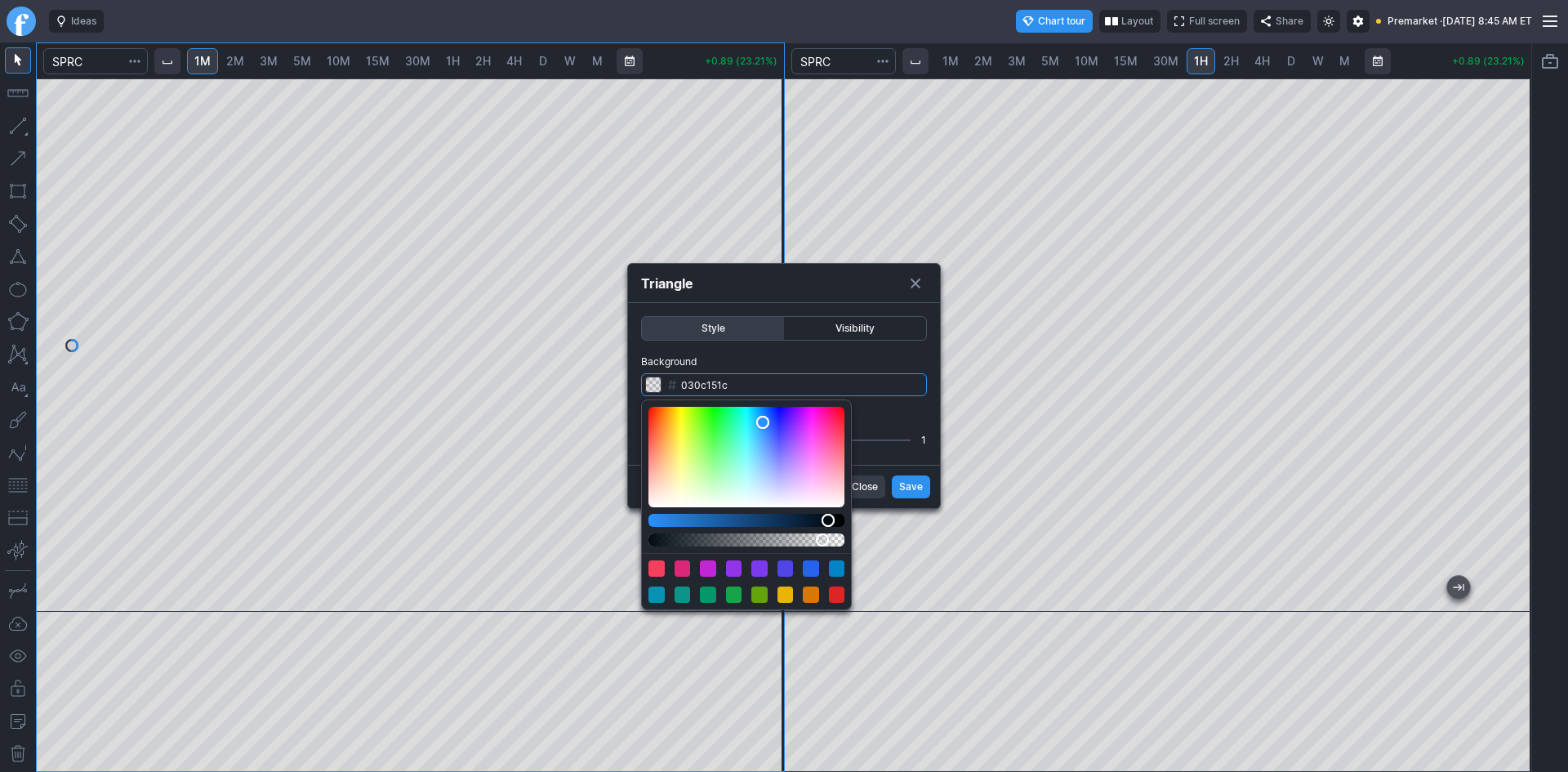
drag, startPoint x: 838, startPoint y: 517, endPoint x: 828, endPoint y: 522, distance: 11.2
click at [828, 522] on div "Lightness" at bounding box center [829, 520] width 13 height 13
click at [918, 491] on form "Style Visibility Background # 030c151c Border # 5192D1 Width 1 Close Save" at bounding box center [784, 405] width 312 height 205
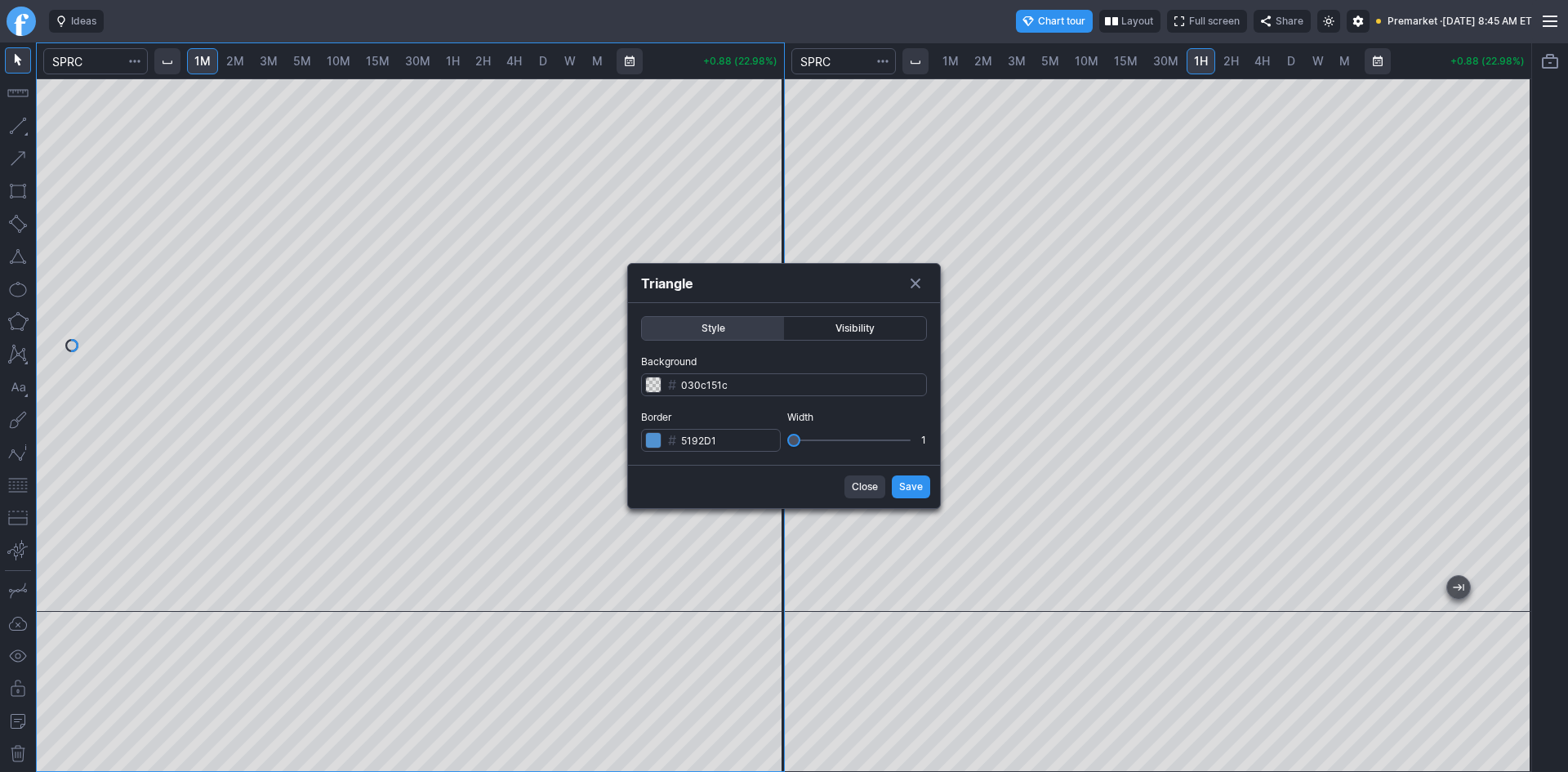
click at [914, 485] on span "Save" at bounding box center [911, 487] width 23 height 17
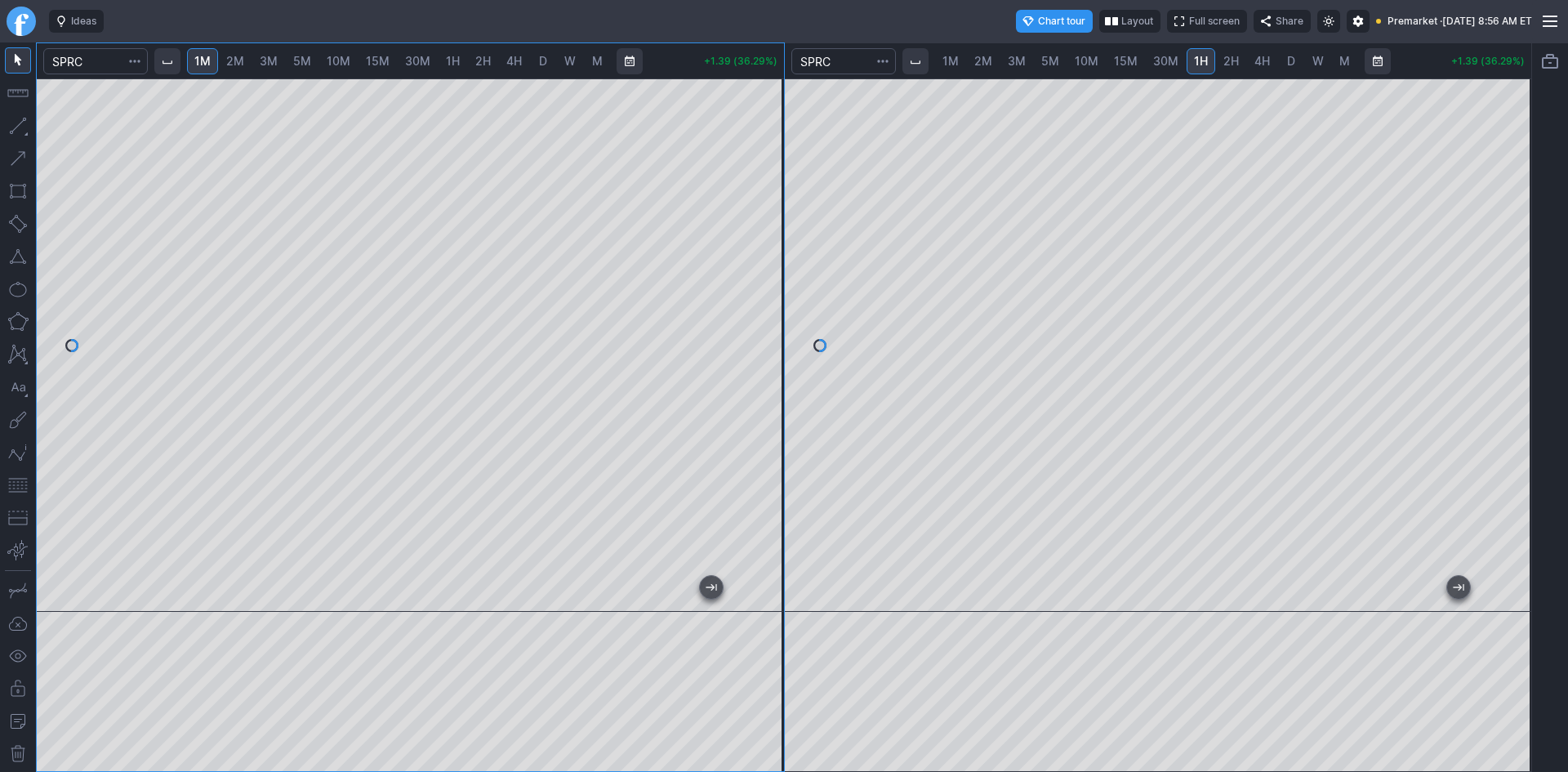
drag, startPoint x: 764, startPoint y: 236, endPoint x: 758, endPoint y: 334, distance: 98.2
click at [758, 334] on div at bounding box center [766, 341] width 34 height 492
click at [1516, 220] on div at bounding box center [1513, 341] width 34 height 492
drag, startPoint x: 774, startPoint y: 171, endPoint x: 770, endPoint y: 223, distance: 52.2
click at [772, 221] on div at bounding box center [766, 341] width 34 height 492
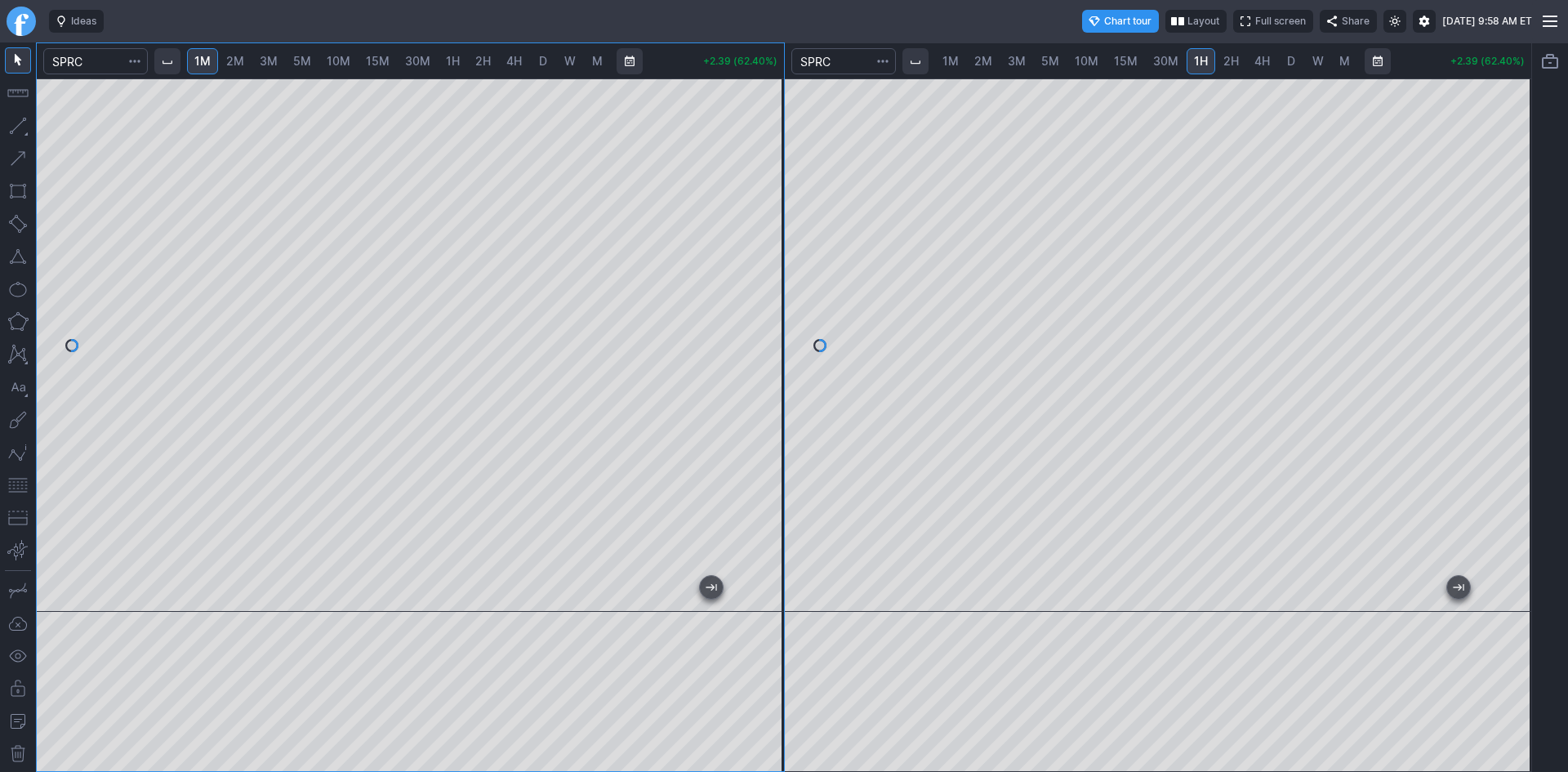
click at [1518, 278] on div at bounding box center [1513, 341] width 34 height 492
drag, startPoint x: 1517, startPoint y: 277, endPoint x: 1511, endPoint y: 337, distance: 60.3
click at [1511, 337] on div at bounding box center [1513, 341] width 34 height 492
drag, startPoint x: 1510, startPoint y: 234, endPoint x: 1510, endPoint y: 256, distance: 22.0
click at [1510, 256] on div at bounding box center [1513, 341] width 34 height 492
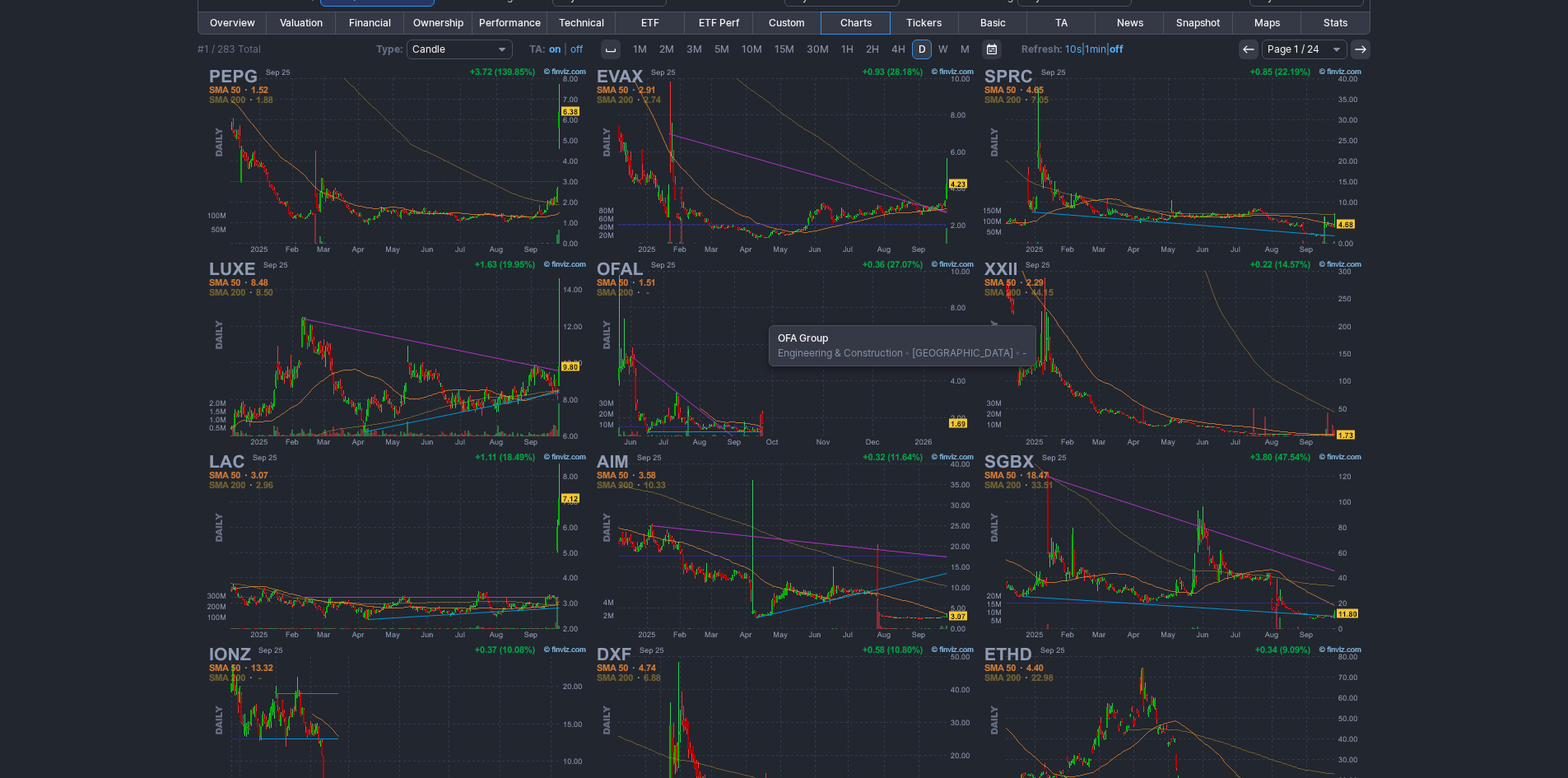
scroll to position [247, 0]
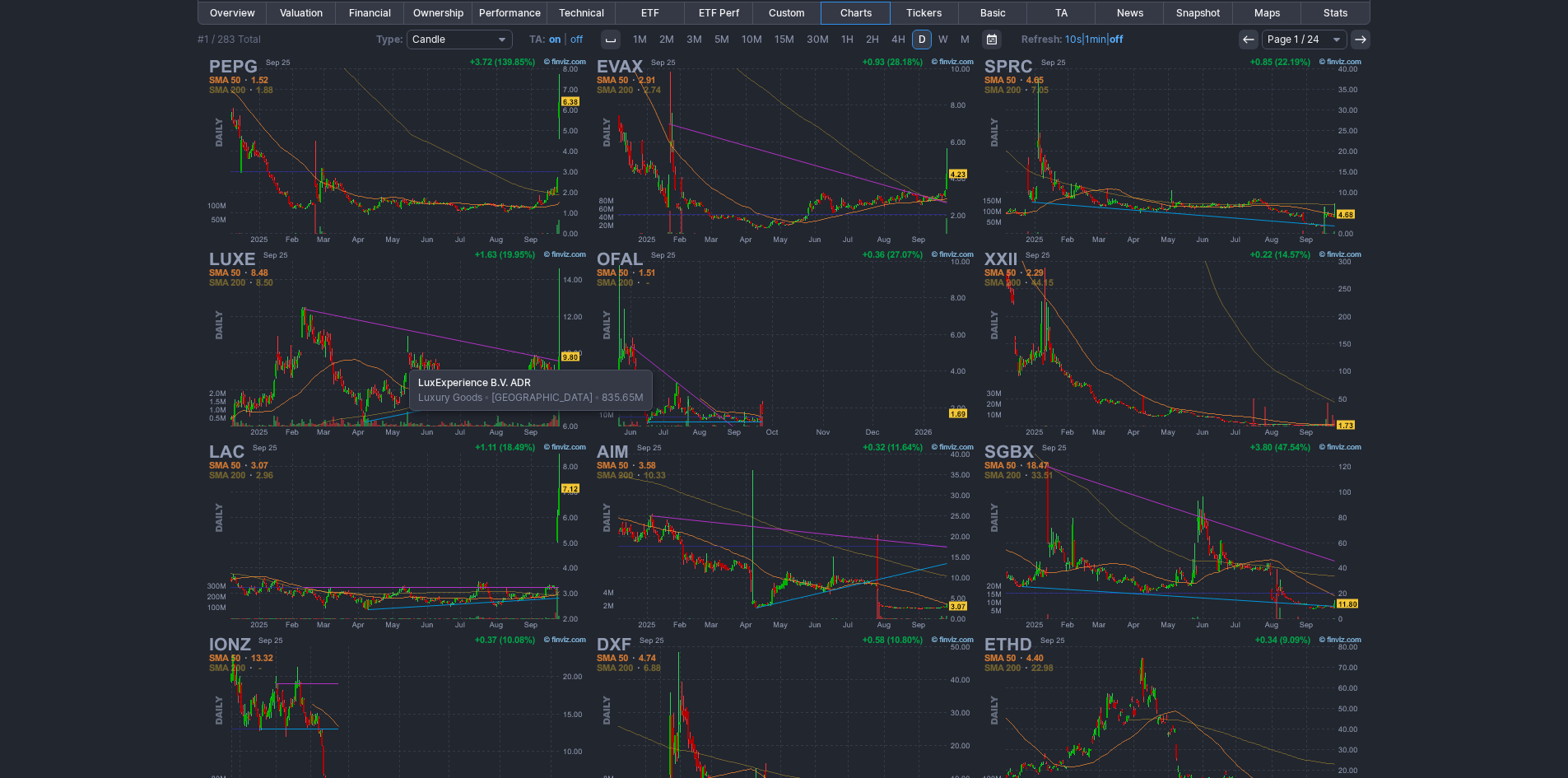
click at [401, 361] on img at bounding box center [396, 344] width 385 height 193
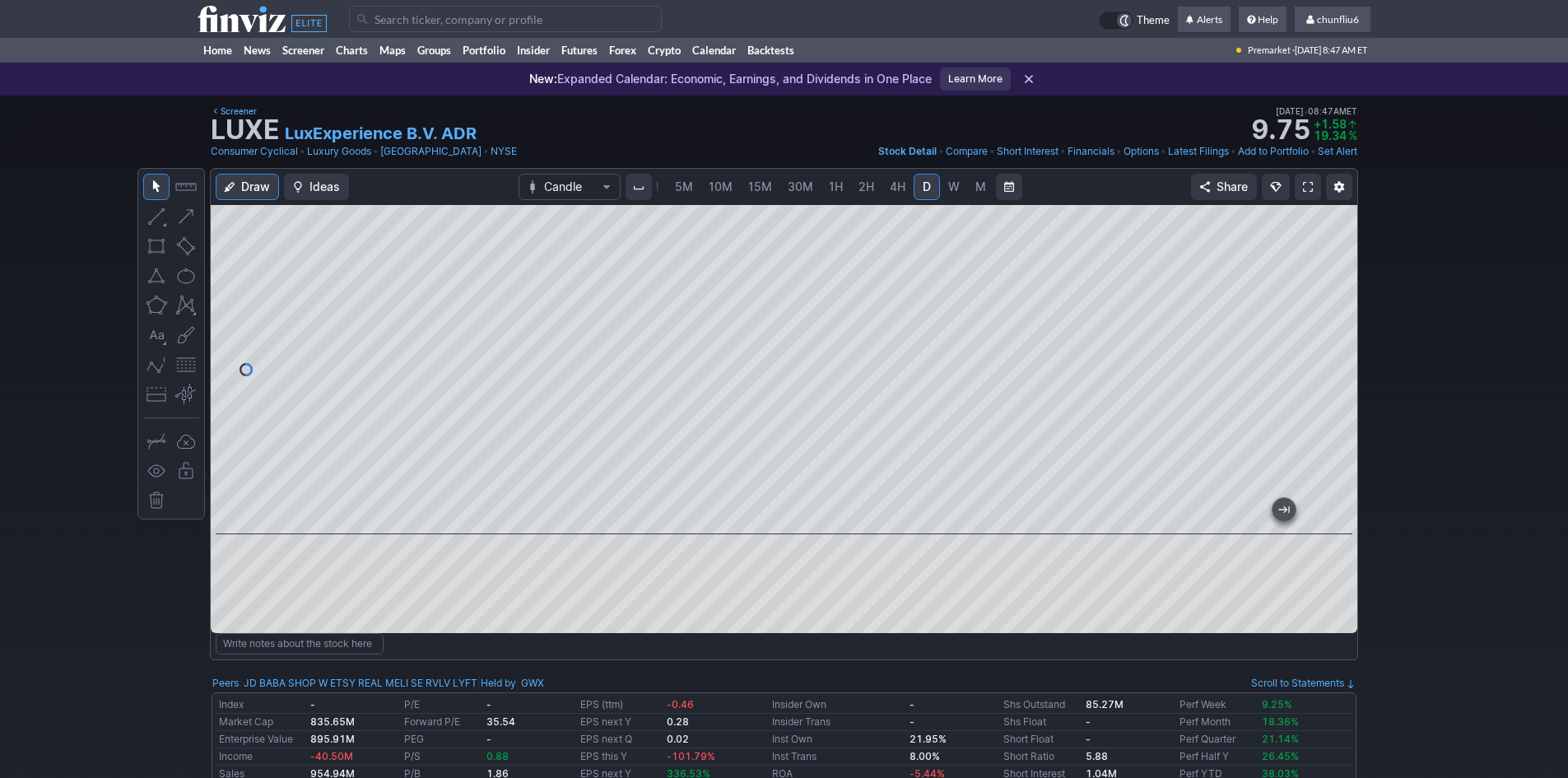
click at [1301, 182] on link at bounding box center [1307, 186] width 26 height 26
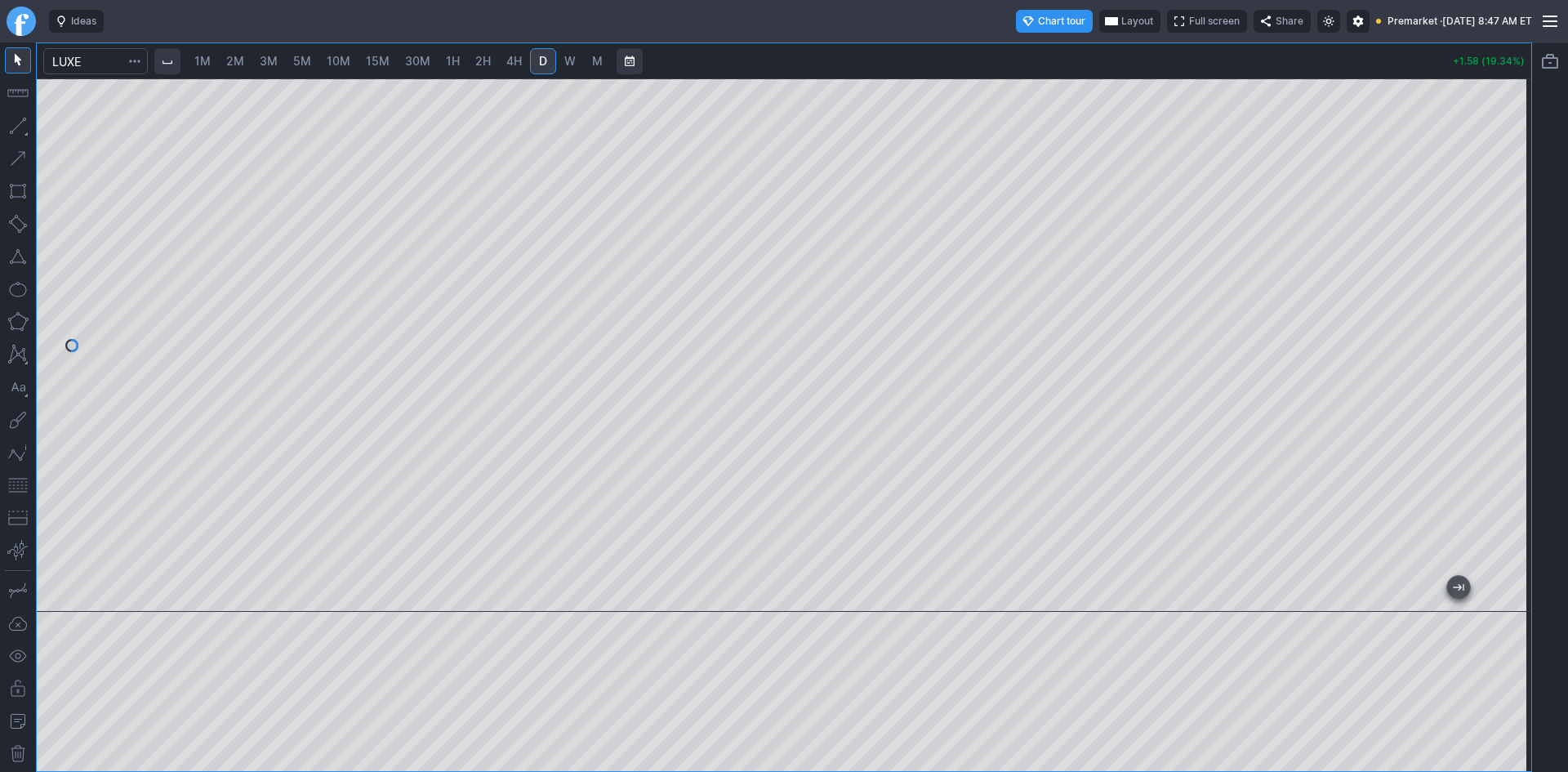
click at [483, 67] on span "2H" at bounding box center [482, 61] width 16 height 14
click at [446, 57] on span "1H" at bounding box center [453, 61] width 14 height 14
click at [424, 57] on span "30M" at bounding box center [418, 61] width 25 height 14
click at [458, 57] on span "1H" at bounding box center [453, 61] width 14 height 14
drag, startPoint x: 1510, startPoint y: 185, endPoint x: 1499, endPoint y: 296, distance: 111.5
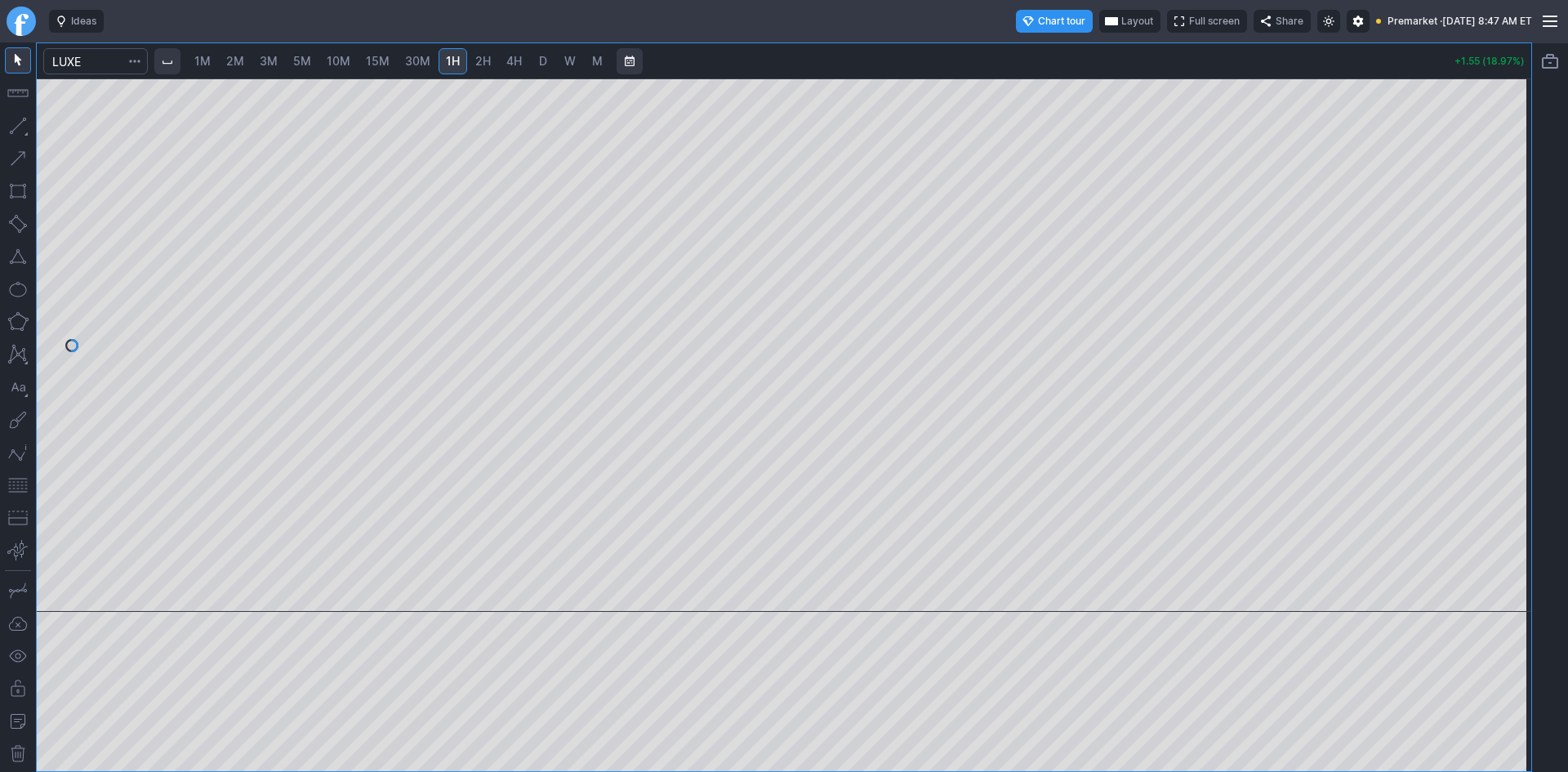
click at [1501, 294] on div at bounding box center [1513, 341] width 34 height 492
click at [19, 482] on button "button" at bounding box center [17, 484] width 26 height 26
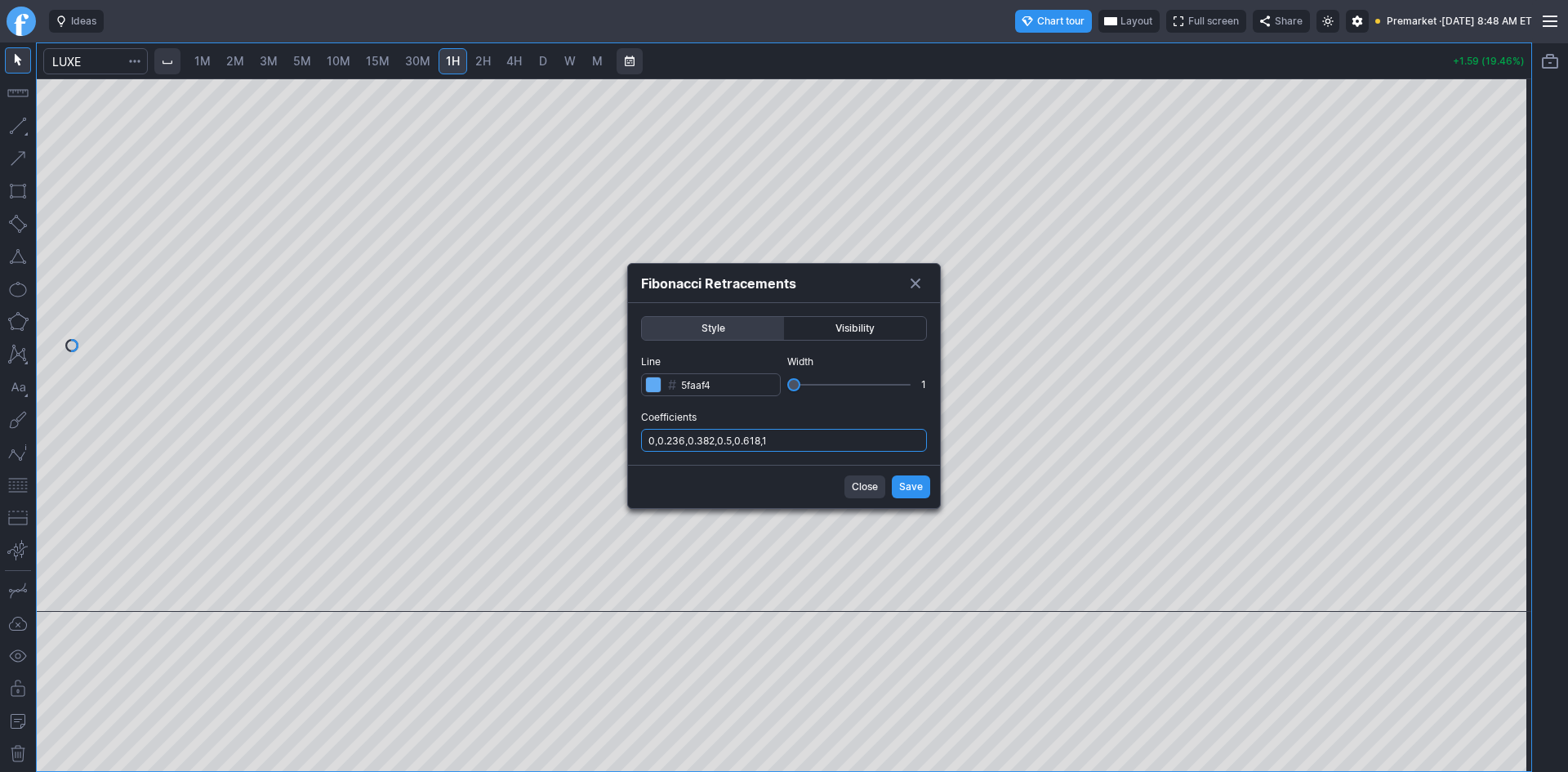
click at [815, 438] on input "0,0.236,0.382,0.5,0.618,1" at bounding box center [784, 439] width 286 height 22
type input "0,0.236,0.382,0.5,0.618,1,.786"
click at [903, 479] on span "Save" at bounding box center [911, 487] width 23 height 17
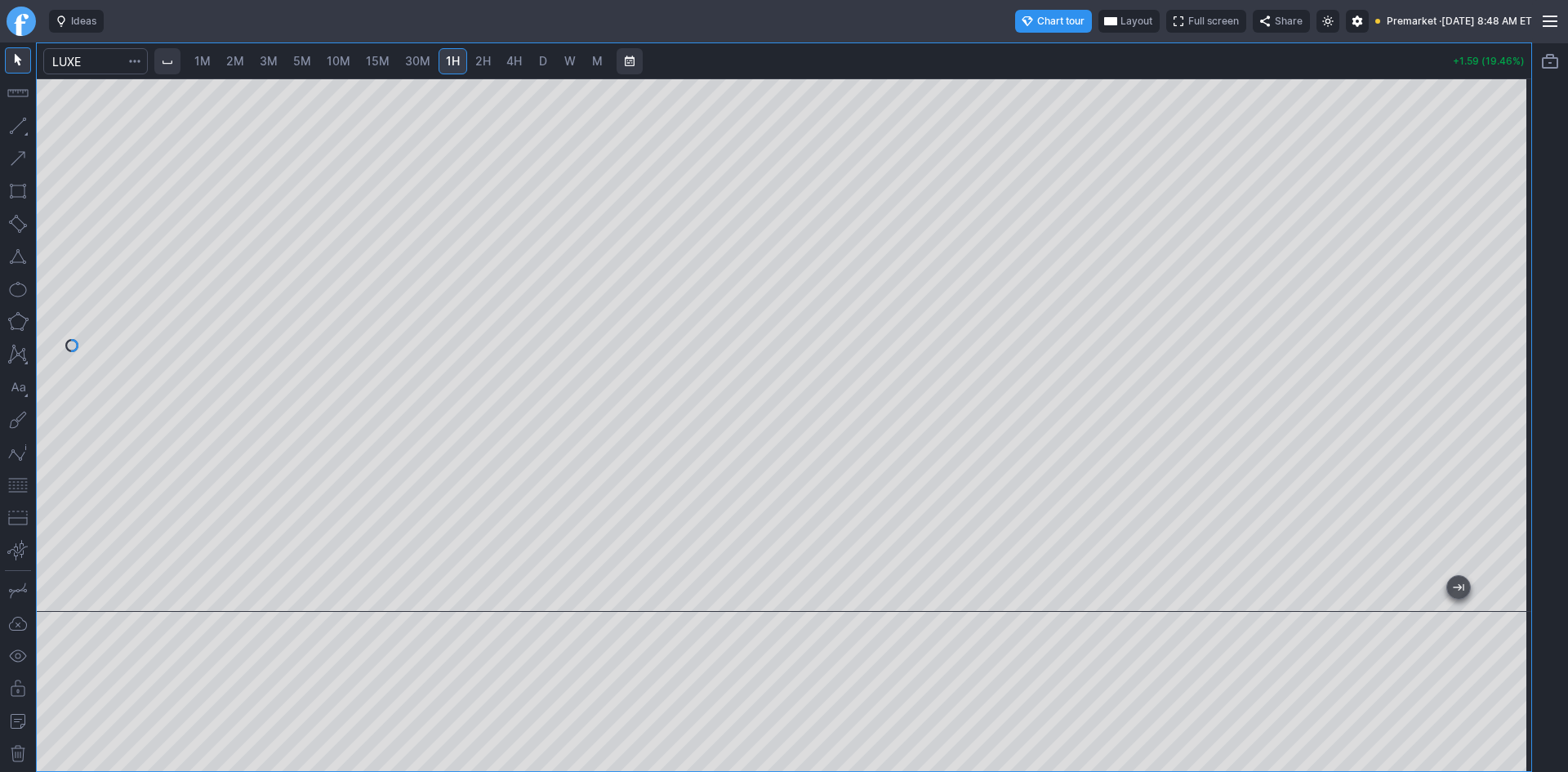
click at [1120, 18] on span "Layout" at bounding box center [1136, 22] width 32 height 17
click at [1059, 52] on button "Layout" at bounding box center [1057, 52] width 22 height 22
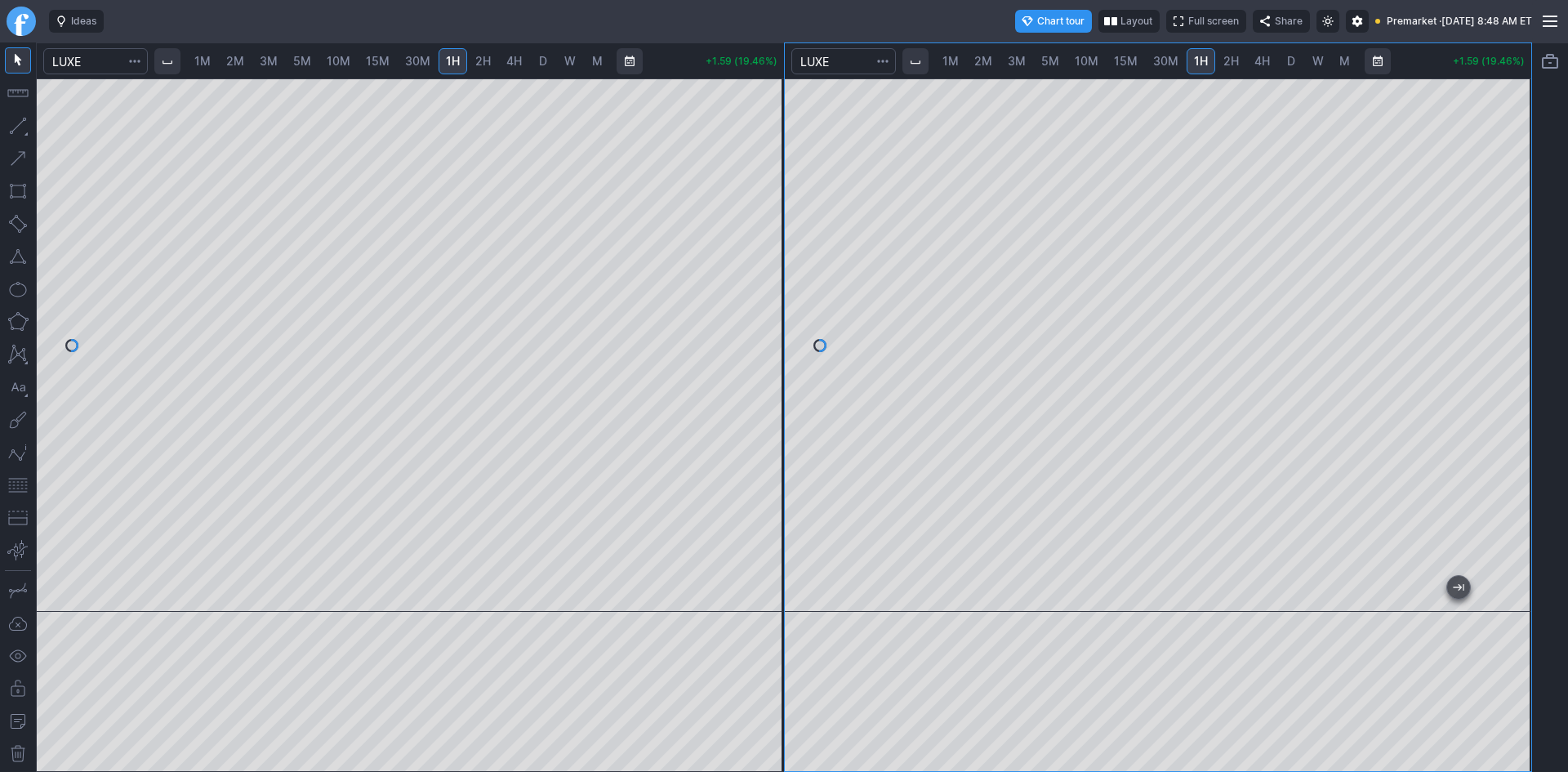
drag, startPoint x: 1523, startPoint y: 184, endPoint x: 1526, endPoint y: 298, distance: 114.0
click at [1526, 298] on div at bounding box center [1513, 341] width 34 height 492
click at [210, 62] on span "1M" at bounding box center [203, 61] width 17 height 14
click at [11, 483] on button "button" at bounding box center [17, 484] width 26 height 26
drag, startPoint x: 769, startPoint y: 350, endPoint x: 774, endPoint y: 328, distance: 22.6
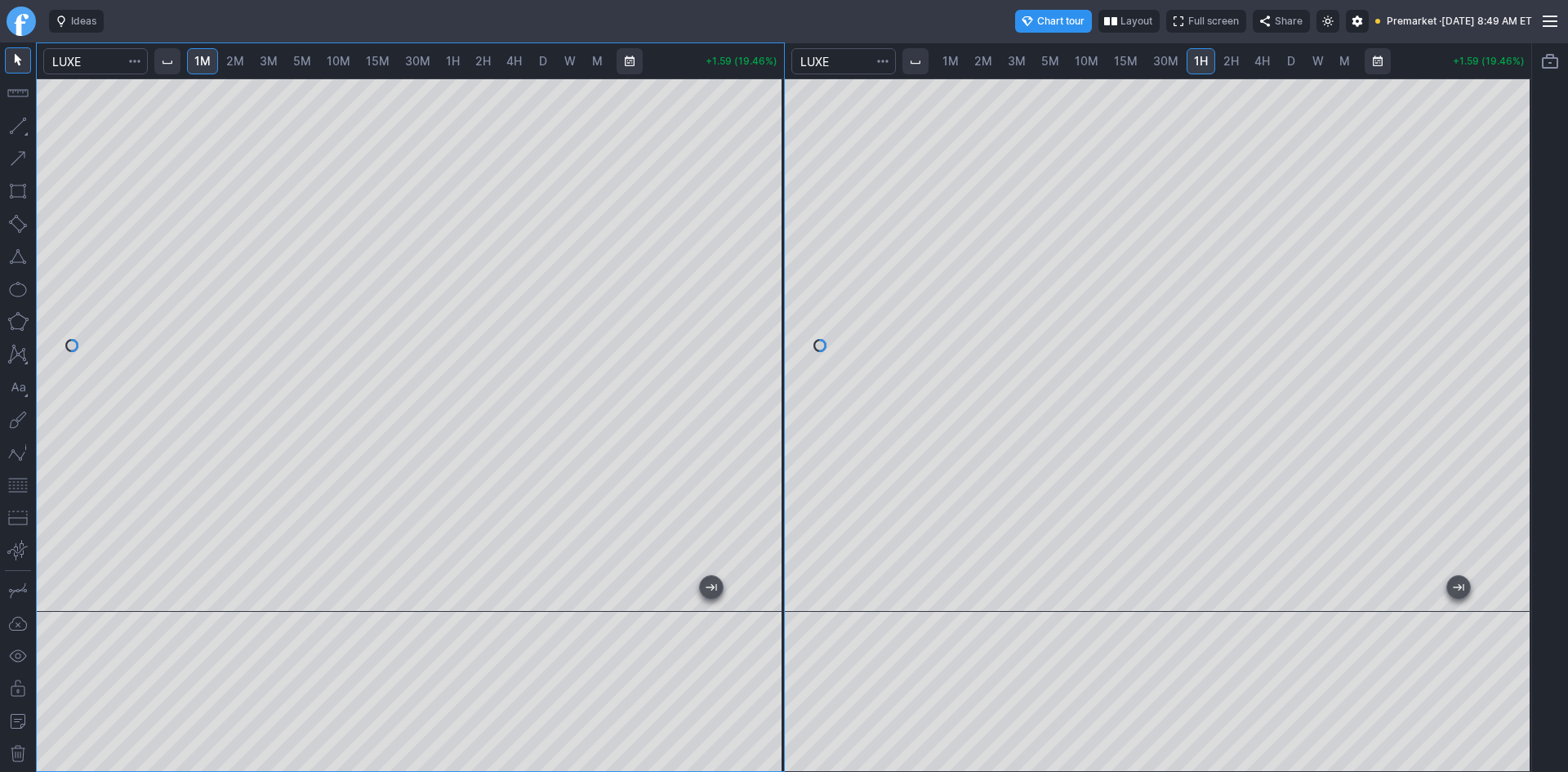
click at [774, 328] on div at bounding box center [766, 341] width 34 height 492
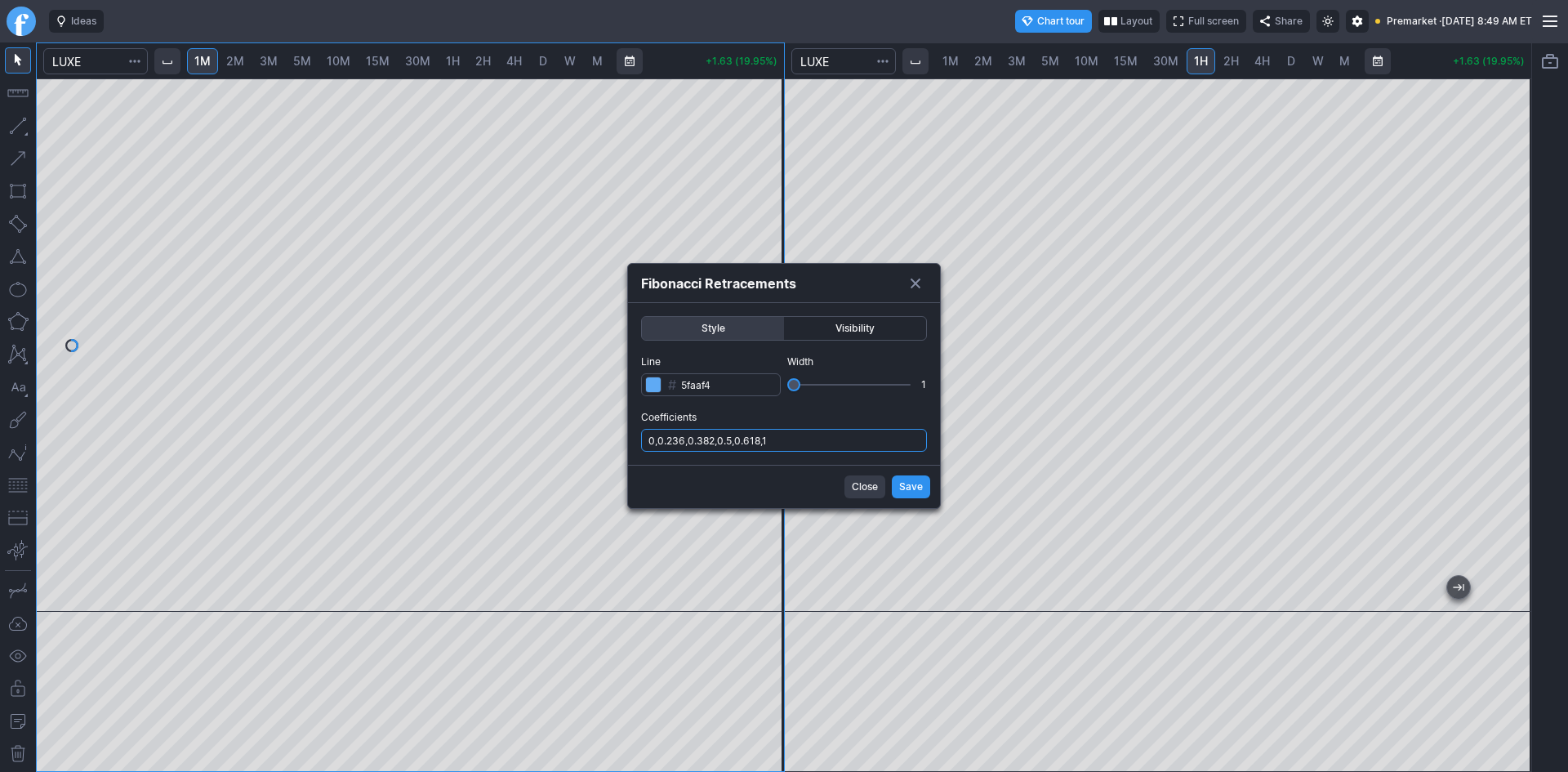
click at [811, 447] on input "0,0.236,0.382,0.5,0.618,1" at bounding box center [784, 439] width 286 height 22
type input "0,0.236,0.382,0.5,0.618,1,.786"
click at [913, 487] on span "Save" at bounding box center [911, 487] width 23 height 17
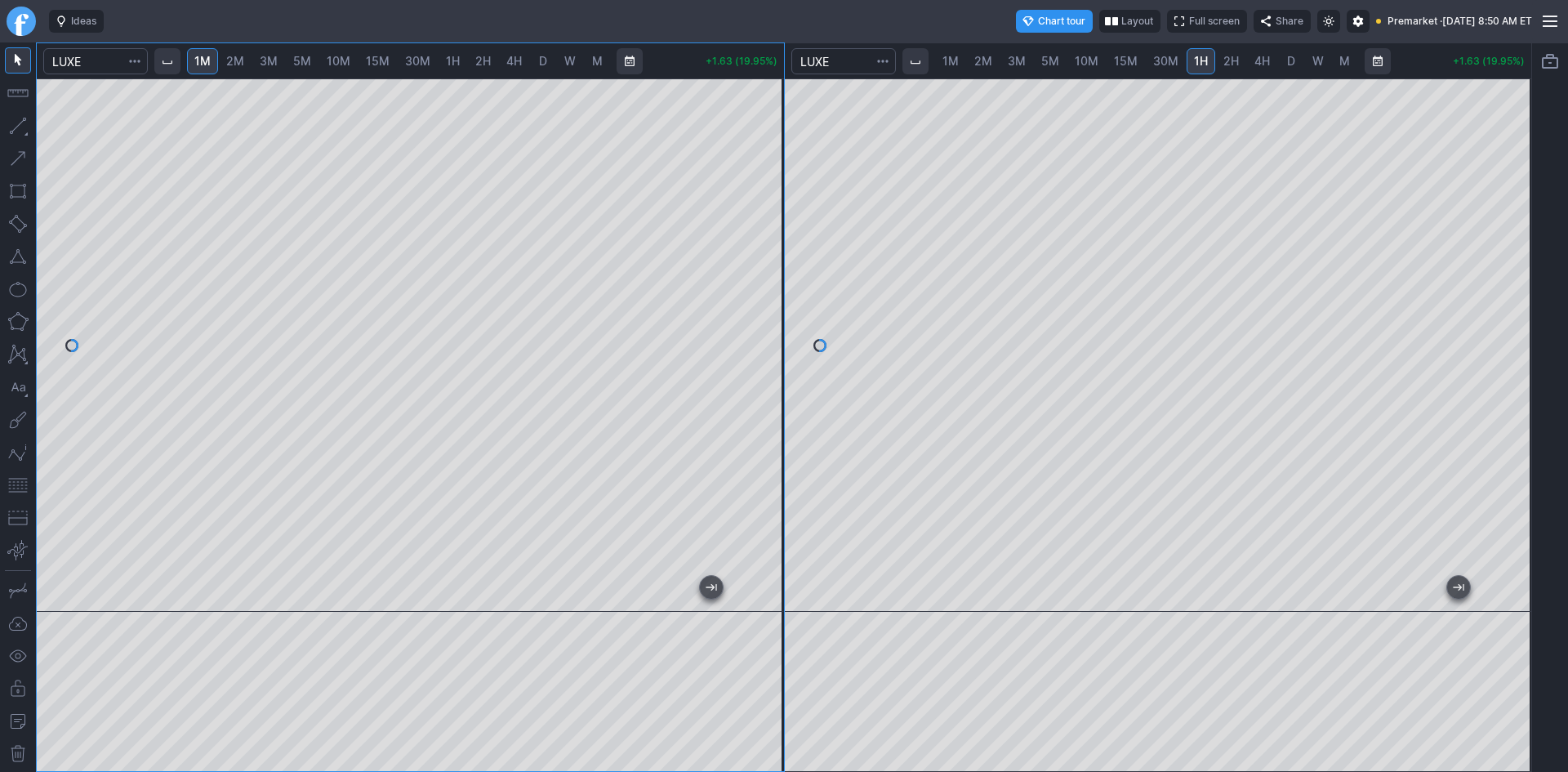
drag, startPoint x: 764, startPoint y: 418, endPoint x: 771, endPoint y: 458, distance: 40.6
click at [771, 458] on div at bounding box center [766, 341] width 34 height 492
click at [17, 253] on button "button" at bounding box center [17, 256] width 26 height 26
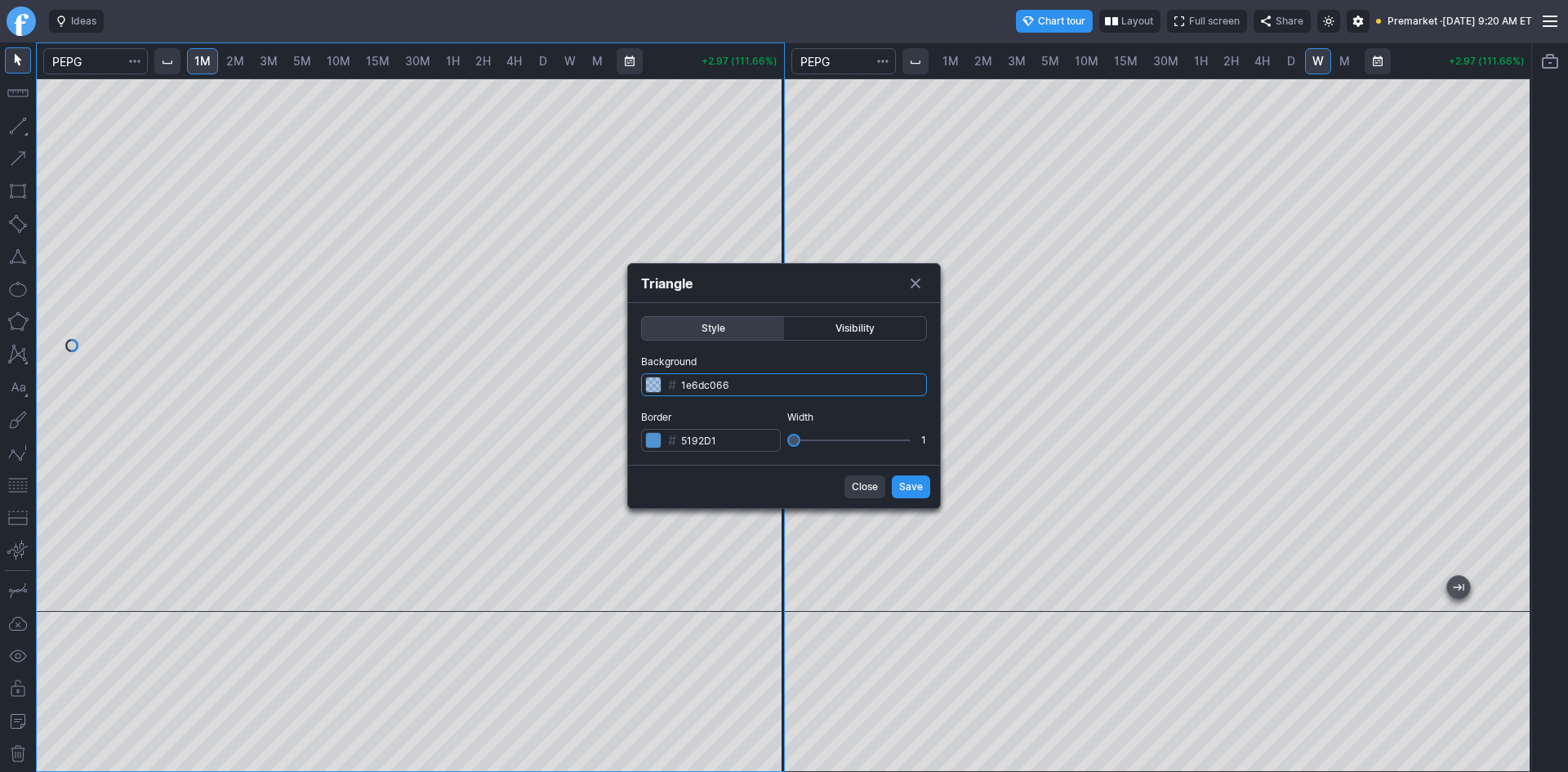
click at [813, 388] on input "1e6dc066" at bounding box center [784, 384] width 286 height 22
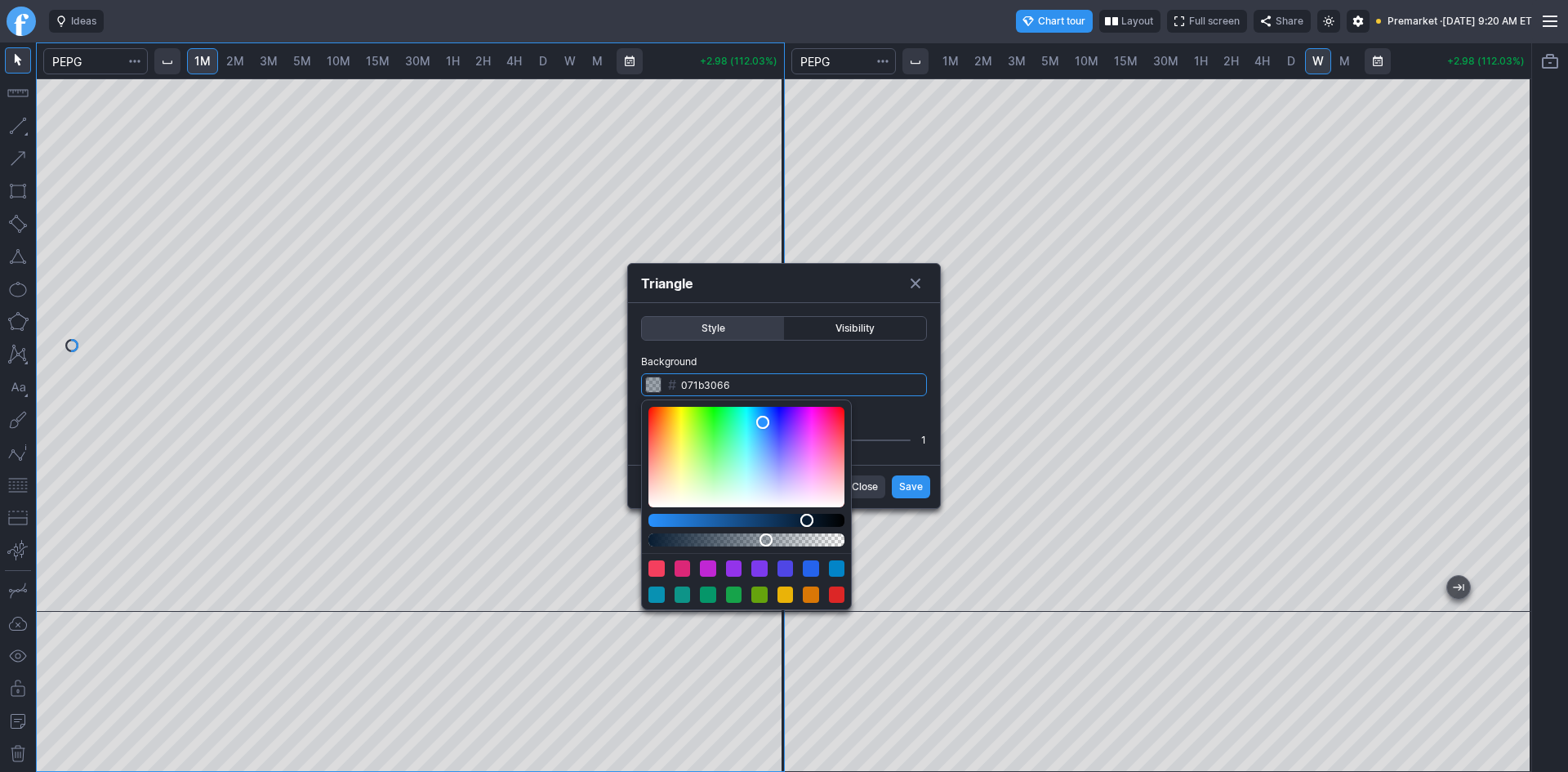
drag, startPoint x: 697, startPoint y: 520, endPoint x: 808, endPoint y: 528, distance: 111.3
click at [808, 528] on div "Color picker" at bounding box center [746, 505] width 196 height 196
type input "071b303d"
drag, startPoint x: 761, startPoint y: 542, endPoint x: 797, endPoint y: 544, distance: 36.1
click at [797, 544] on div "Alpha" at bounding box center [797, 540] width 13 height 13
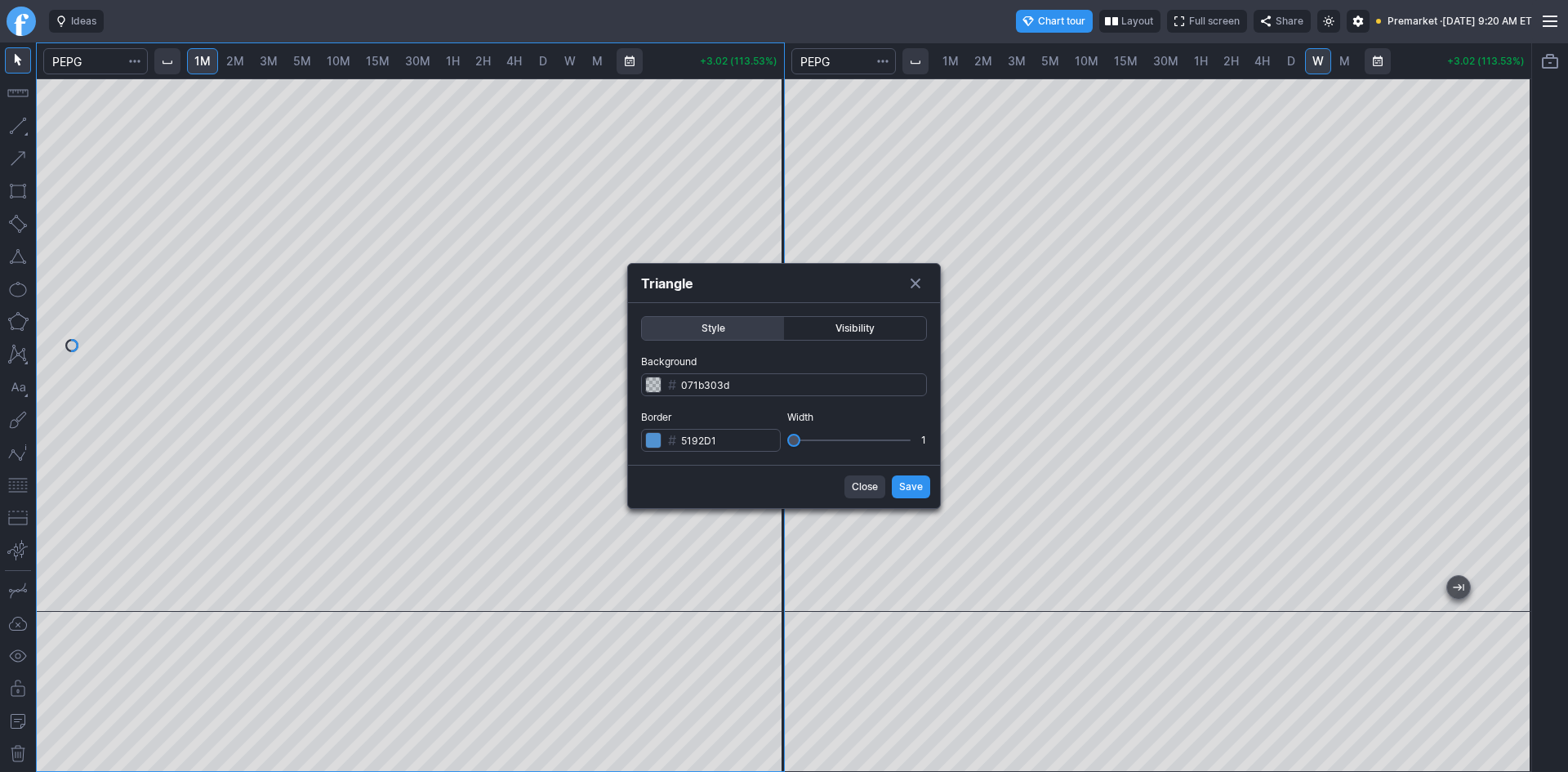
click at [905, 486] on form "Style Visibility Background # 071b303d Border # 5192D1 Width 1 Close Save" at bounding box center [784, 405] width 312 height 205
click at [907, 479] on span "Save" at bounding box center [911, 487] width 23 height 17
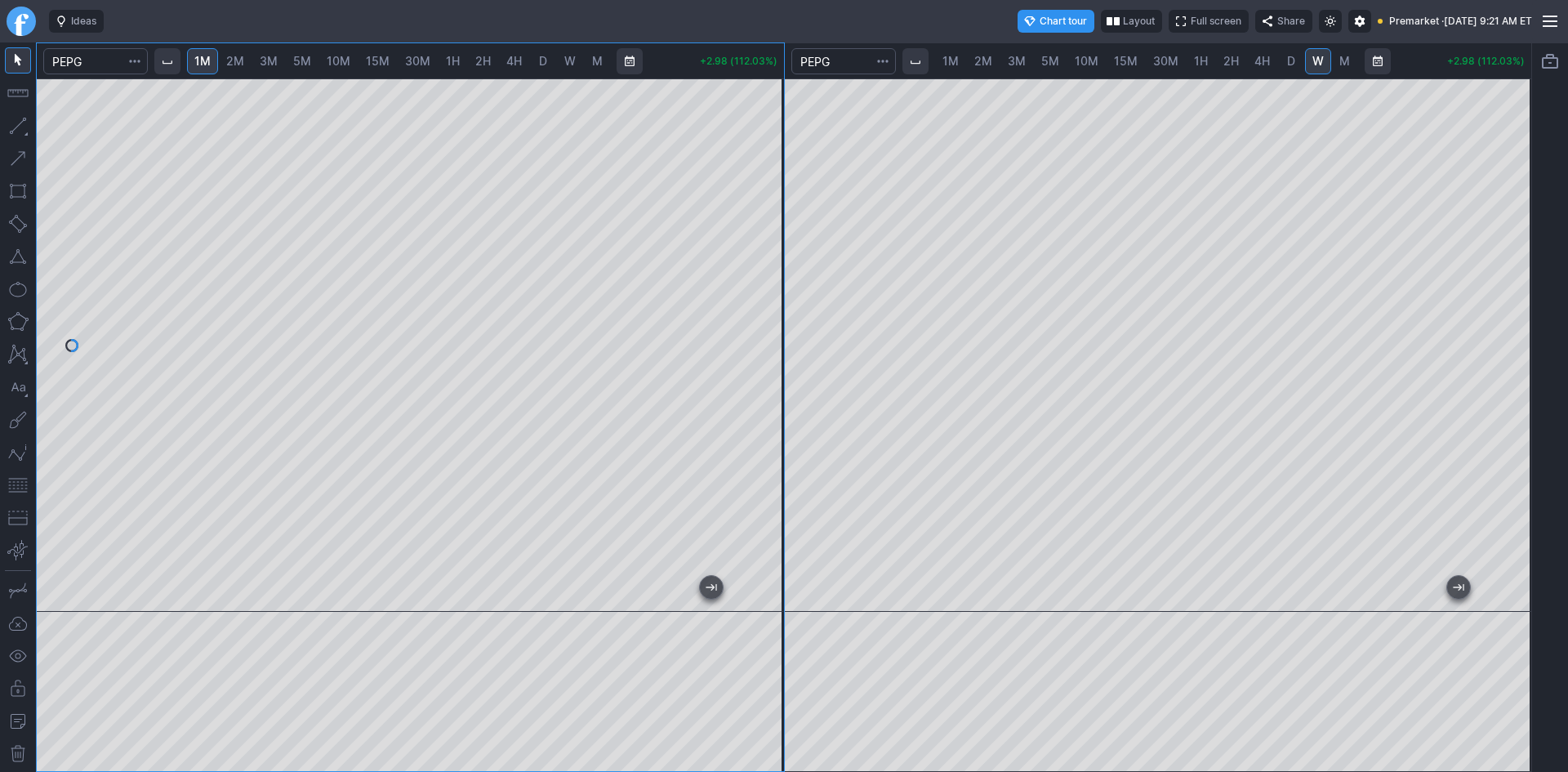
drag, startPoint x: 775, startPoint y: 296, endPoint x: 776, endPoint y: 255, distance: 41.0
click at [776, 255] on div at bounding box center [766, 341] width 34 height 492
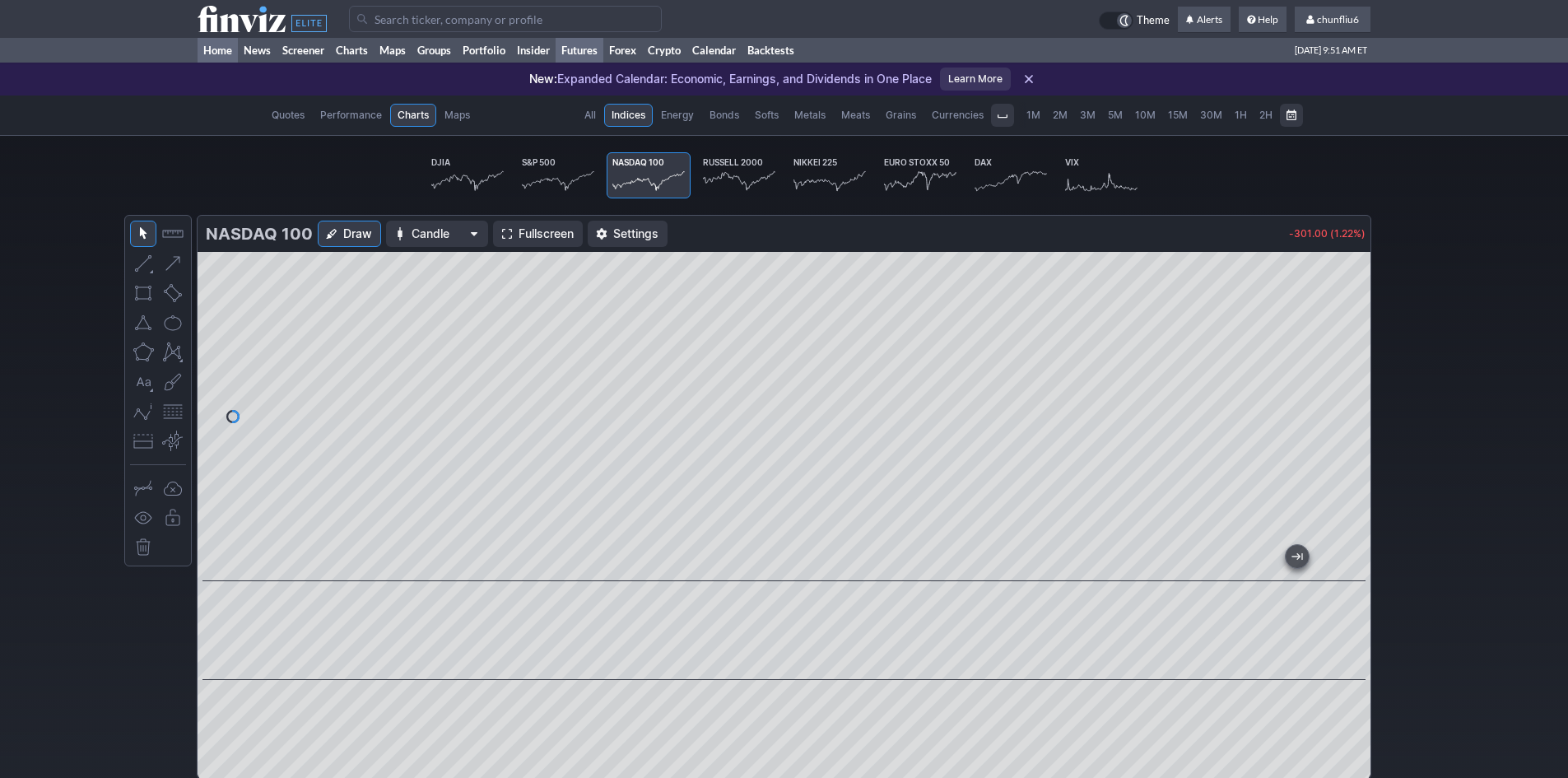
scroll to position [0, 102]
click at [220, 49] on link "Home" at bounding box center [218, 49] width 40 height 24
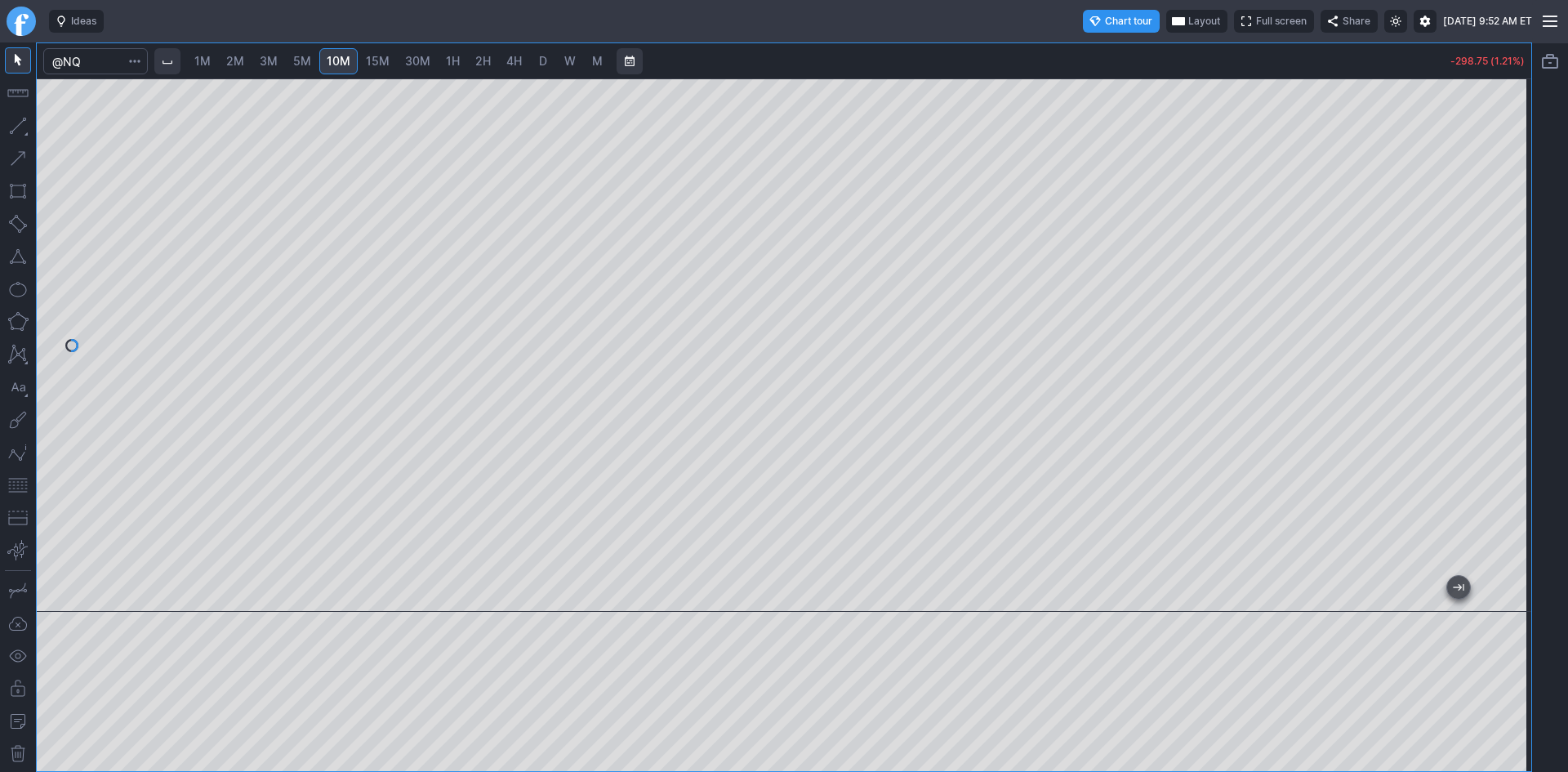
drag, startPoint x: 1521, startPoint y: 260, endPoint x: 1503, endPoint y: 328, distance: 70.3
click at [1513, 319] on div at bounding box center [1513, 341] width 34 height 492
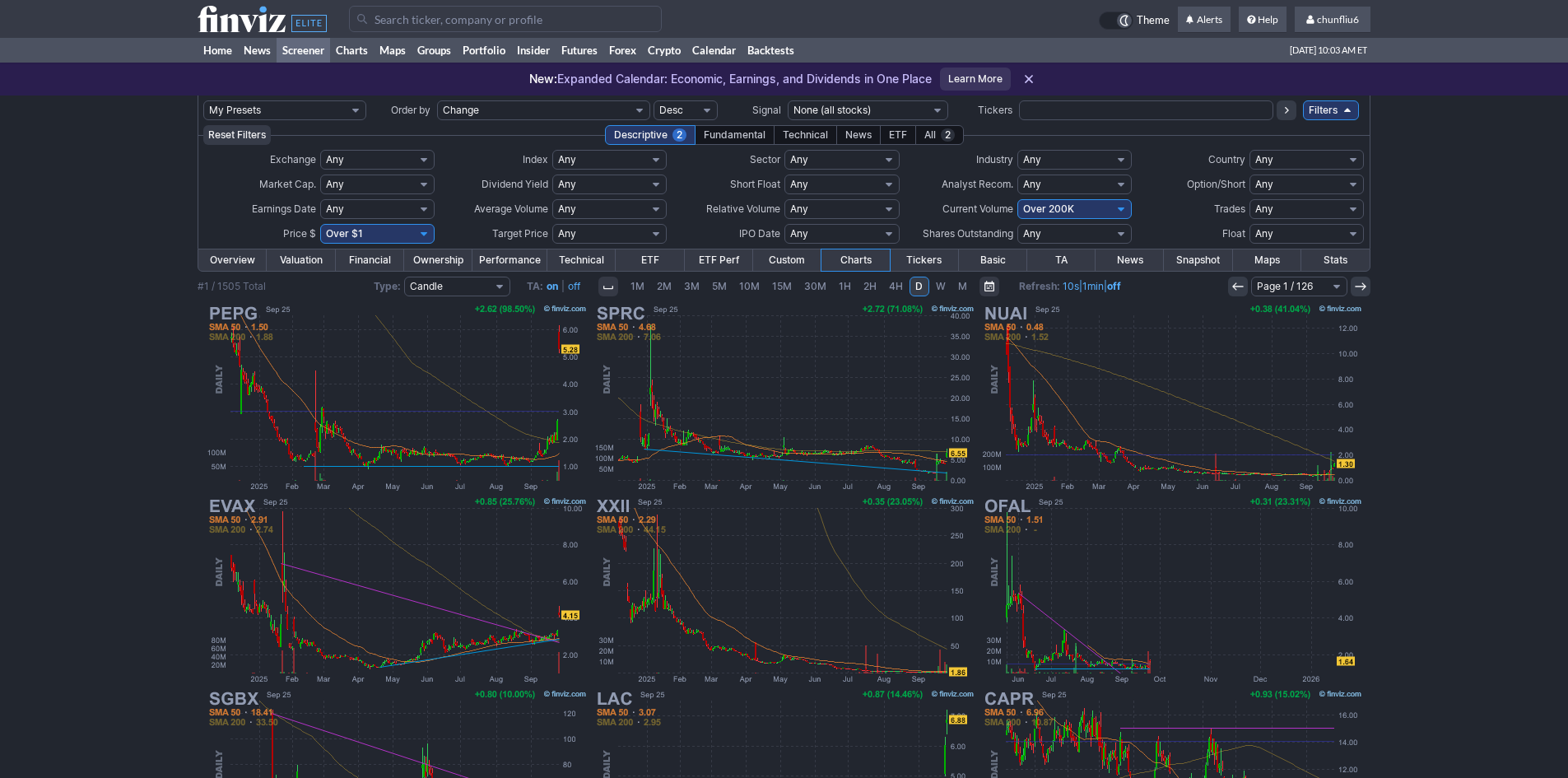
click at [444, 22] on input "Search" at bounding box center [505, 18] width 313 height 26
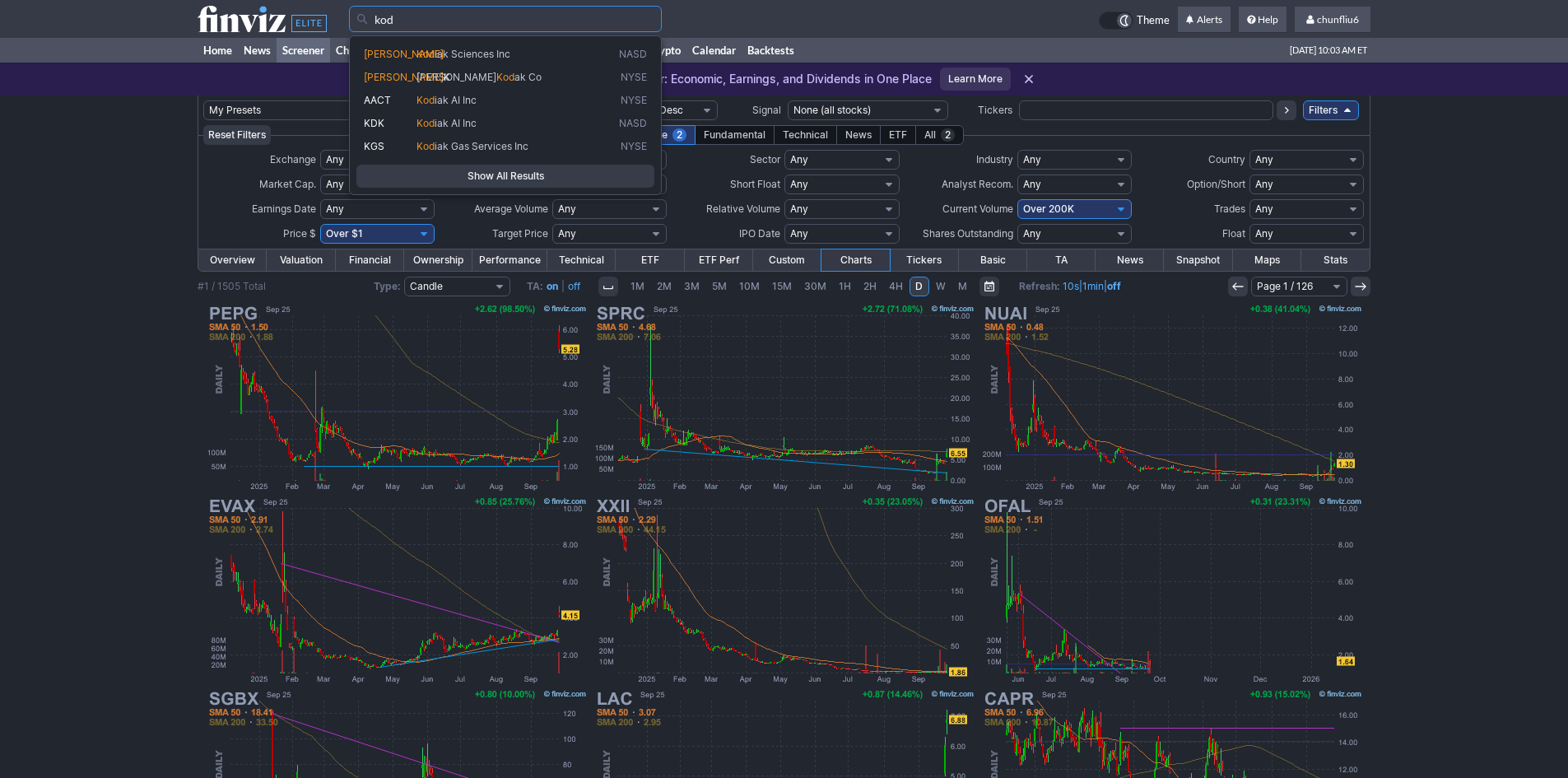
type input "kod"
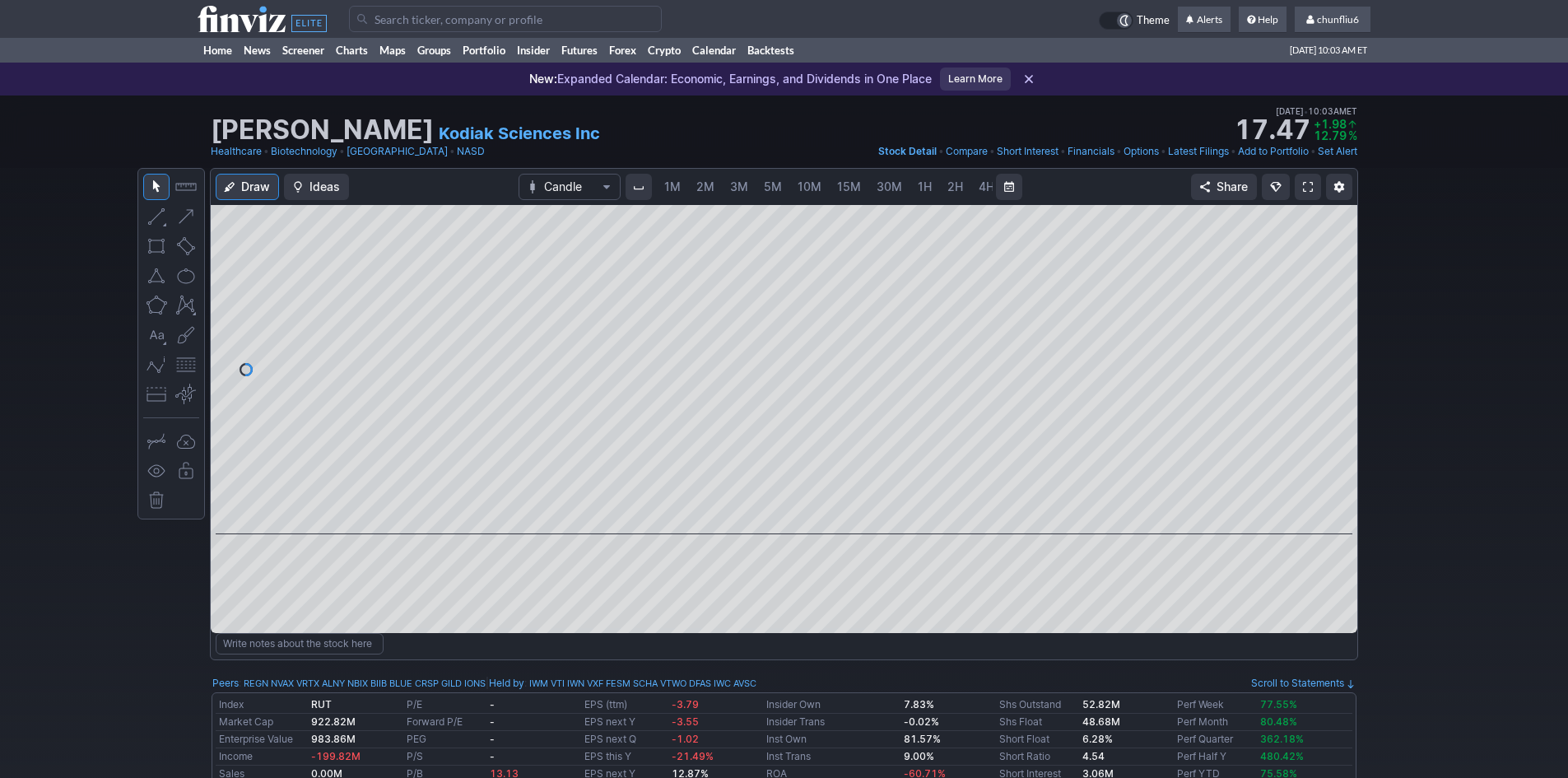
scroll to position [0, 89]
drag, startPoint x: 1343, startPoint y: 267, endPoint x: 1337, endPoint y: 320, distance: 53.3
click at [1337, 320] on div at bounding box center [1340, 366] width 34 height 288
click at [1312, 188] on span at bounding box center [1308, 187] width 10 height 13
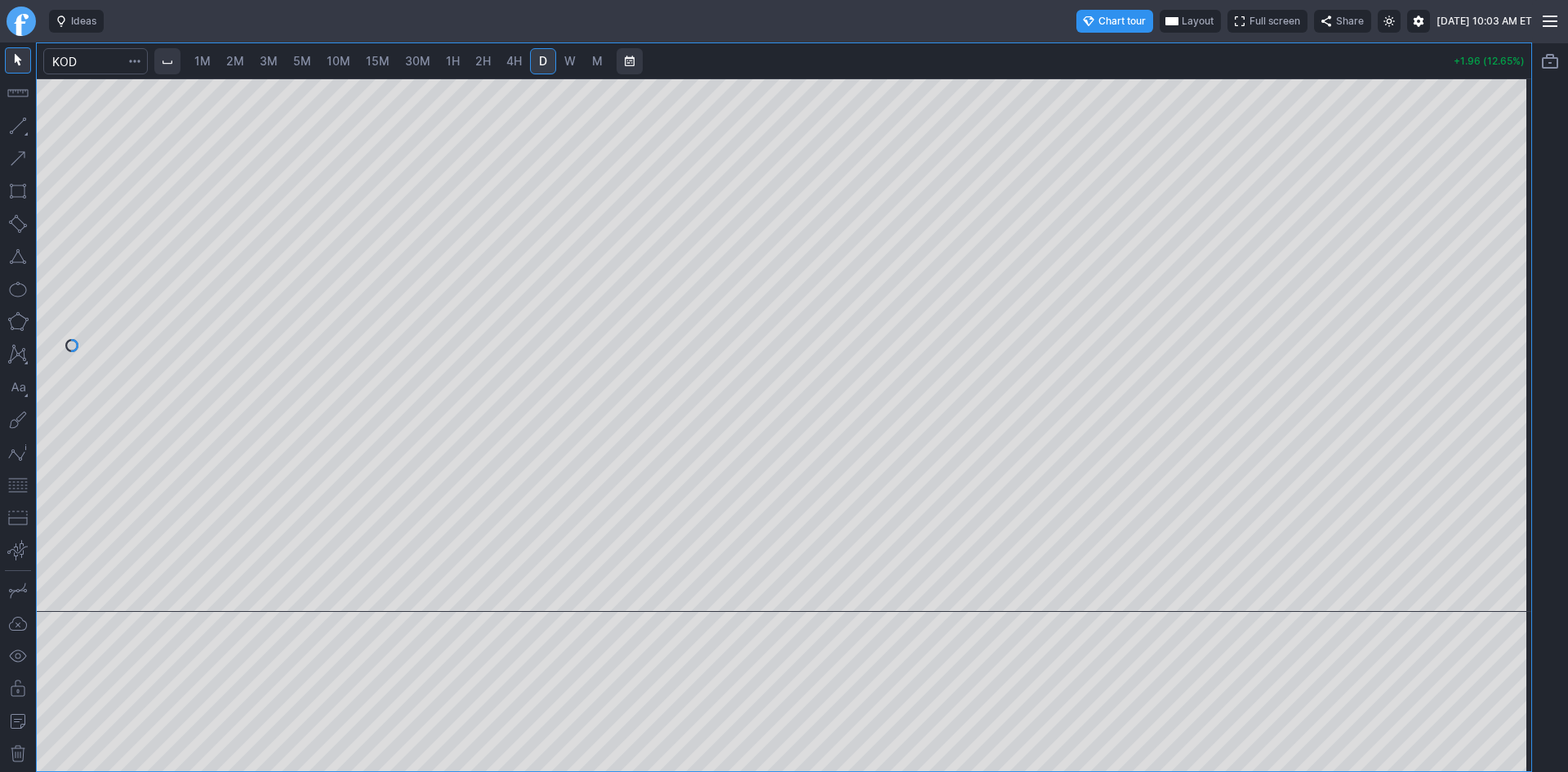
click at [1160, 13] on button "Layout" at bounding box center [1190, 21] width 62 height 22
click at [1116, 50] on button "Layout" at bounding box center [1120, 52] width 22 height 22
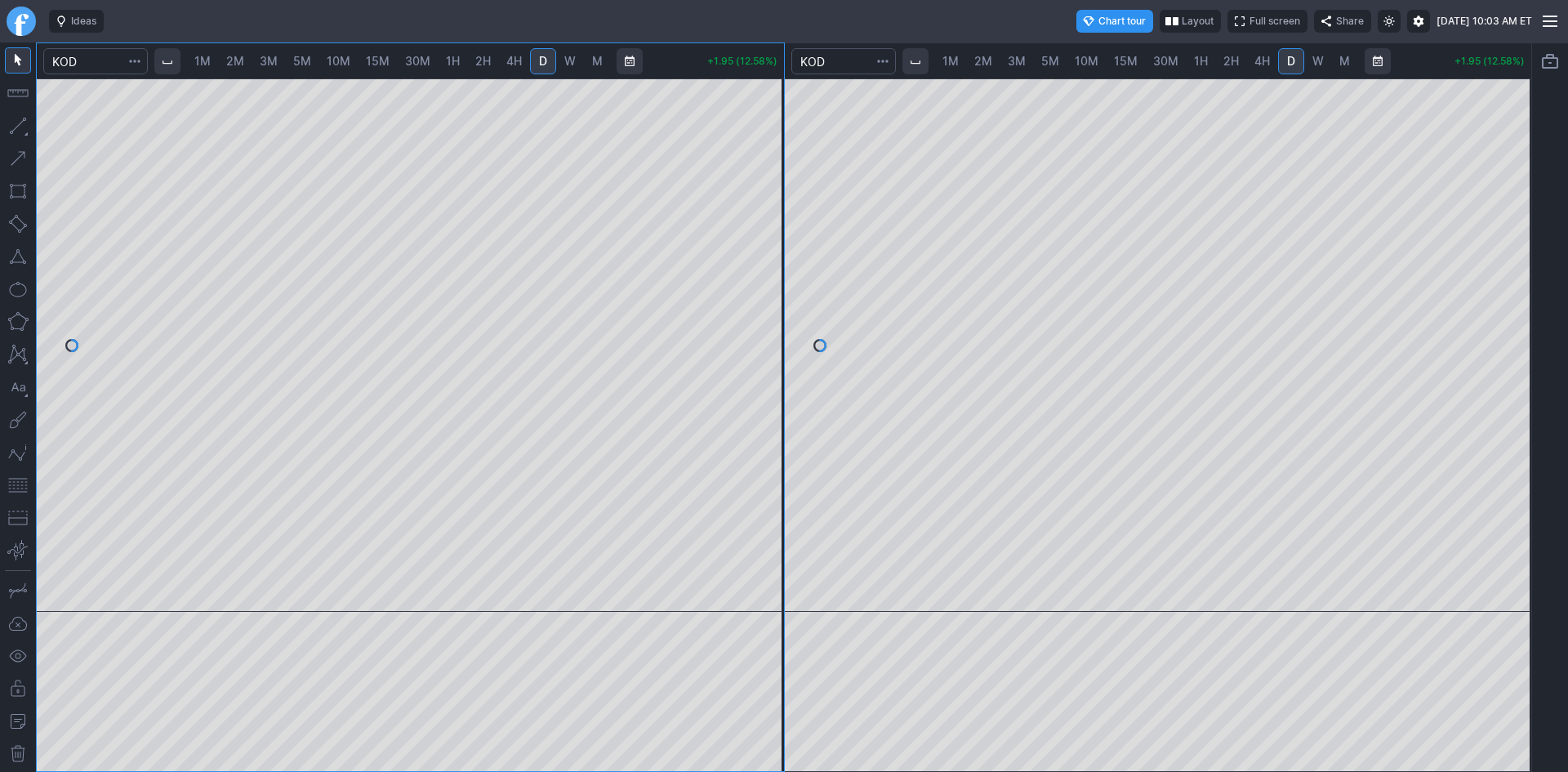
click at [204, 60] on span "1M" at bounding box center [203, 61] width 17 height 14
click at [750, 294] on div at bounding box center [410, 344] width 747 height 533
click at [10, 480] on button "button" at bounding box center [17, 484] width 26 height 26
drag, startPoint x: 764, startPoint y: 250, endPoint x: 765, endPoint y: 308, distance: 58.0
click at [765, 308] on div at bounding box center [766, 341] width 34 height 492
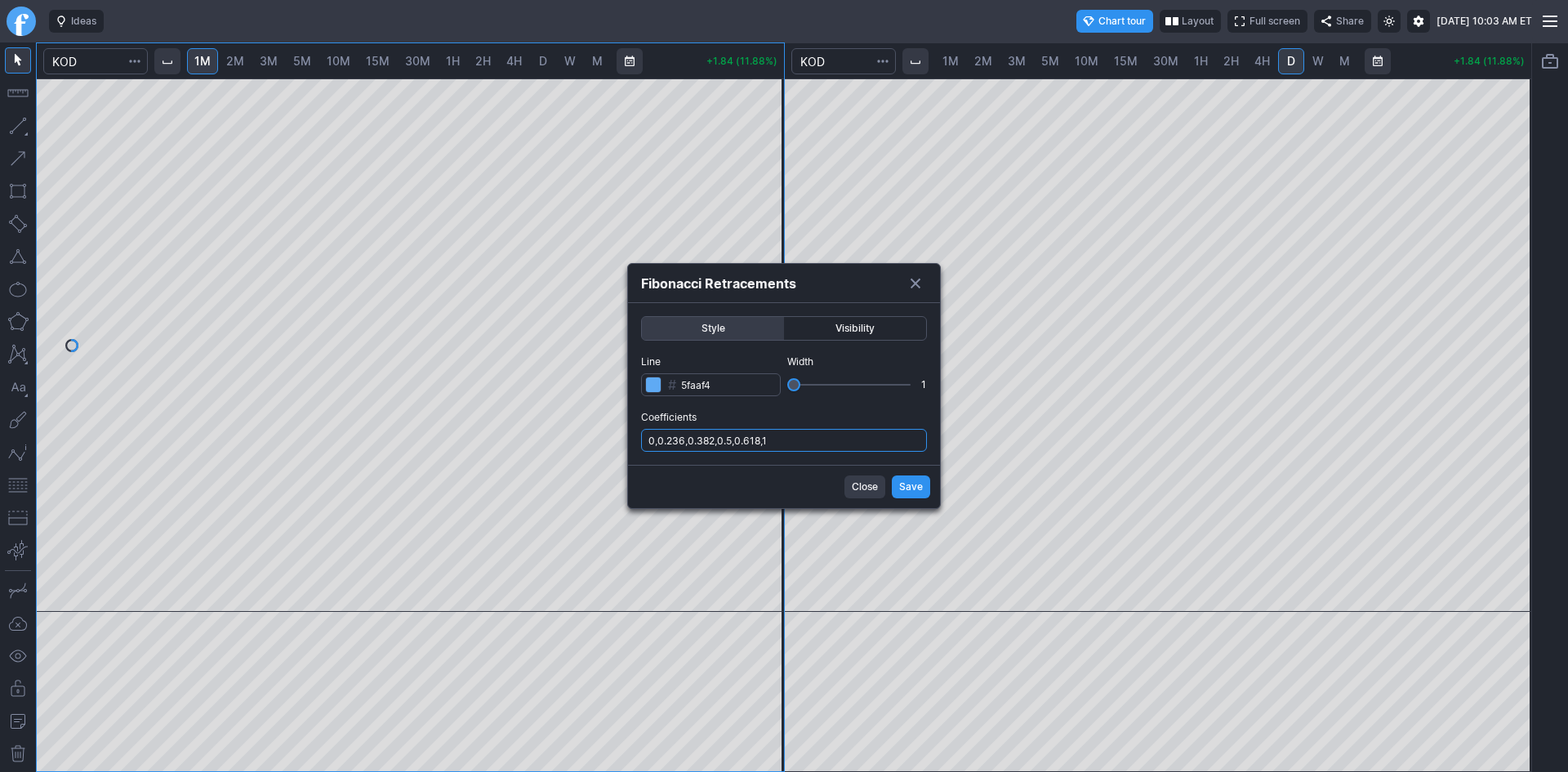
click at [820, 440] on input "0,0.236,0.382,0.5,0.618,1" at bounding box center [784, 439] width 286 height 22
type input "0,0.236,0.382,0.5,0.618,1,.786"
click at [909, 487] on span "Save" at bounding box center [911, 487] width 23 height 17
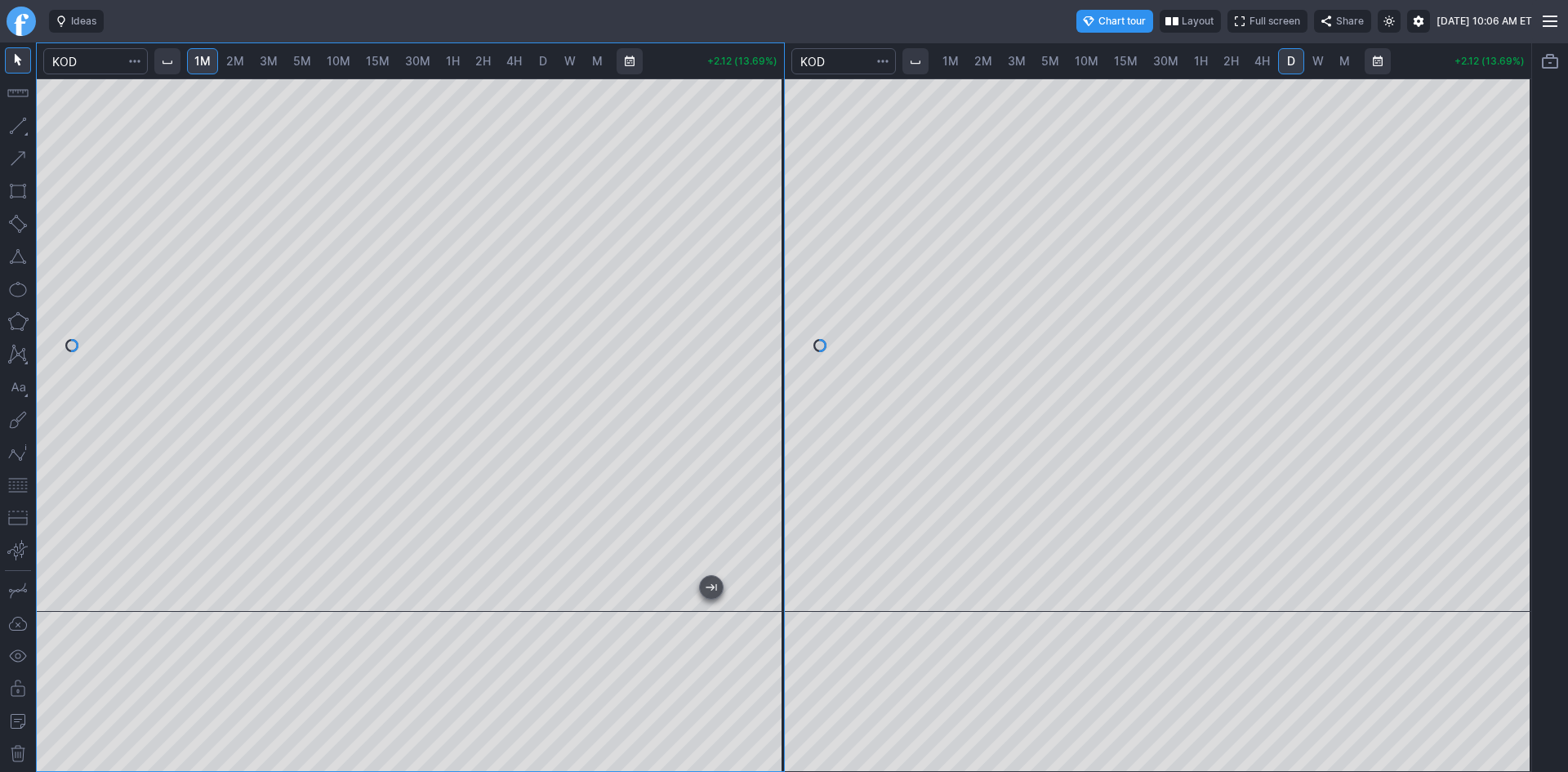
drag, startPoint x: 1520, startPoint y: 155, endPoint x: 1513, endPoint y: 360, distance: 205.1
click at [1513, 360] on div at bounding box center [1513, 341] width 34 height 492
click at [22, 485] on button "button" at bounding box center [17, 484] width 26 height 26
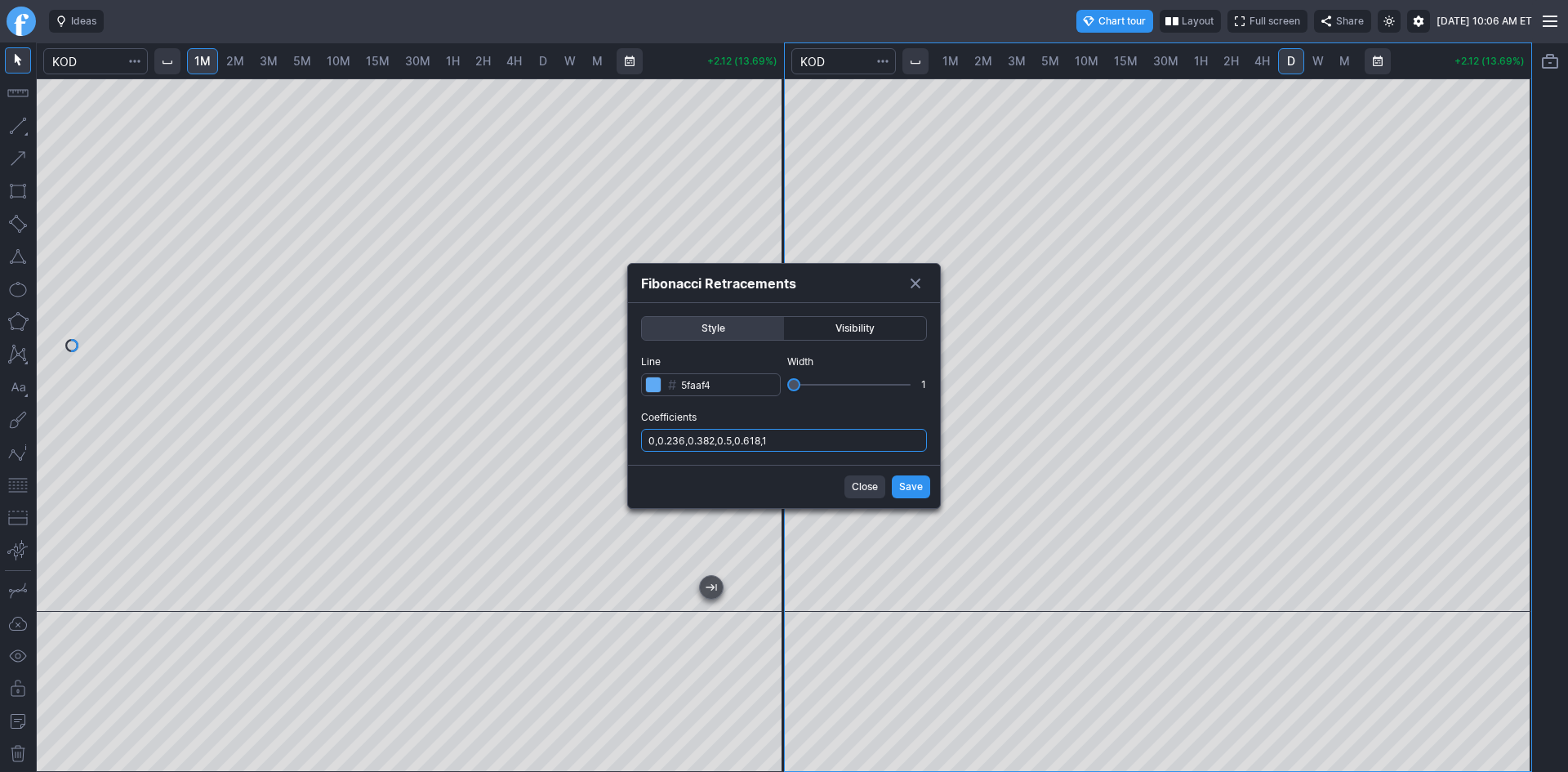
click at [842, 449] on input "0,0.236,0.382,0.5,0.618,1" at bounding box center [784, 439] width 286 height 22
type input "0,0.236,0.382,0.5,0.618,1,.786"
click at [923, 486] on button "Save" at bounding box center [911, 486] width 38 height 22
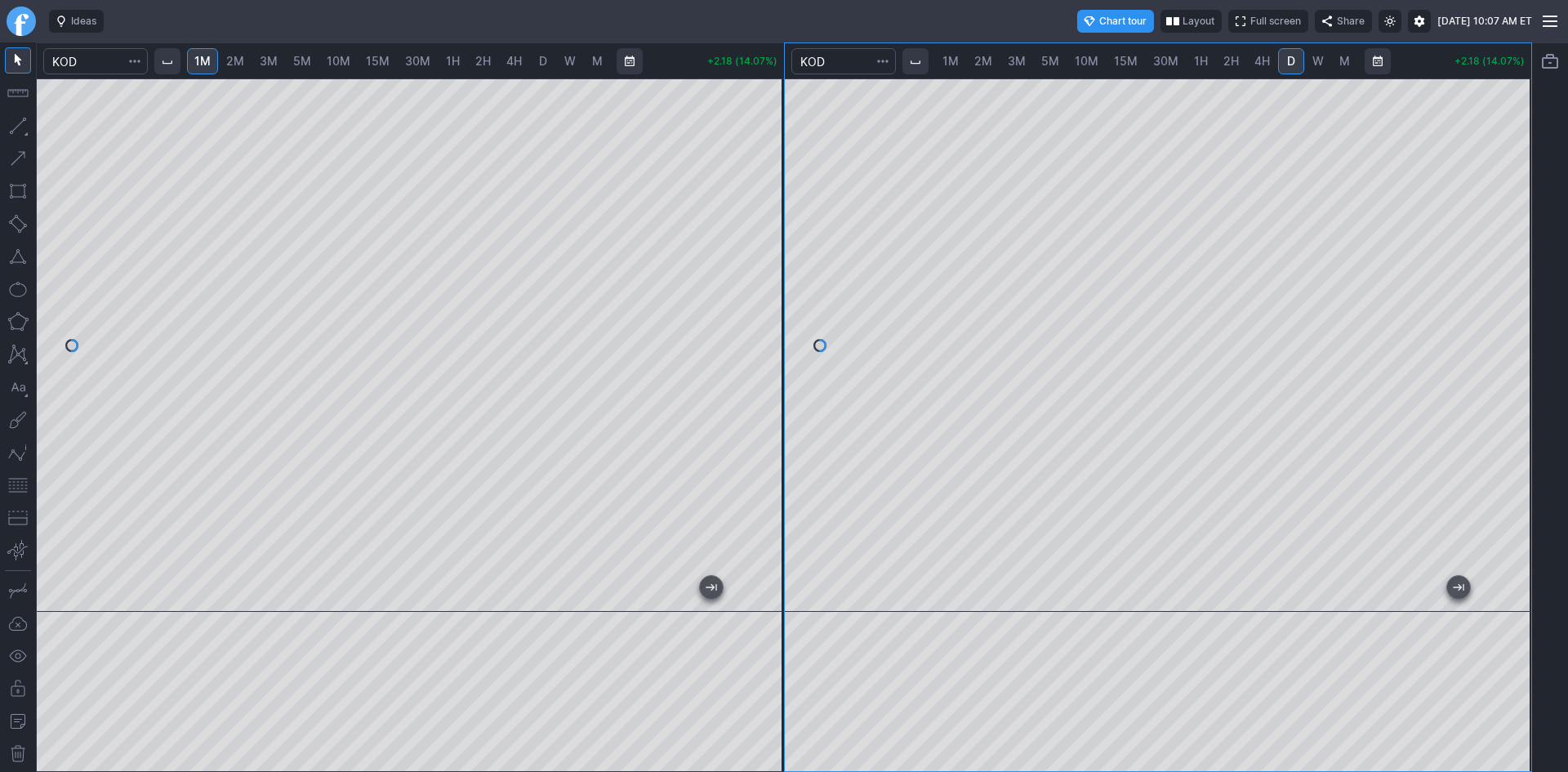
drag, startPoint x: 1516, startPoint y: 368, endPoint x: 1526, endPoint y: 320, distance: 49.0
click at [1526, 320] on div at bounding box center [1513, 341] width 34 height 492
drag, startPoint x: 763, startPoint y: 228, endPoint x: 755, endPoint y: 287, distance: 59.5
click at [755, 287] on div at bounding box center [766, 341] width 34 height 492
drag, startPoint x: 774, startPoint y: 245, endPoint x: 768, endPoint y: 280, distance: 35.5
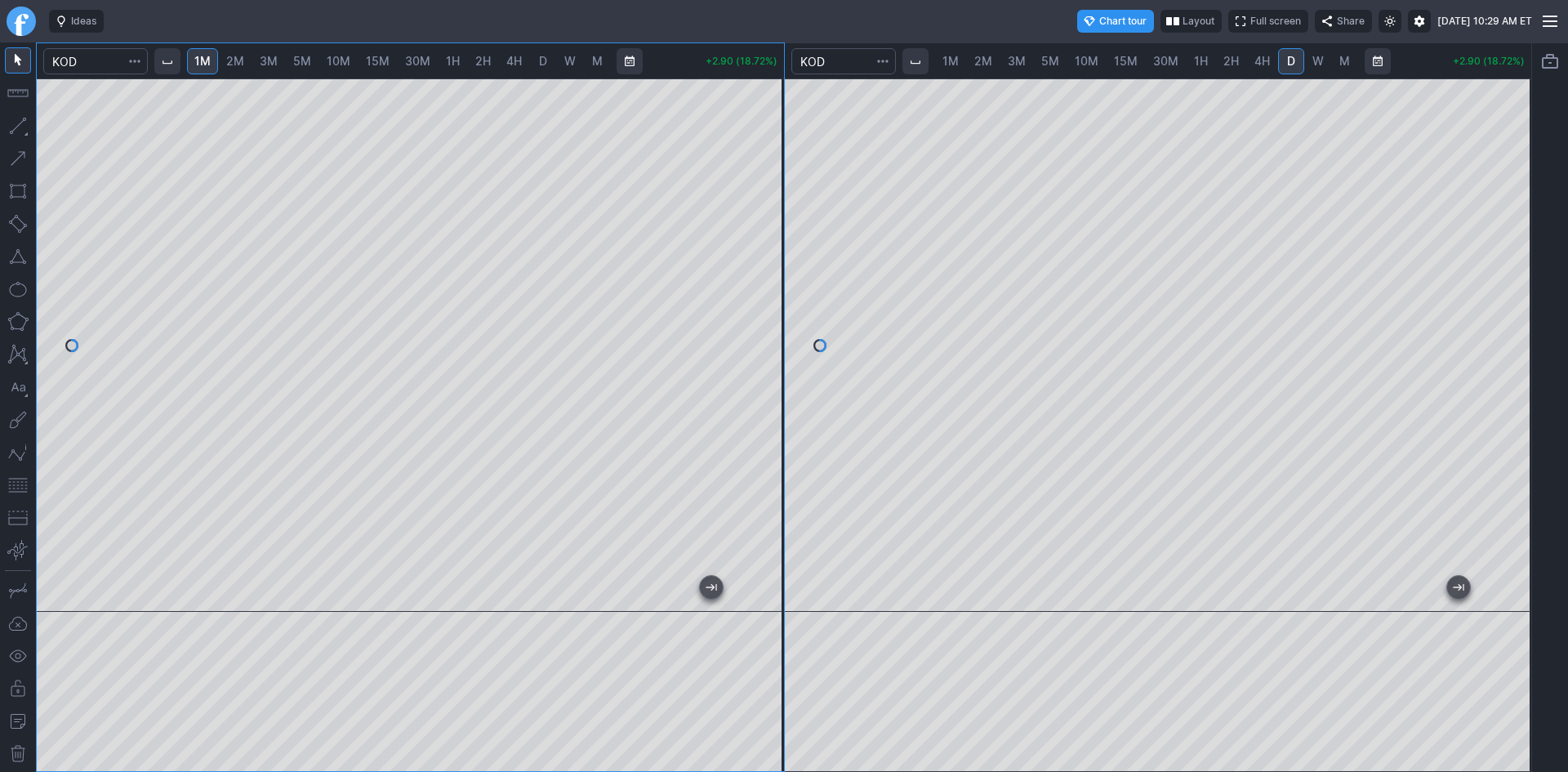
click at [768, 280] on div at bounding box center [766, 341] width 34 height 492
drag, startPoint x: 772, startPoint y: 324, endPoint x: 762, endPoint y: 289, distance: 36.4
click at [762, 289] on div at bounding box center [766, 341] width 34 height 492
